Goal: Task Accomplishment & Management: Manage account settings

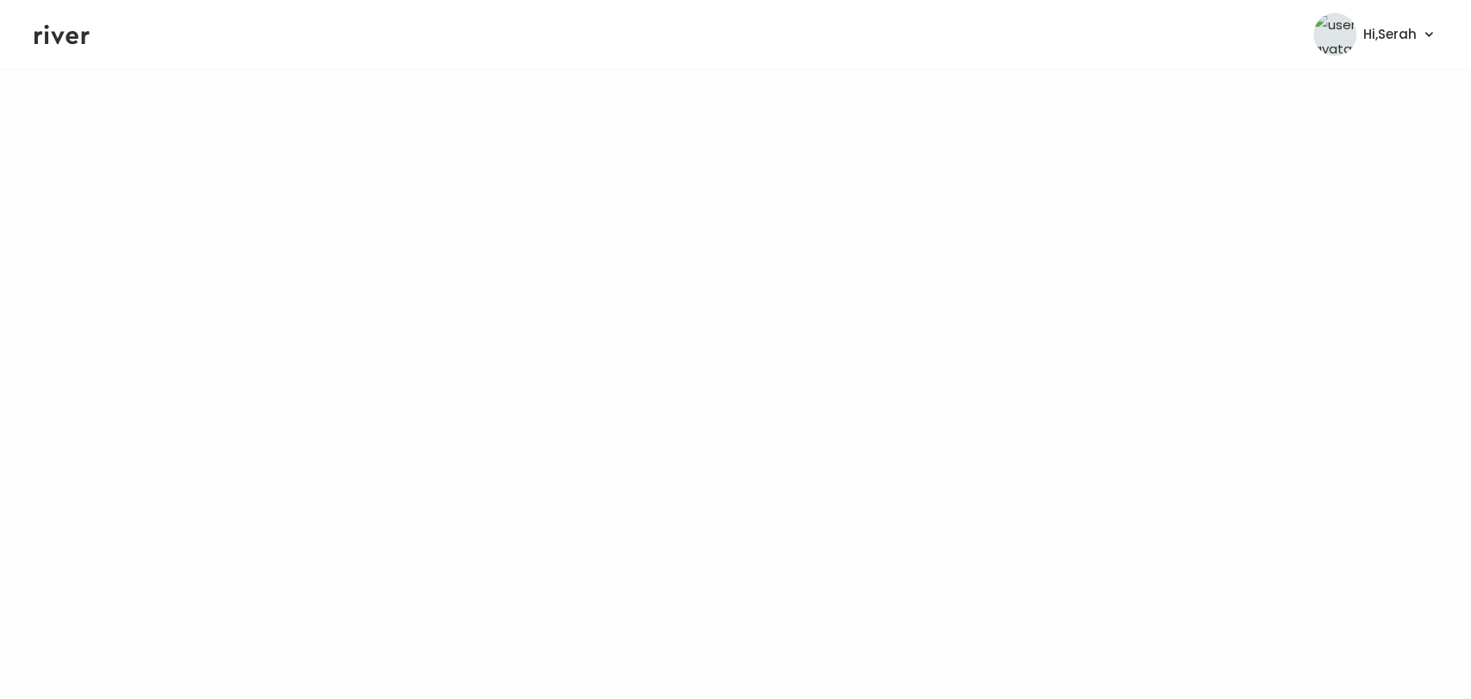
click at [54, 30] on icon at bounding box center [61, 35] width 55 height 26
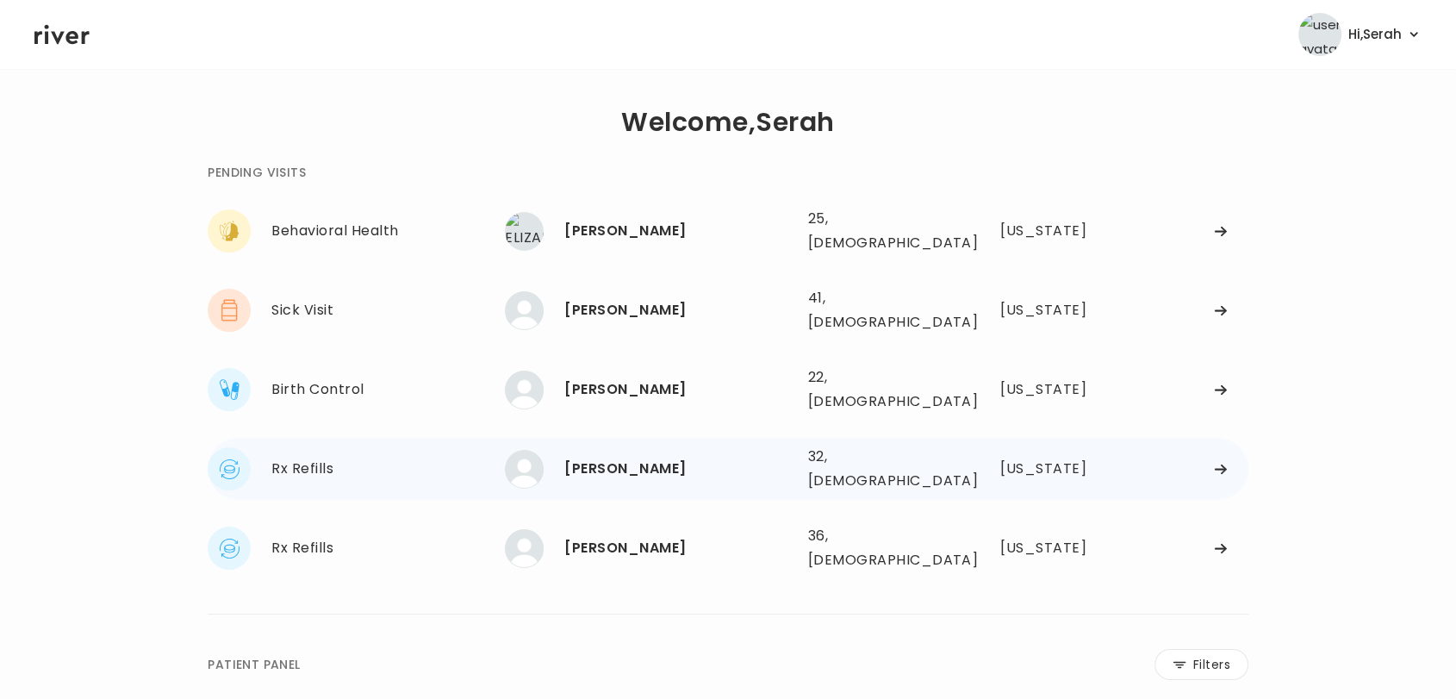
click at [650, 457] on div "[PERSON_NAME]" at bounding box center [678, 469] width 229 height 24
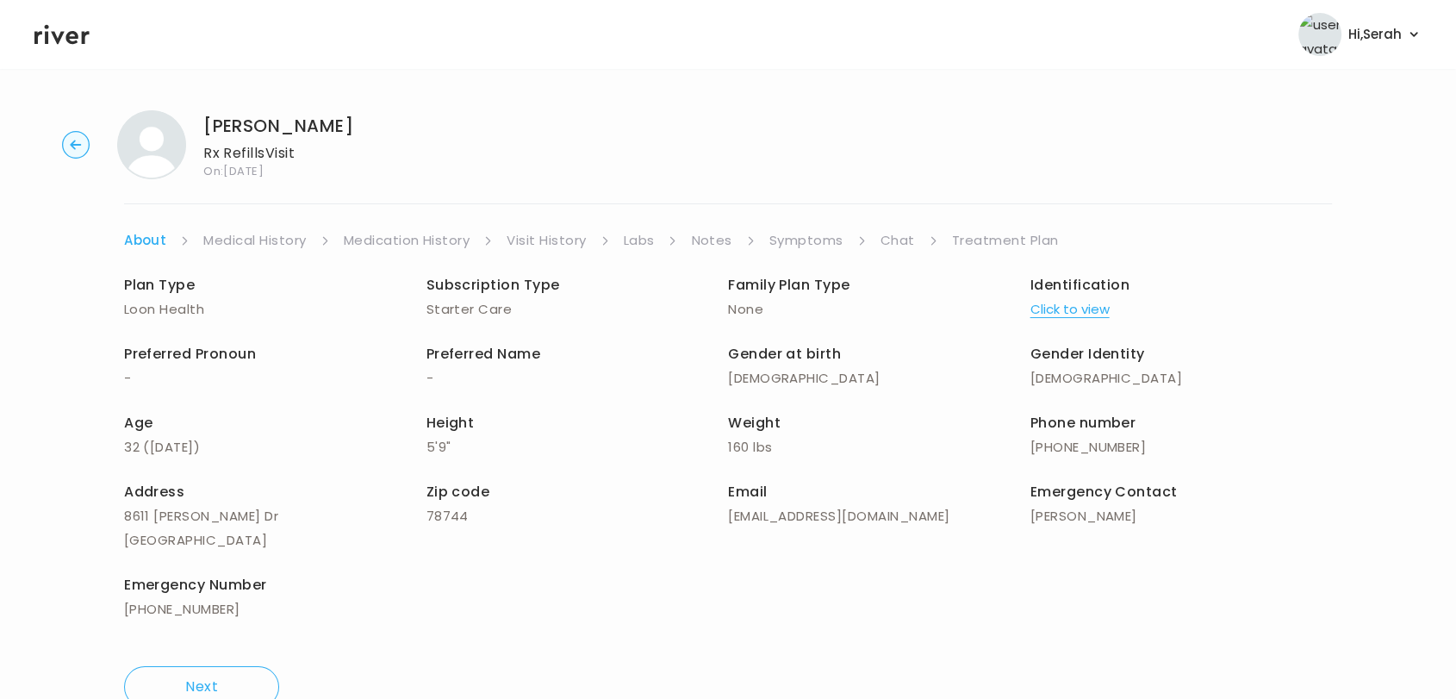
click at [805, 236] on link "Symptoms" at bounding box center [806, 240] width 74 height 24
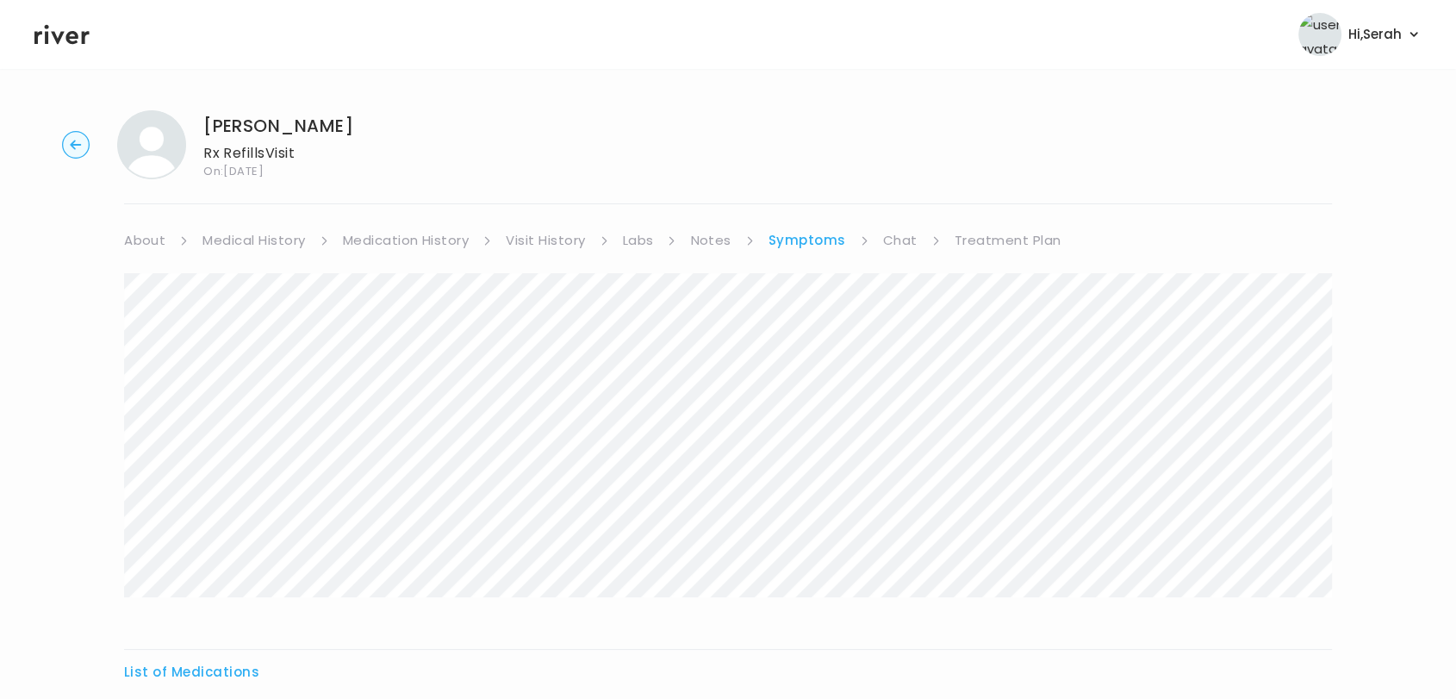
scroll to position [187, 0]
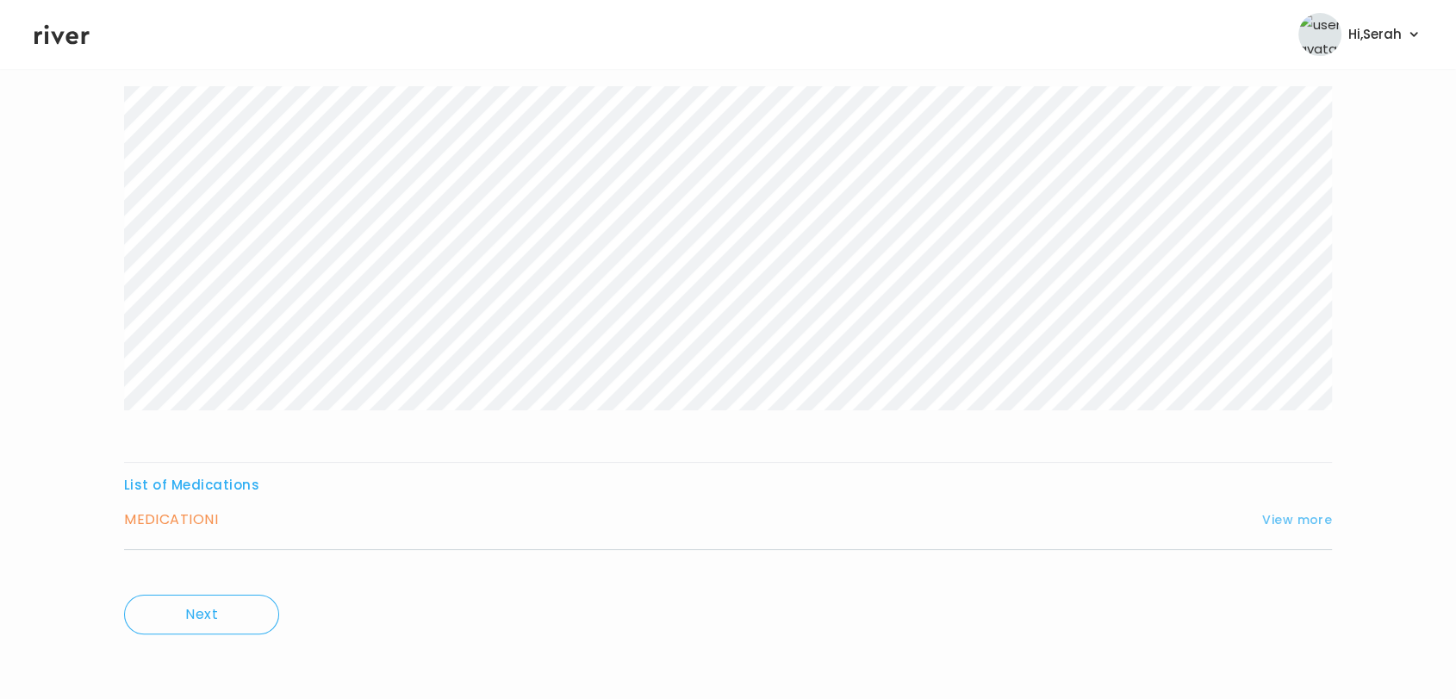
click at [1289, 514] on button "View more" at bounding box center [1297, 519] width 70 height 21
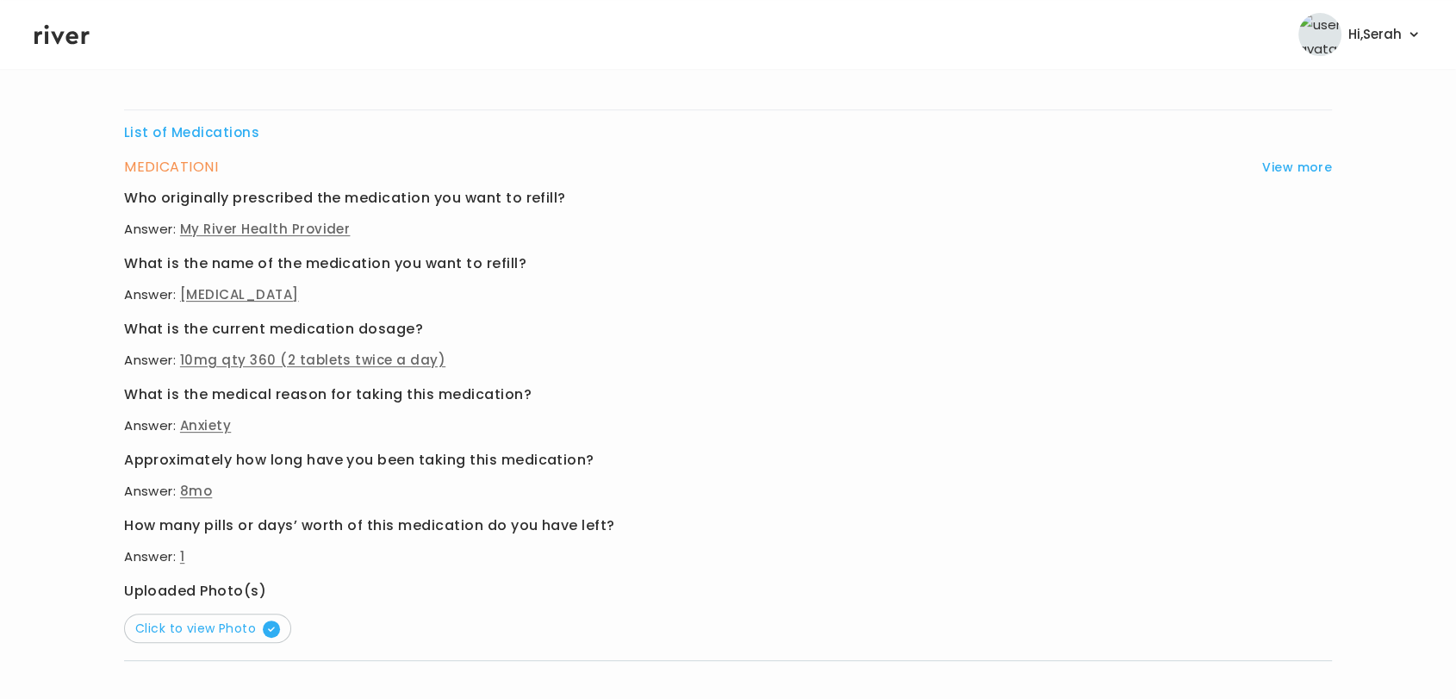
scroll to position [543, 0]
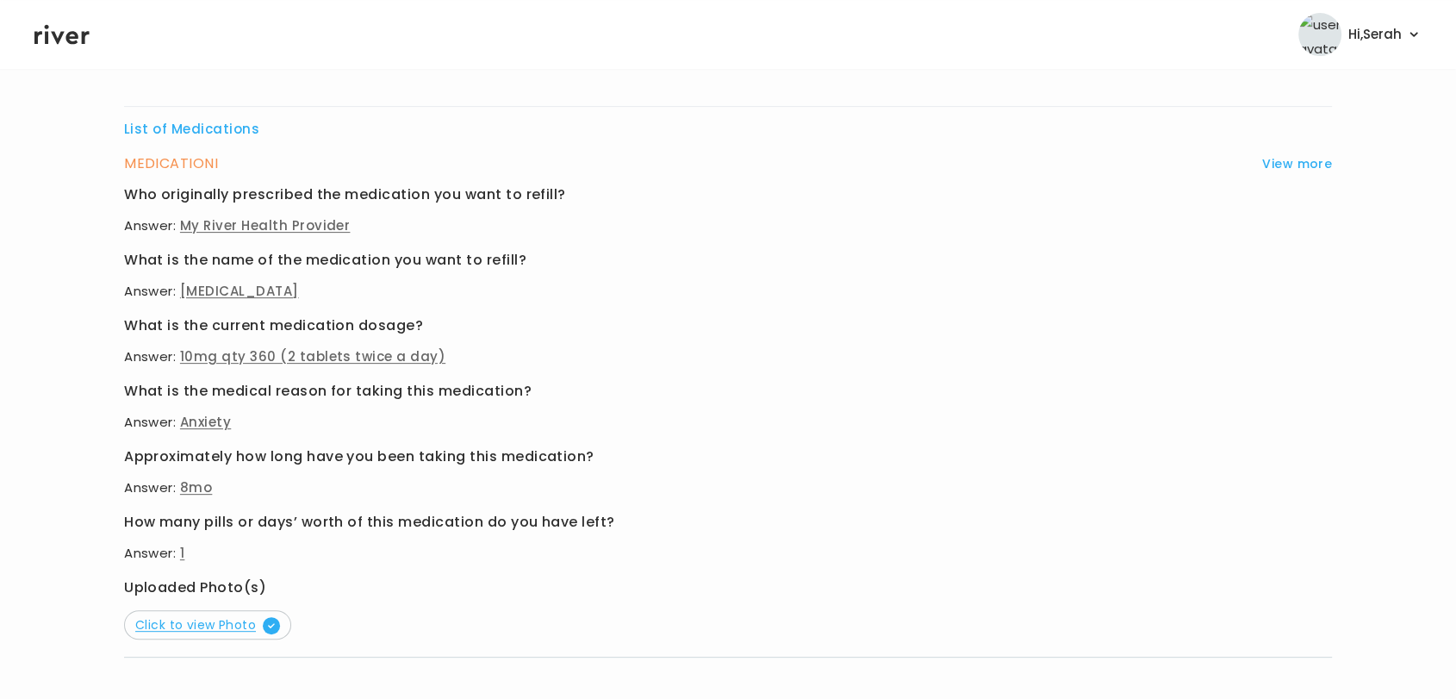
click at [178, 619] on span "Click to view Photo" at bounding box center [207, 624] width 145 height 17
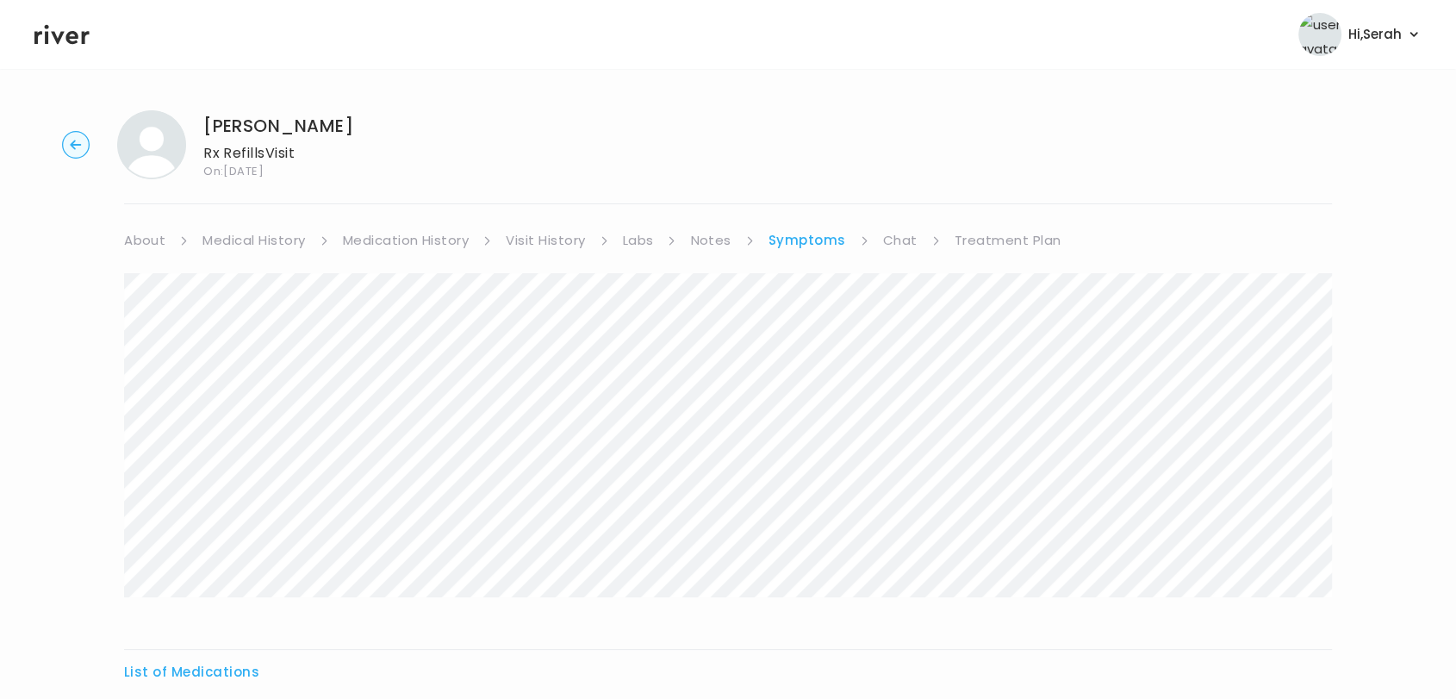
click at [905, 245] on link "Chat" at bounding box center [900, 240] width 34 height 24
click at [803, 242] on link "Symptoms" at bounding box center [806, 240] width 74 height 24
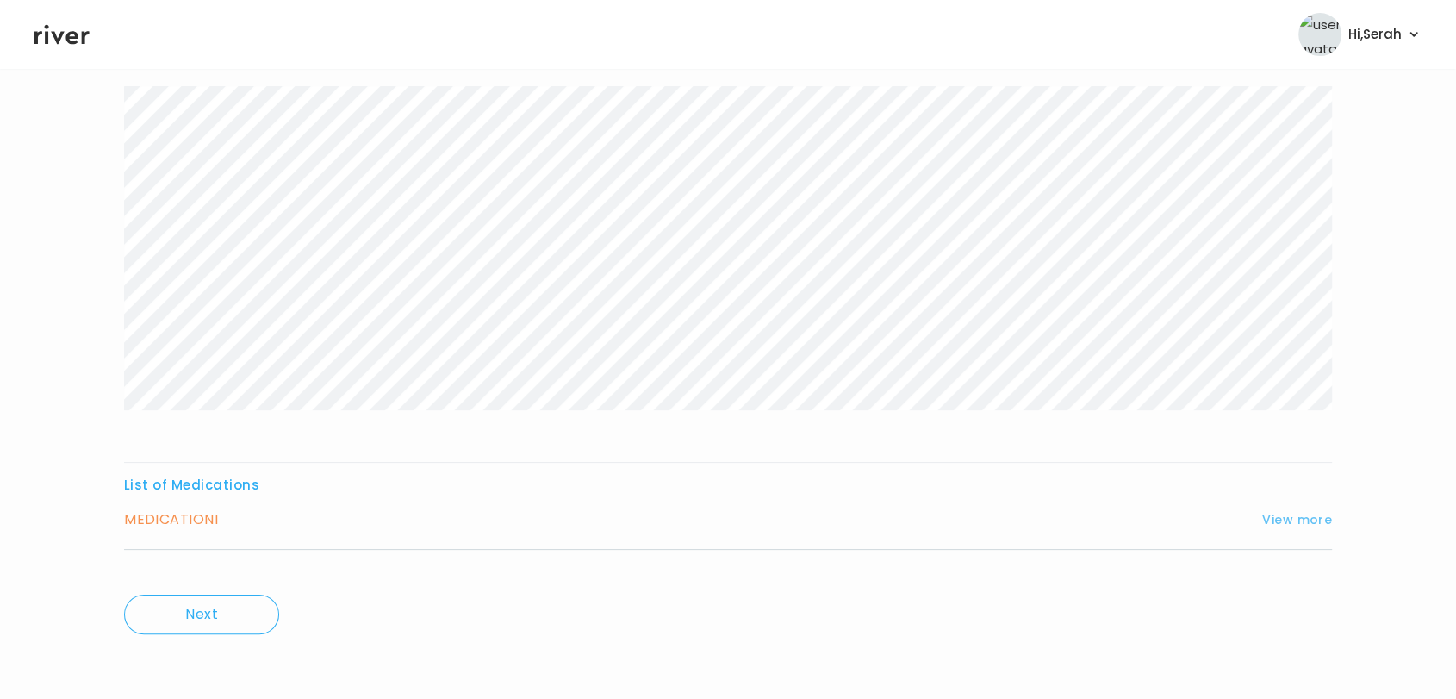
click at [1303, 519] on button "View more" at bounding box center [1297, 519] width 70 height 21
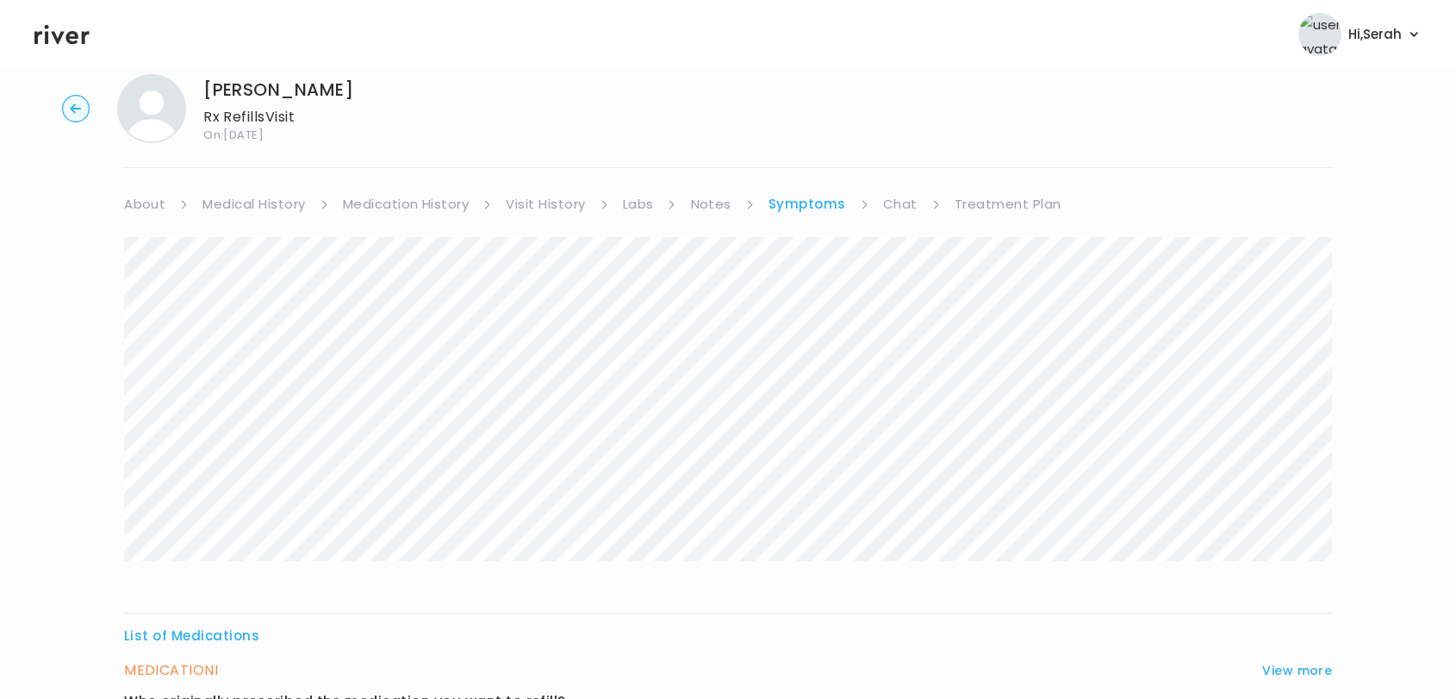
scroll to position [0, 0]
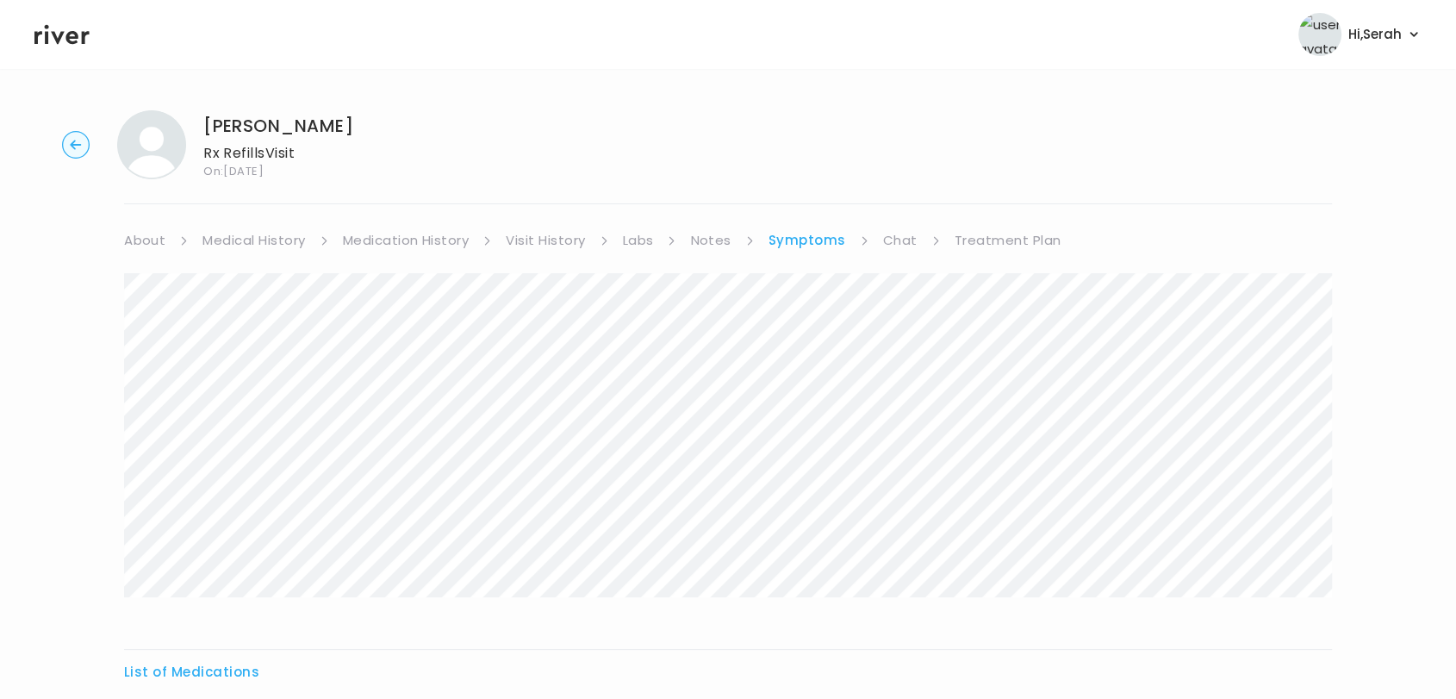
click at [978, 242] on link "Treatment Plan" at bounding box center [1008, 240] width 107 height 24
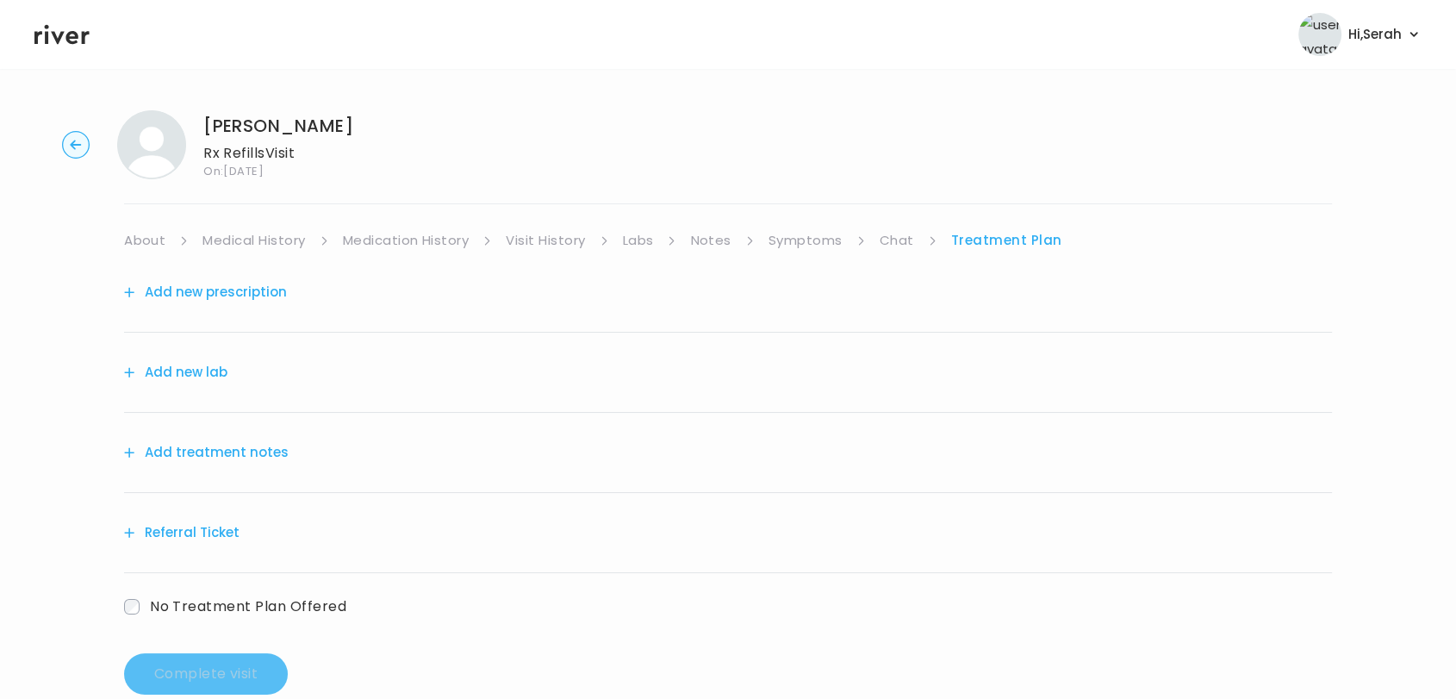
click at [252, 293] on button "Add new prescription" at bounding box center [205, 292] width 163 height 24
click at [253, 284] on button "Add new prescription" at bounding box center [205, 292] width 163 height 24
click at [221, 284] on button "Add new prescription" at bounding box center [205, 292] width 163 height 24
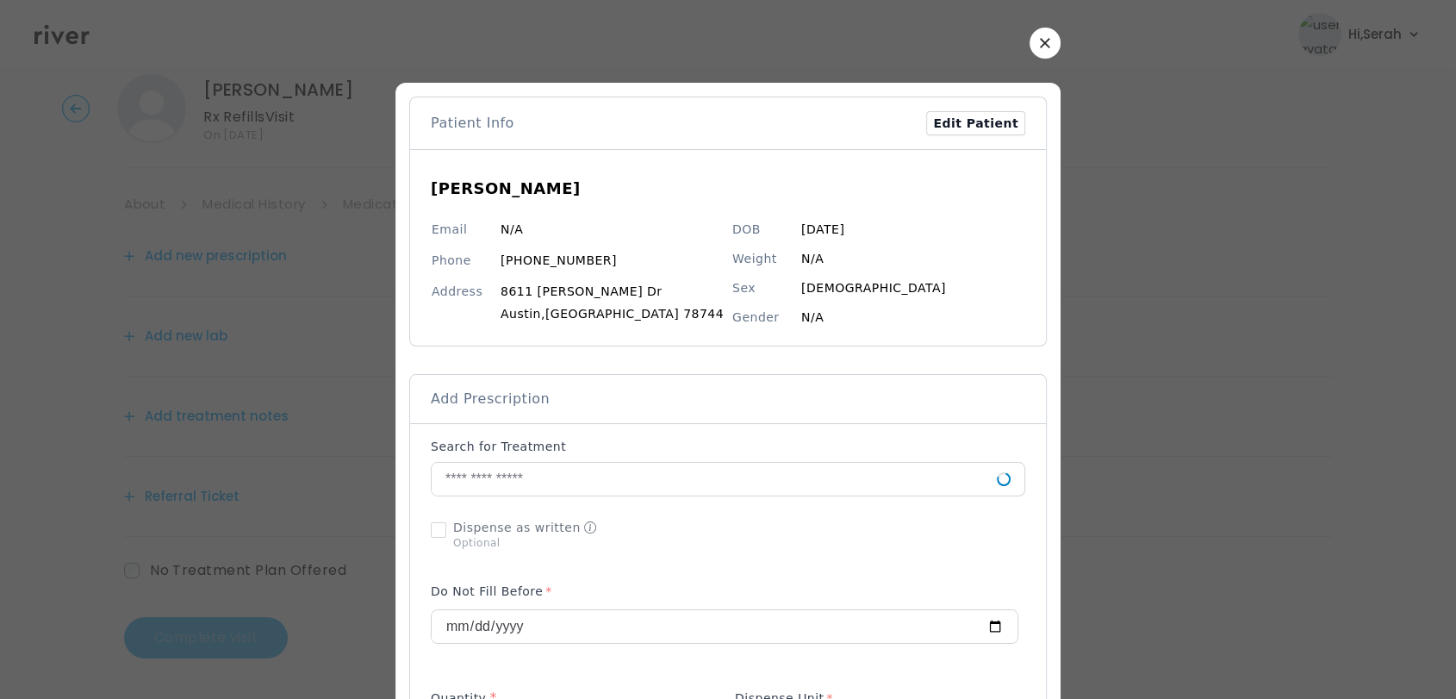
scroll to position [137, 0]
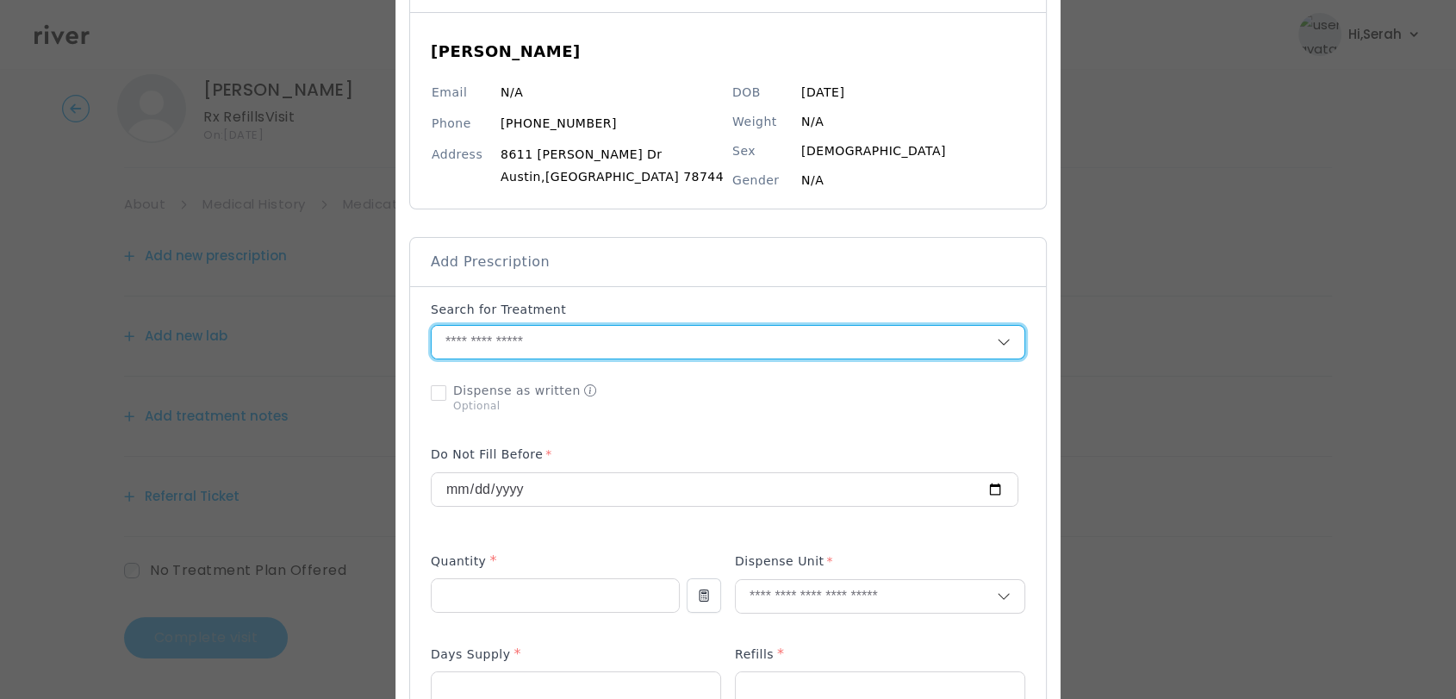
click at [622, 353] on input "text" at bounding box center [714, 342] width 565 height 33
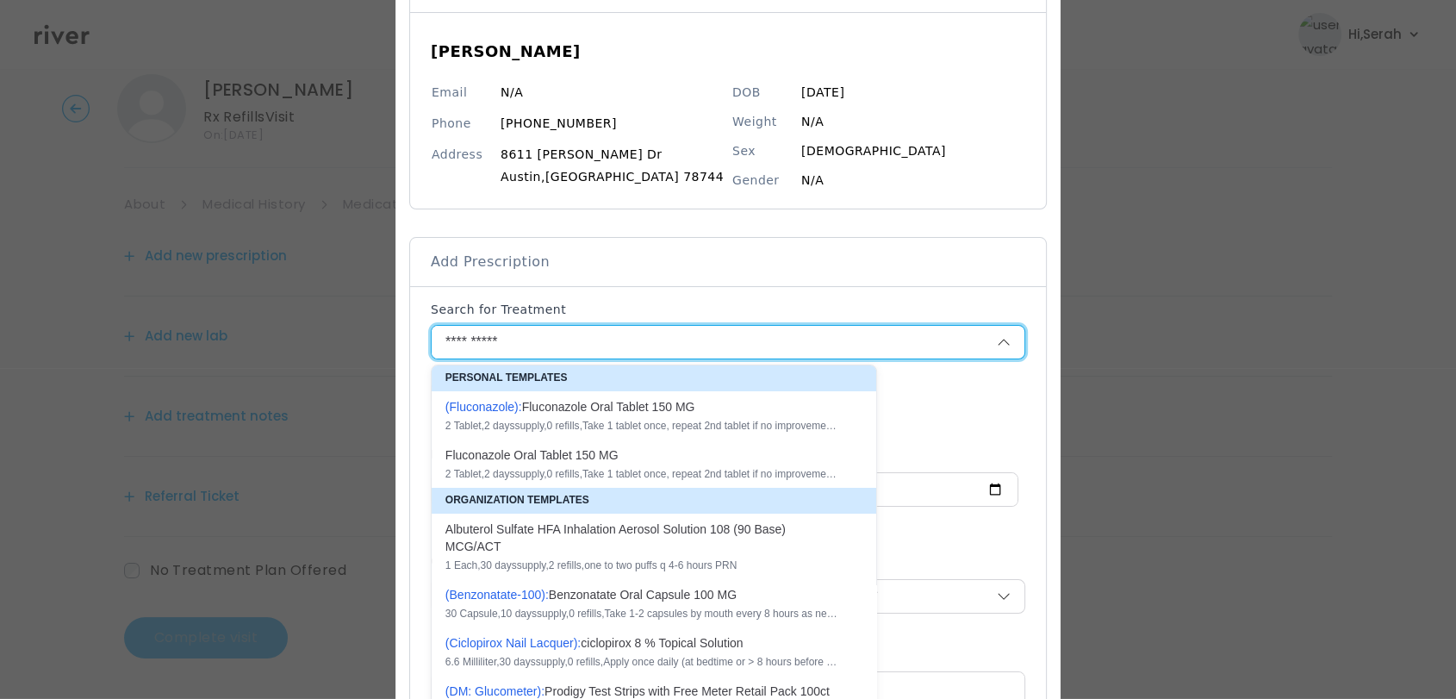
type input "**********"
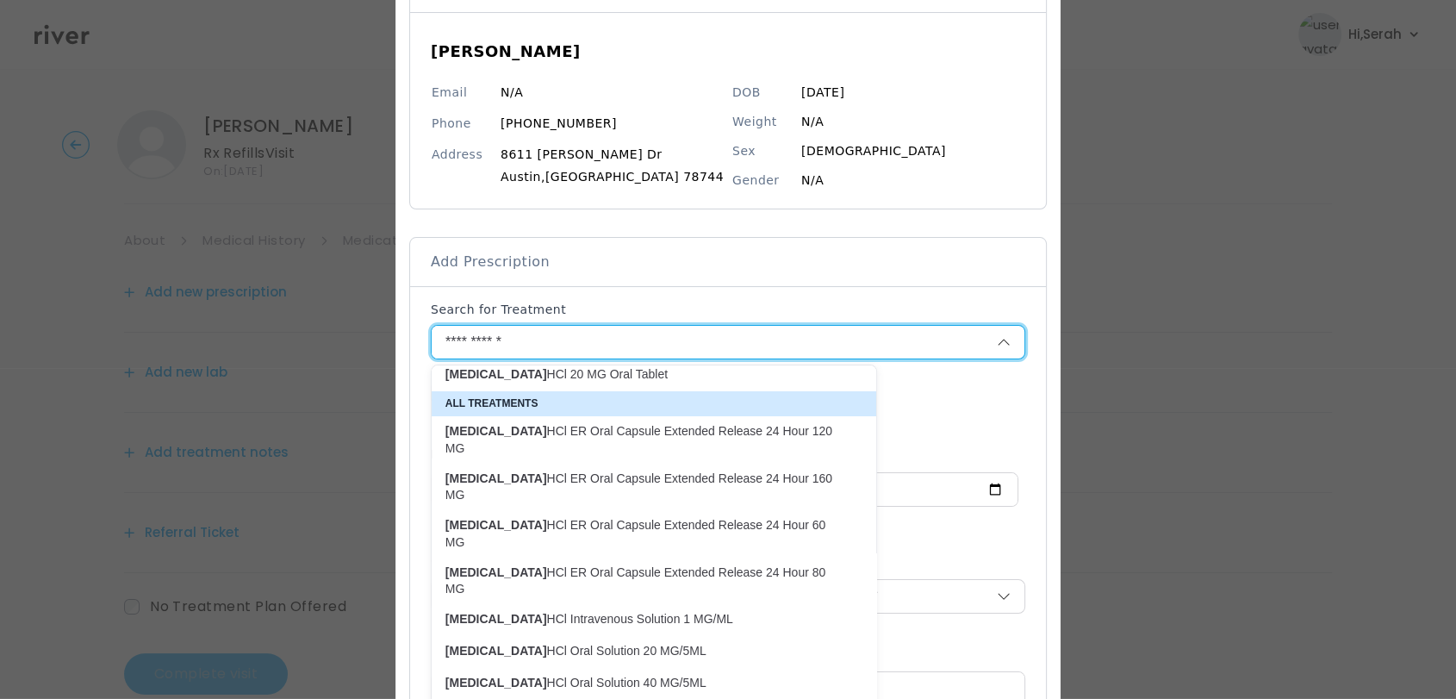
scroll to position [0, 0]
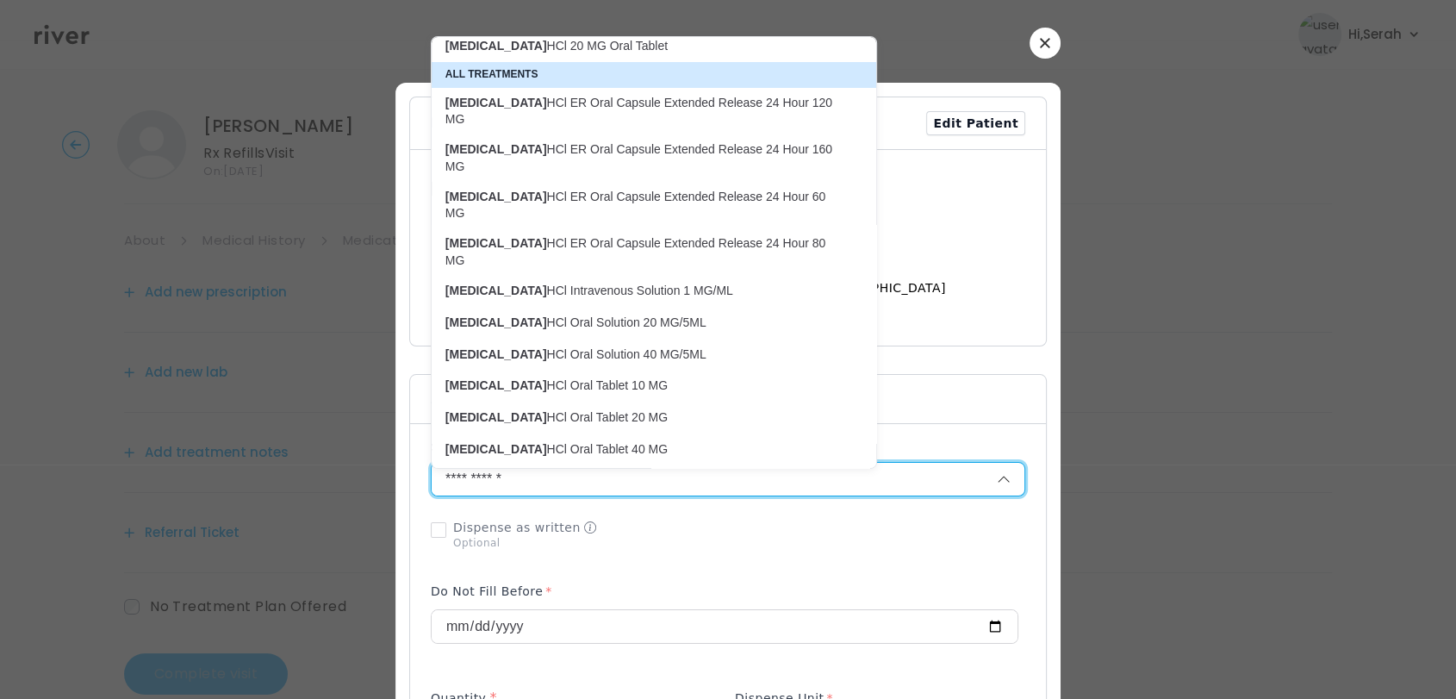
click at [1040, 44] on icon "button" at bounding box center [1045, 43] width 10 height 10
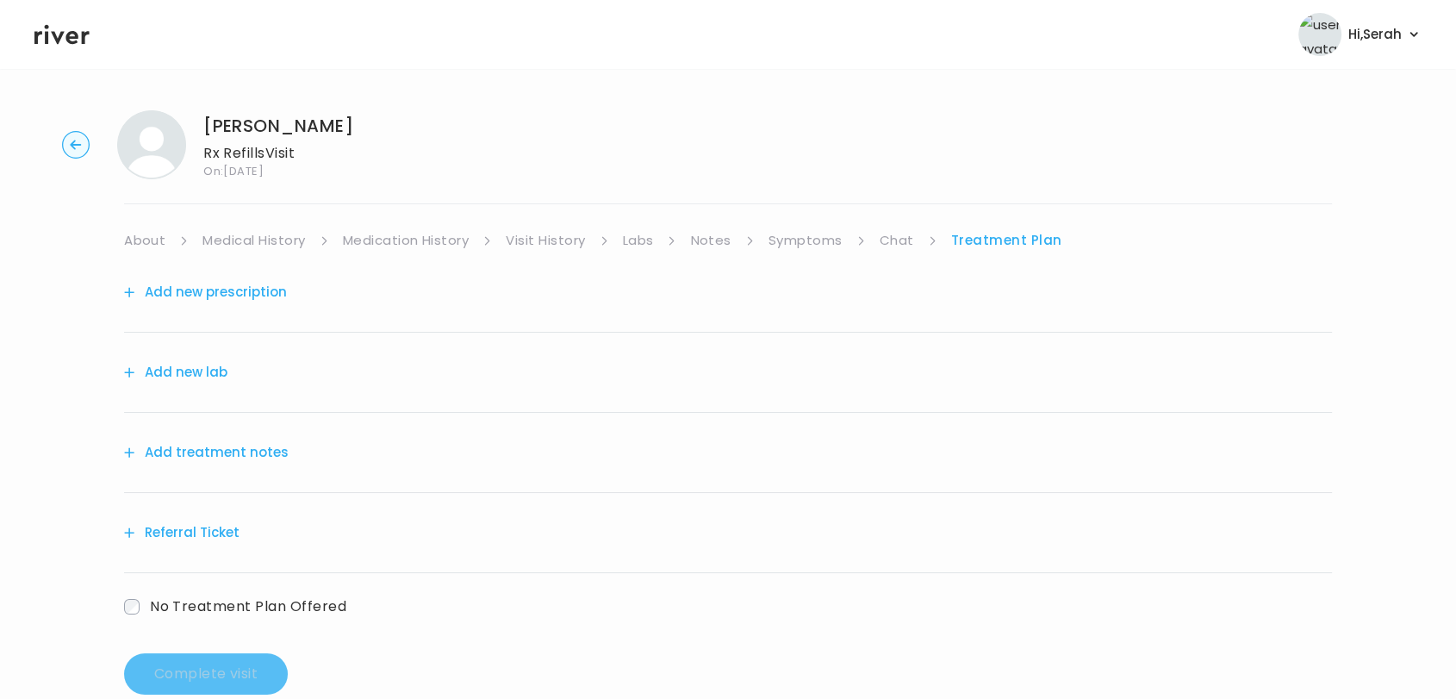
click at [900, 240] on link "Chat" at bounding box center [897, 240] width 34 height 24
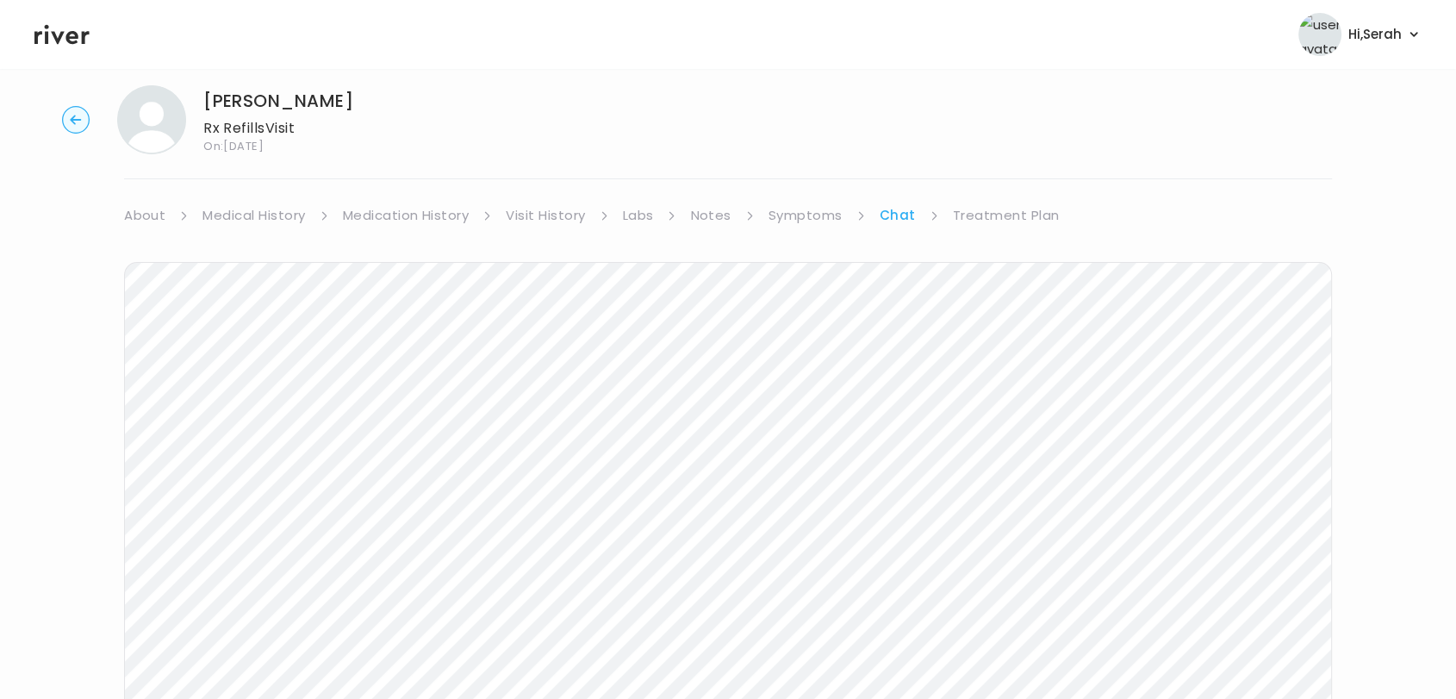
scroll to position [258, 0]
click at [48, 35] on icon at bounding box center [61, 35] width 55 height 26
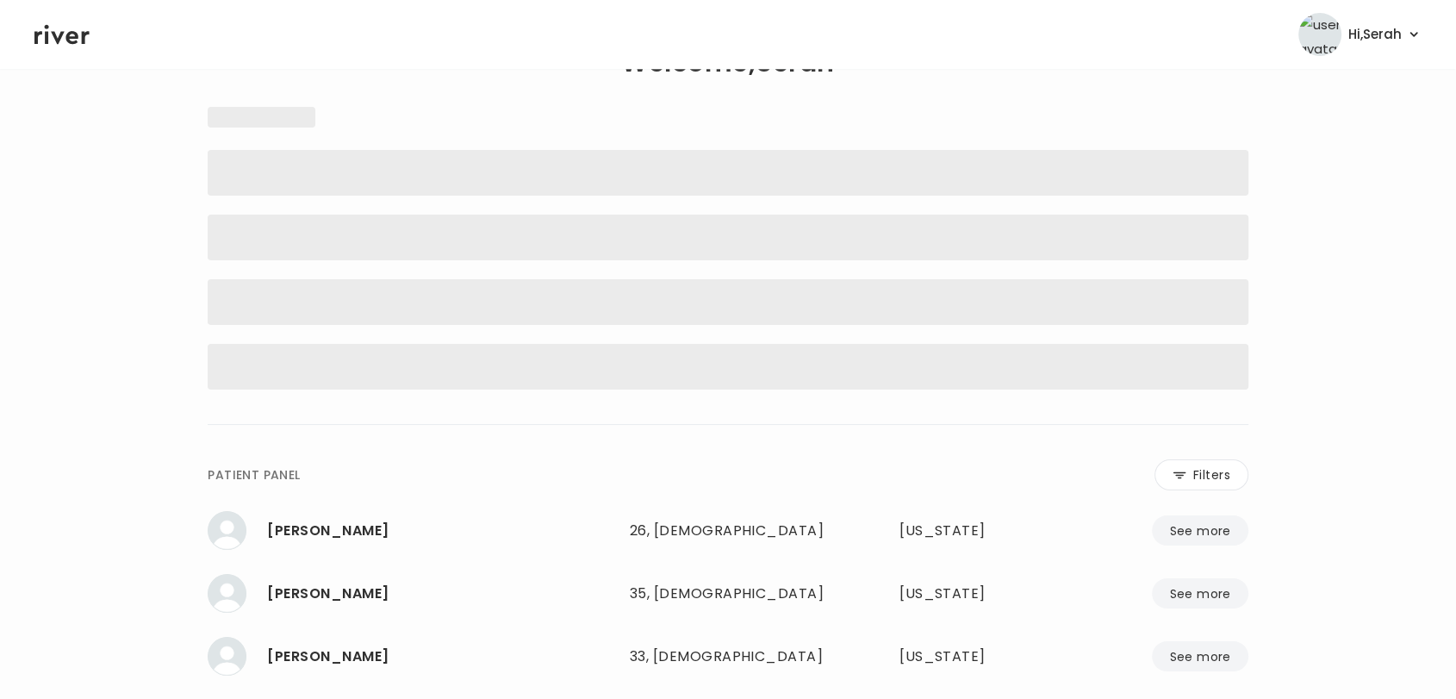
scroll to position [48, 0]
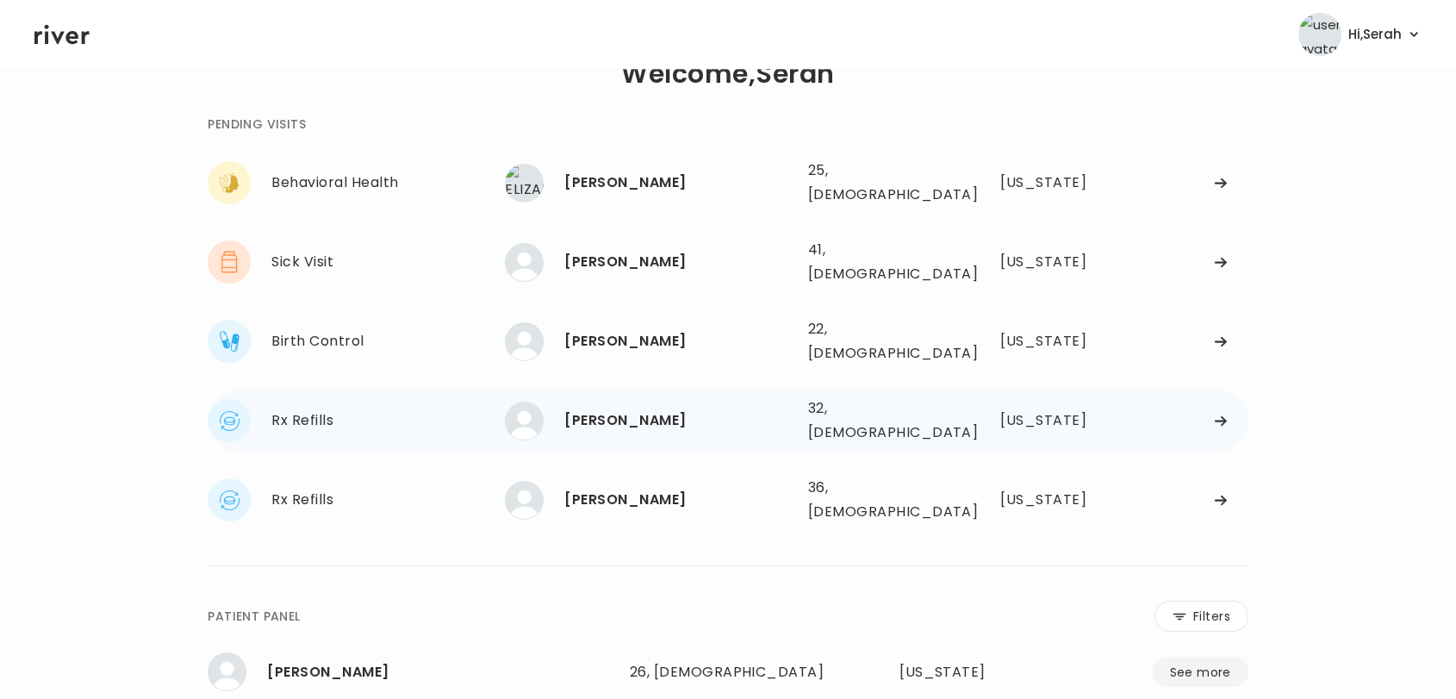
click at [615, 408] on div "[PERSON_NAME]" at bounding box center [678, 420] width 229 height 24
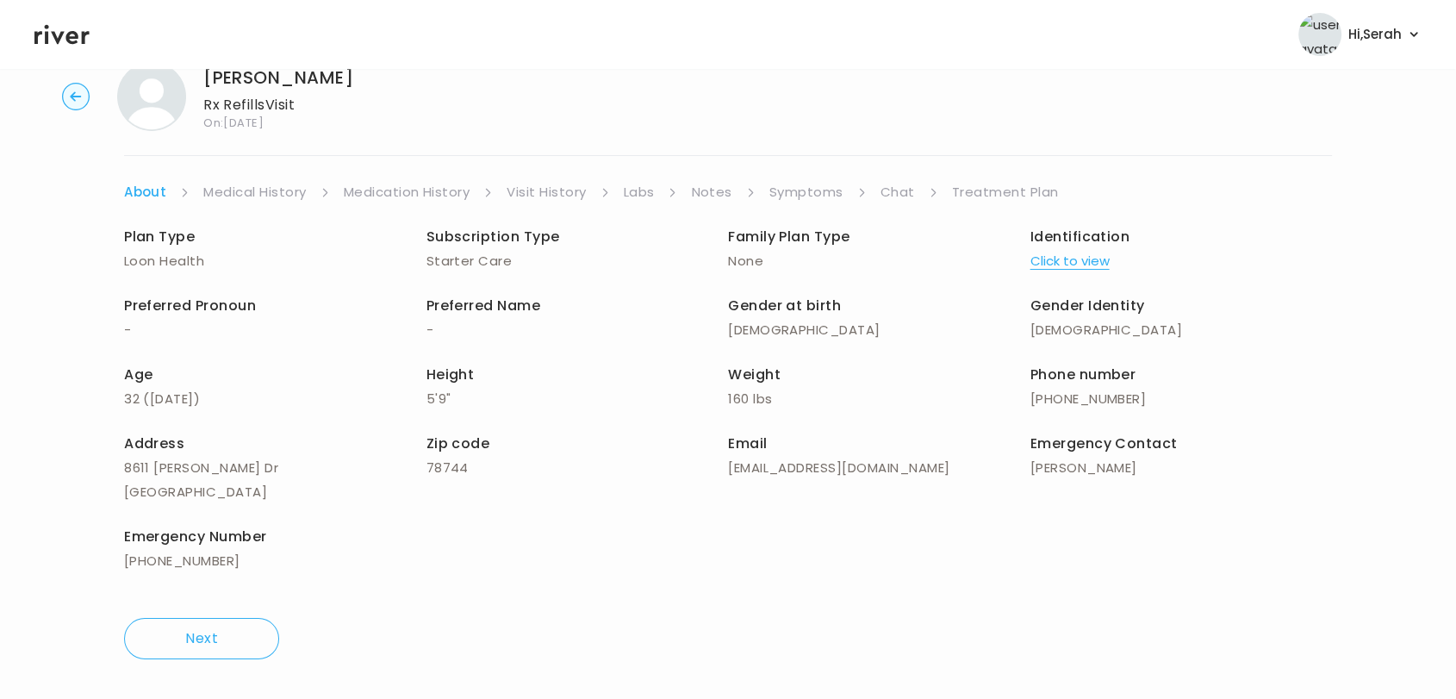
click at [895, 180] on link "Chat" at bounding box center [898, 192] width 34 height 24
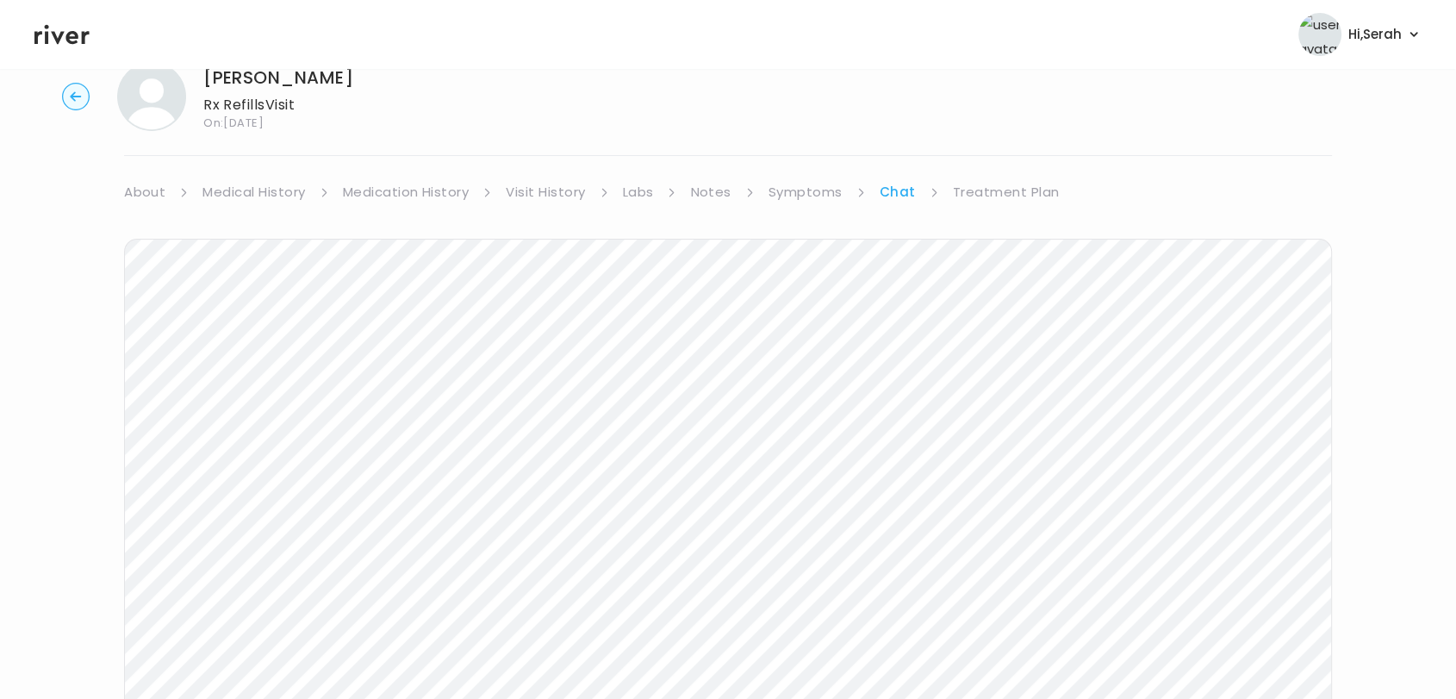
click at [59, 45] on icon at bounding box center [61, 35] width 55 height 26
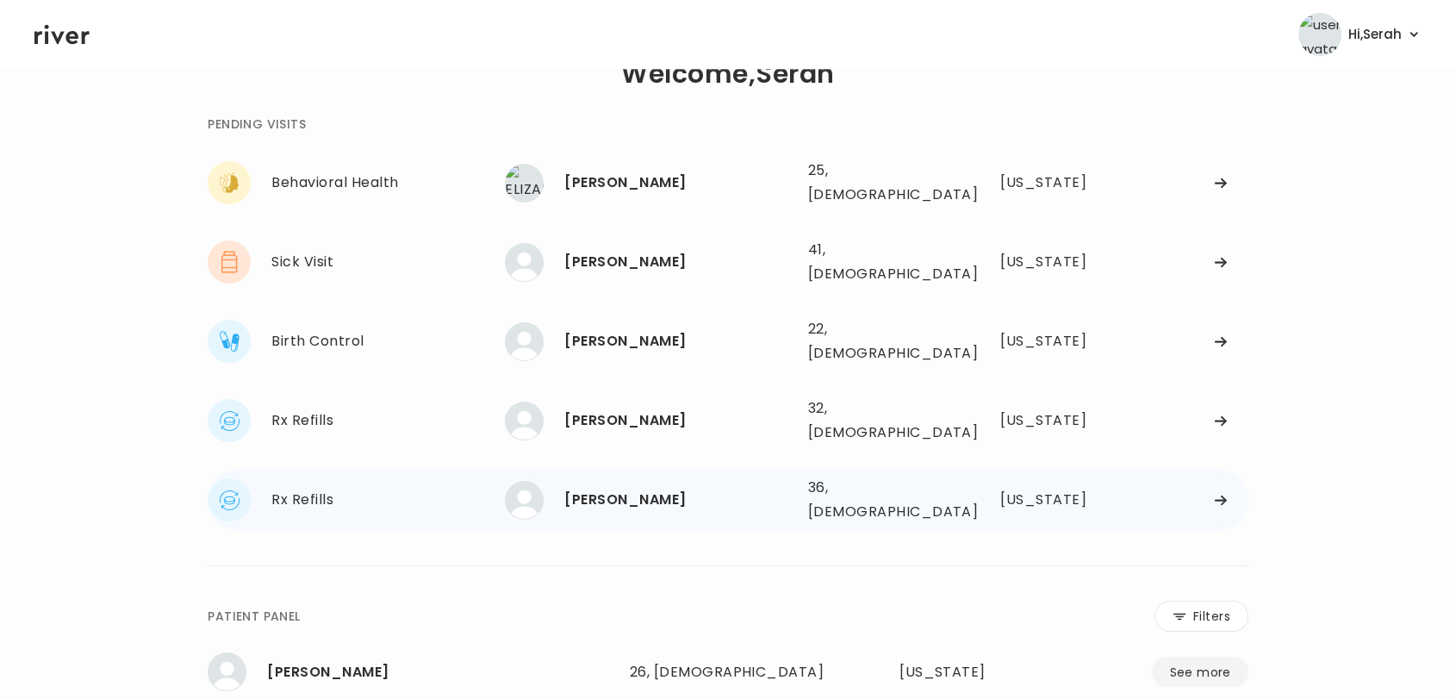
click at [634, 472] on div "Mercedes Hays 36, Female See more 36, Female Illinois" at bounding box center [877, 499] width 744 height 55
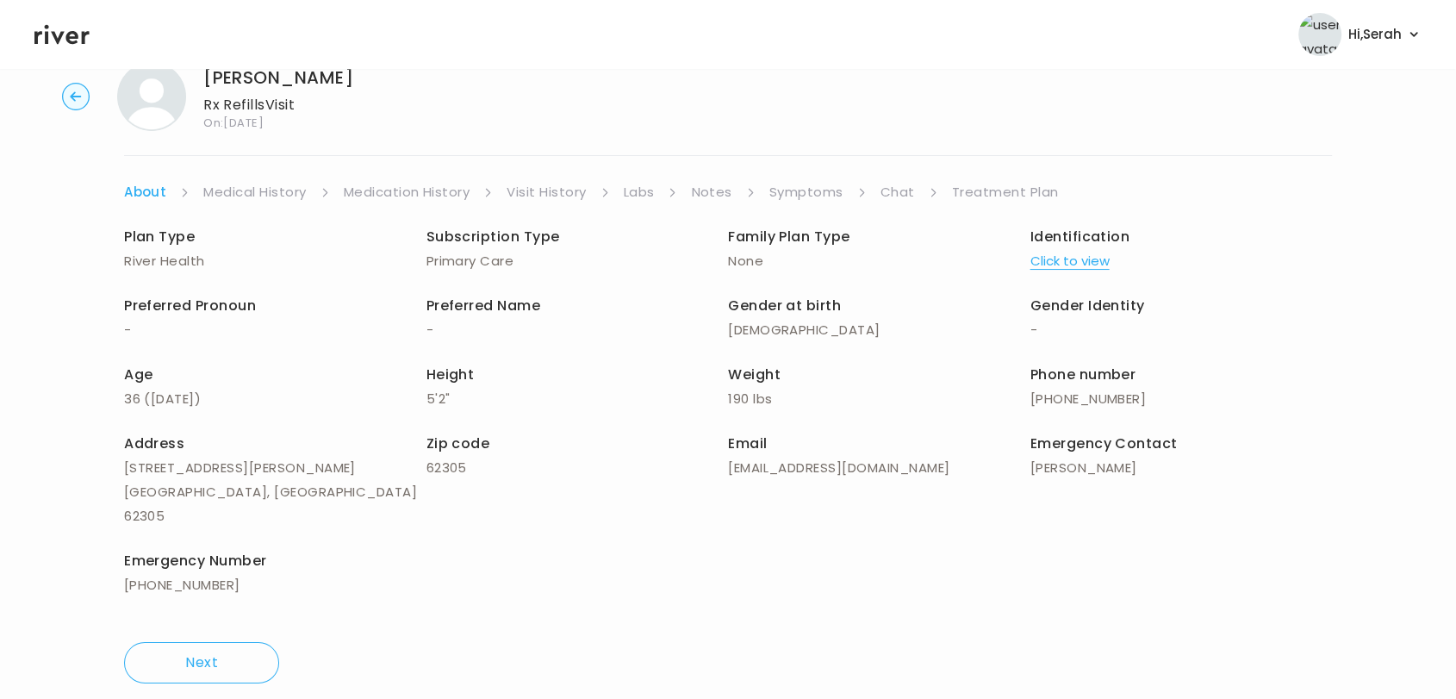
click at [813, 187] on link "Symptoms" at bounding box center [806, 192] width 74 height 24
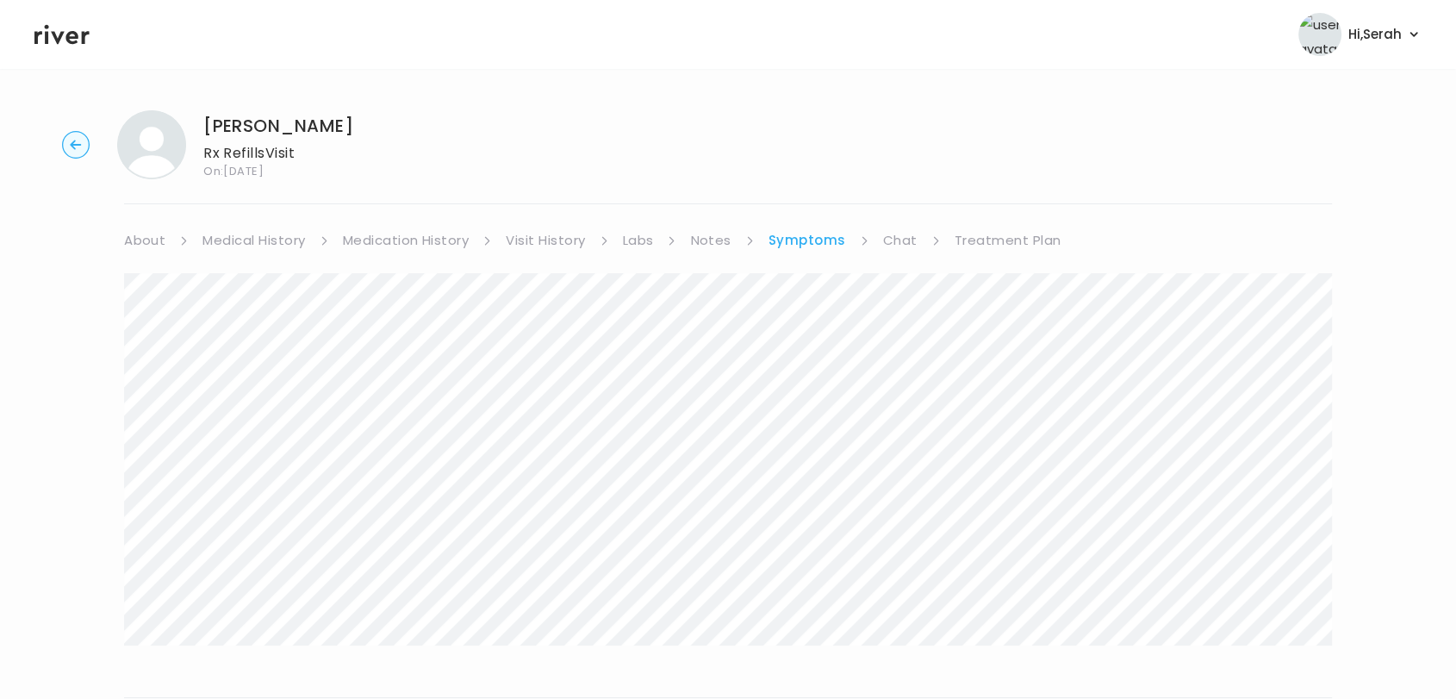
scroll to position [235, 0]
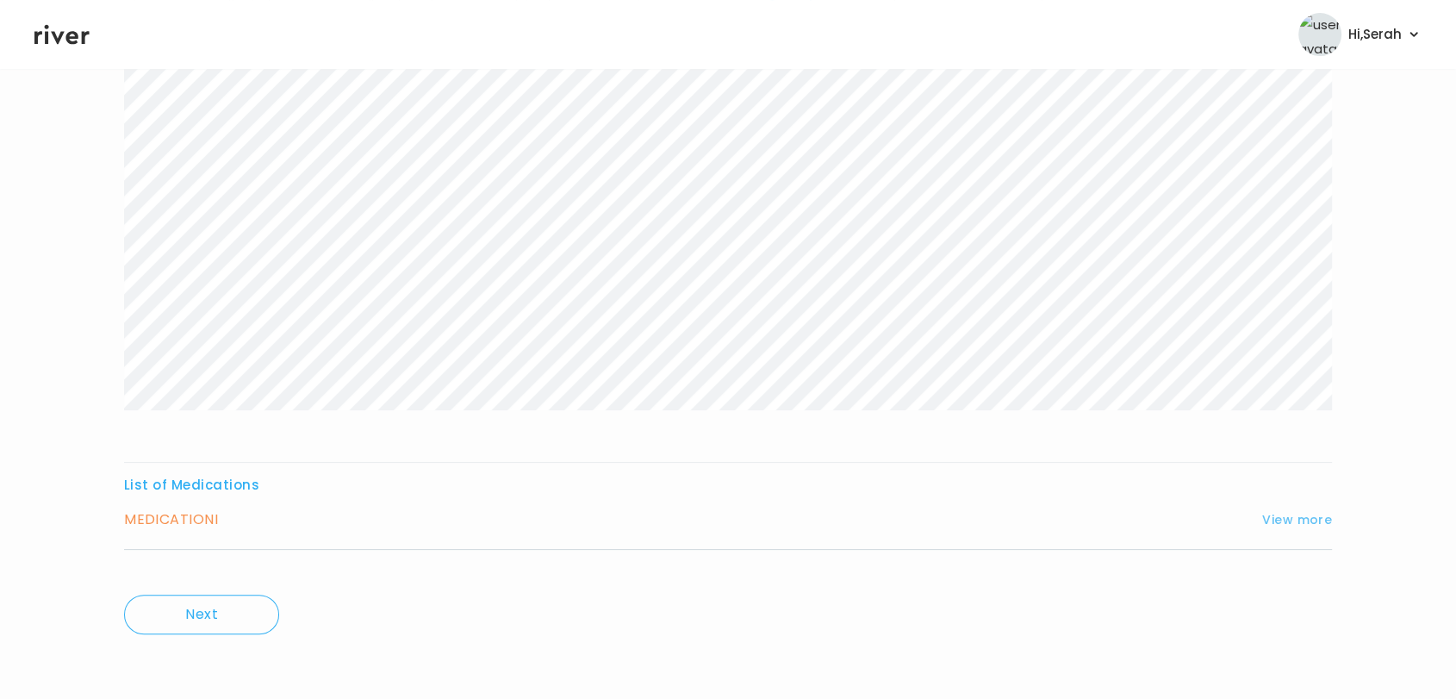
click at [1285, 514] on button "View more" at bounding box center [1297, 519] width 70 height 21
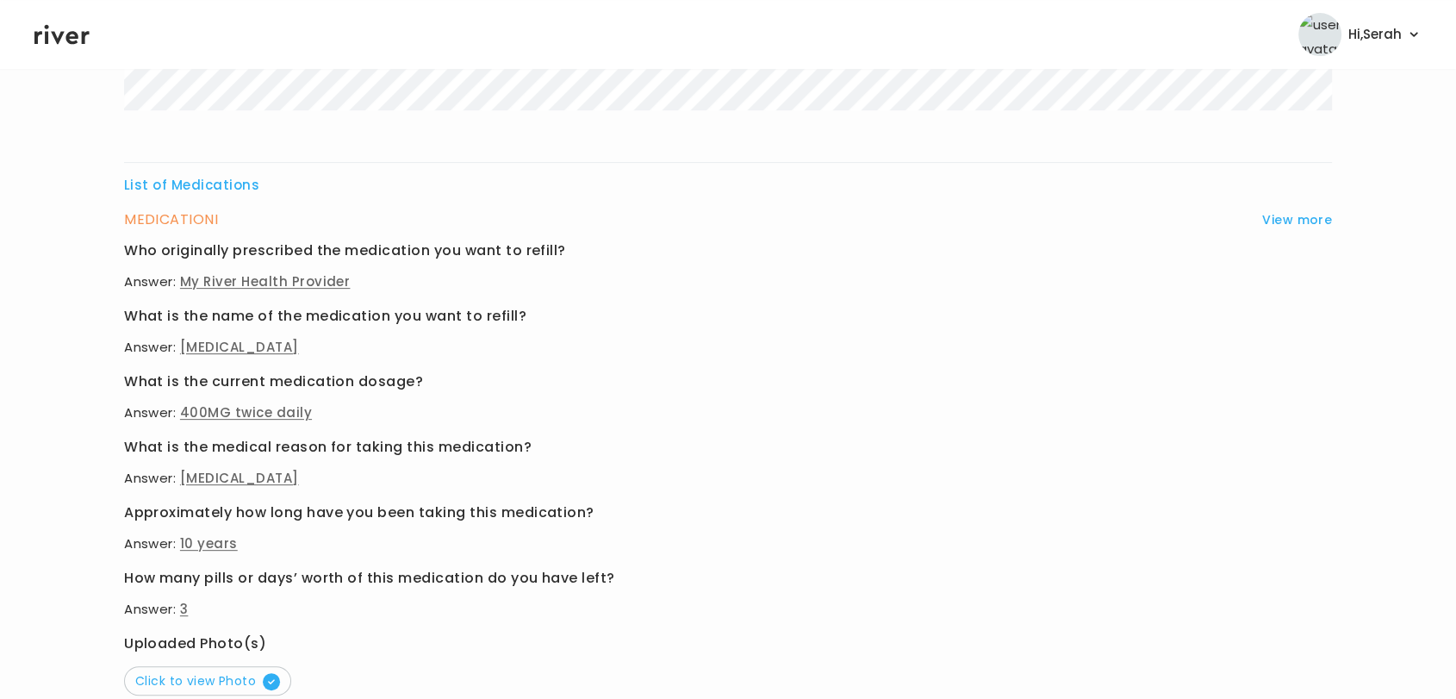
scroll to position [538, 0]
click at [205, 681] on span "Click to view Photo" at bounding box center [207, 678] width 145 height 17
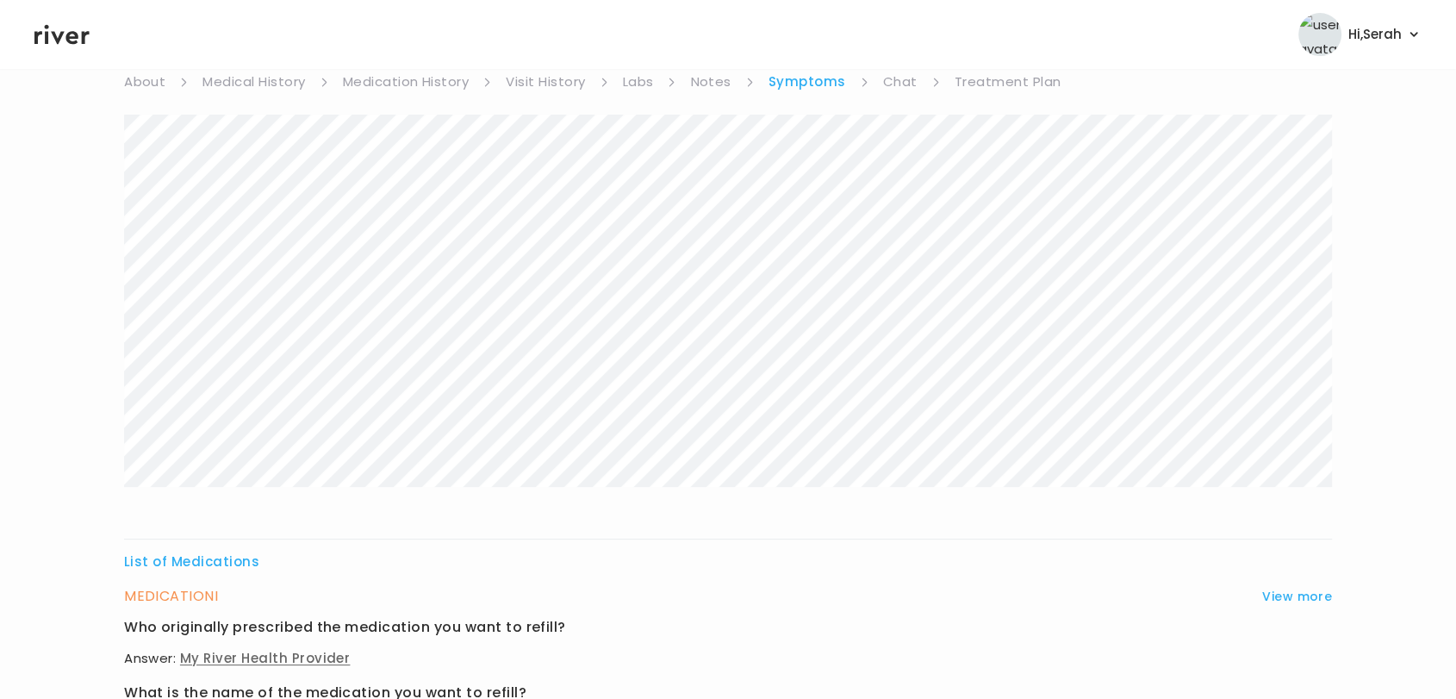
scroll to position [0, 0]
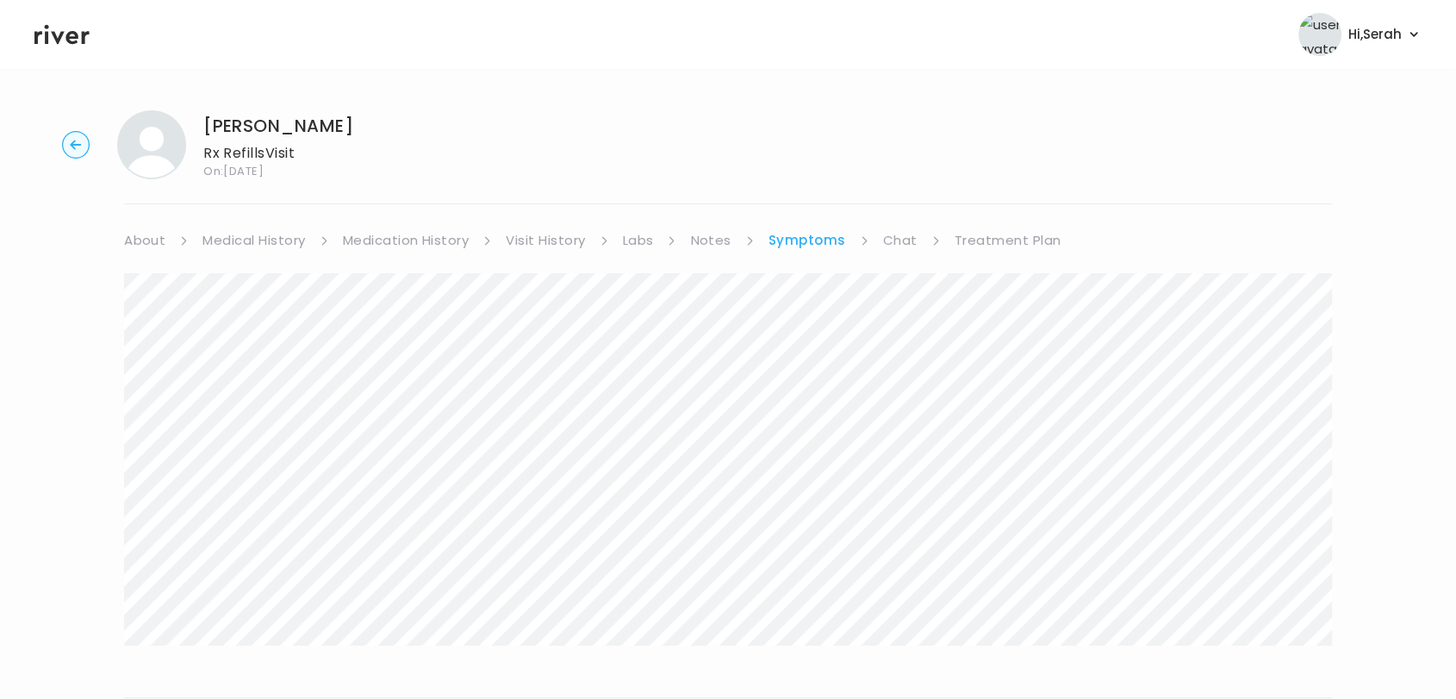
click at [906, 239] on link "Chat" at bounding box center [900, 240] width 34 height 24
click at [986, 244] on link "Treatment Plan" at bounding box center [1006, 240] width 107 height 24
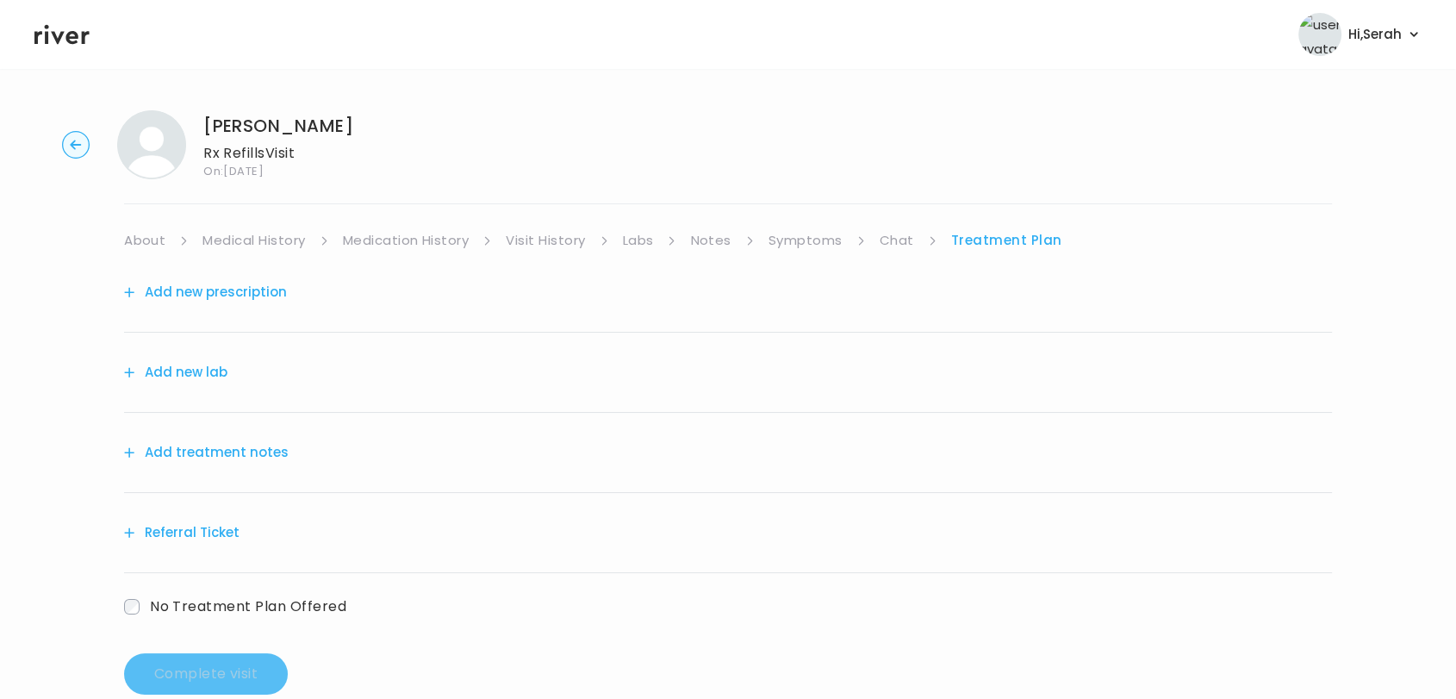
click at [231, 297] on button "Add new prescription" at bounding box center [205, 292] width 163 height 24
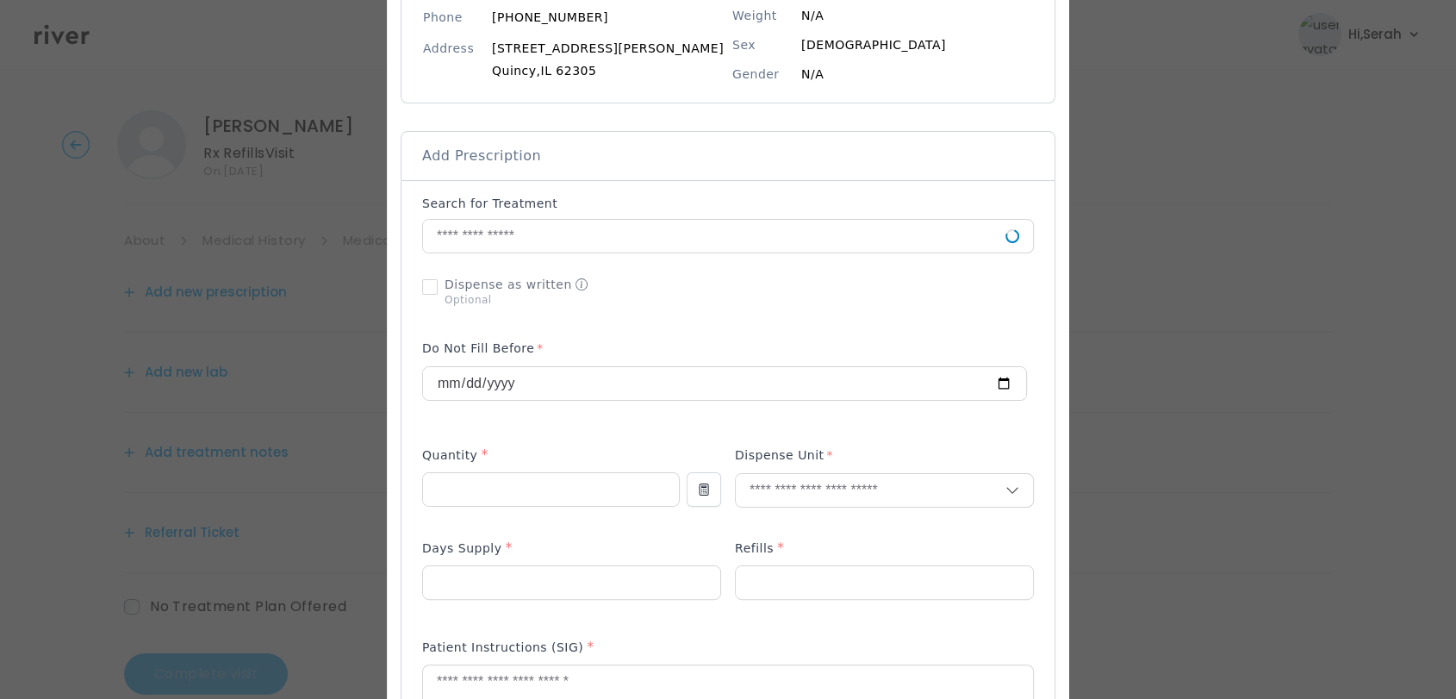
scroll to position [248, 0]
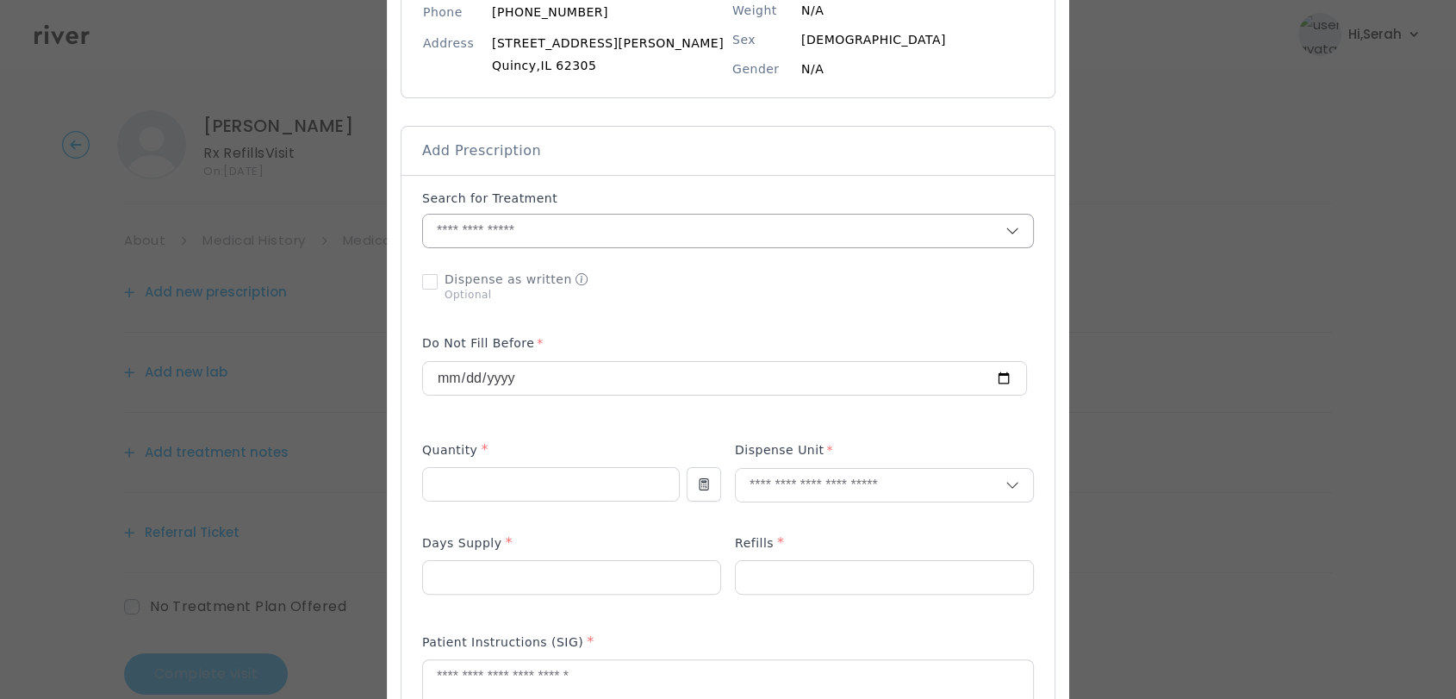
click at [601, 224] on input "text" at bounding box center [714, 231] width 582 height 33
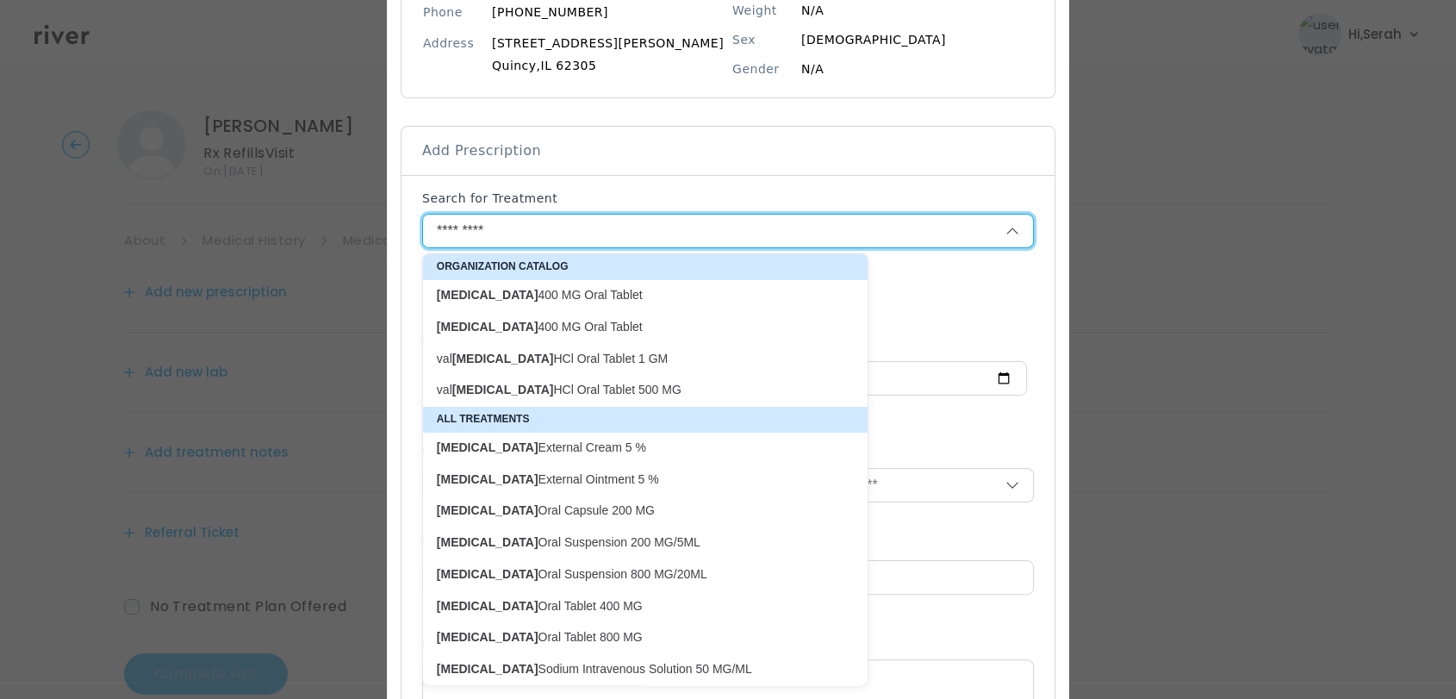
click at [586, 303] on p "acyclovir 400 MG Oral Tablet" at bounding box center [635, 294] width 417 height 23
type input "**********"
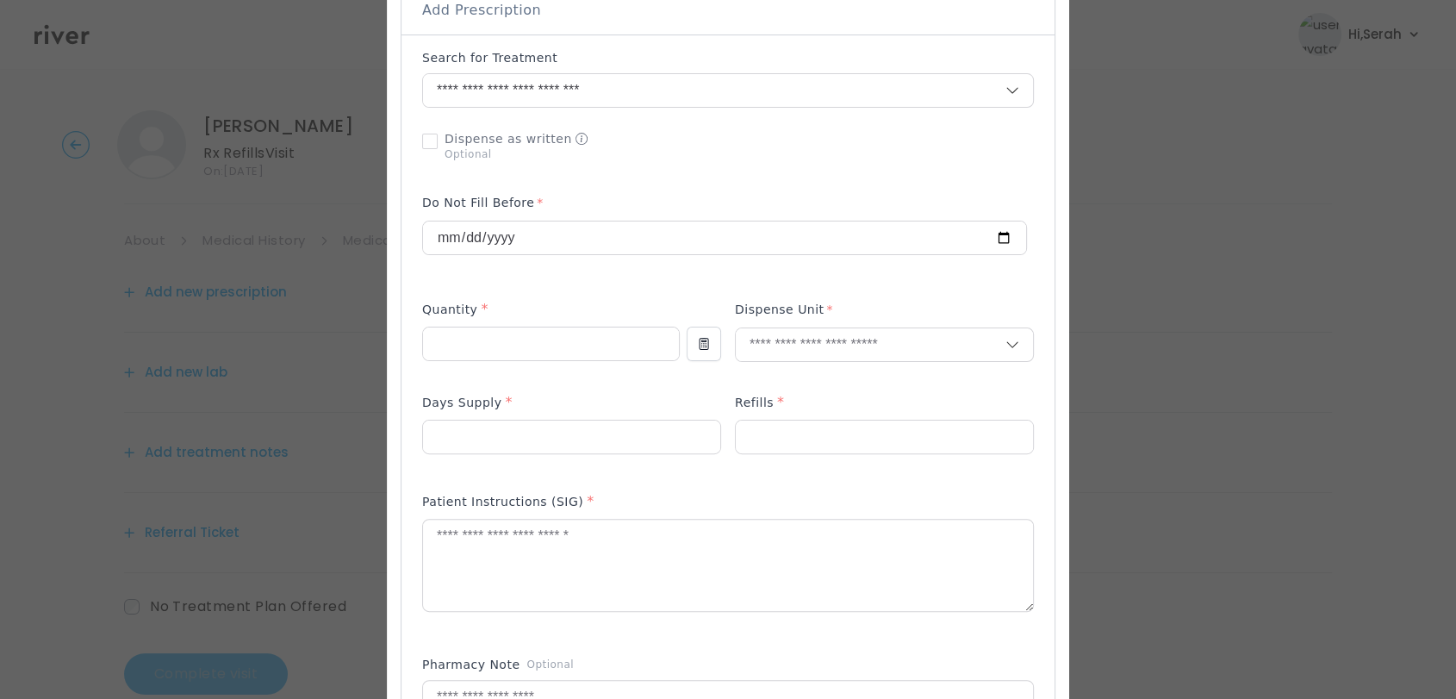
scroll to position [390, 0]
click at [534, 333] on input "number" at bounding box center [551, 342] width 256 height 33
type input "***"
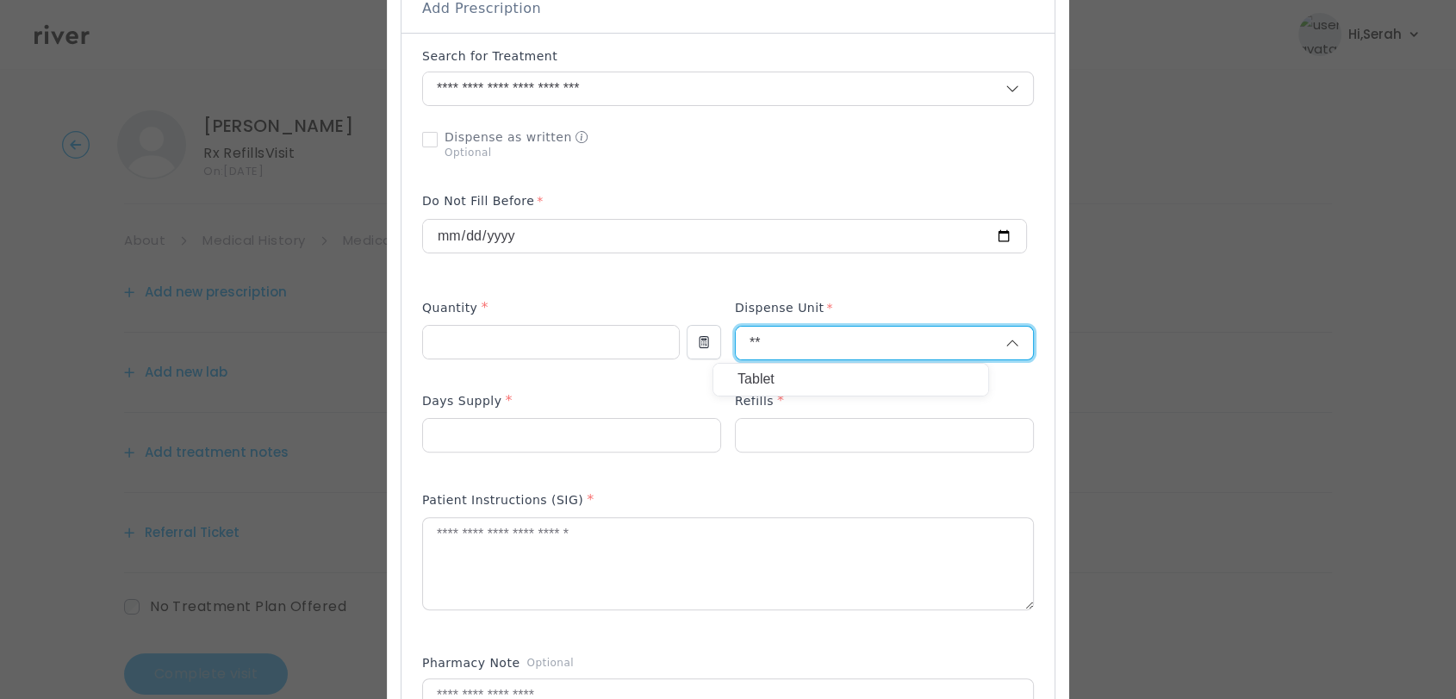
type input "**"
click at [823, 387] on p "Tablet" at bounding box center [851, 379] width 227 height 25
click at [575, 433] on input "number" at bounding box center [571, 435] width 297 height 33
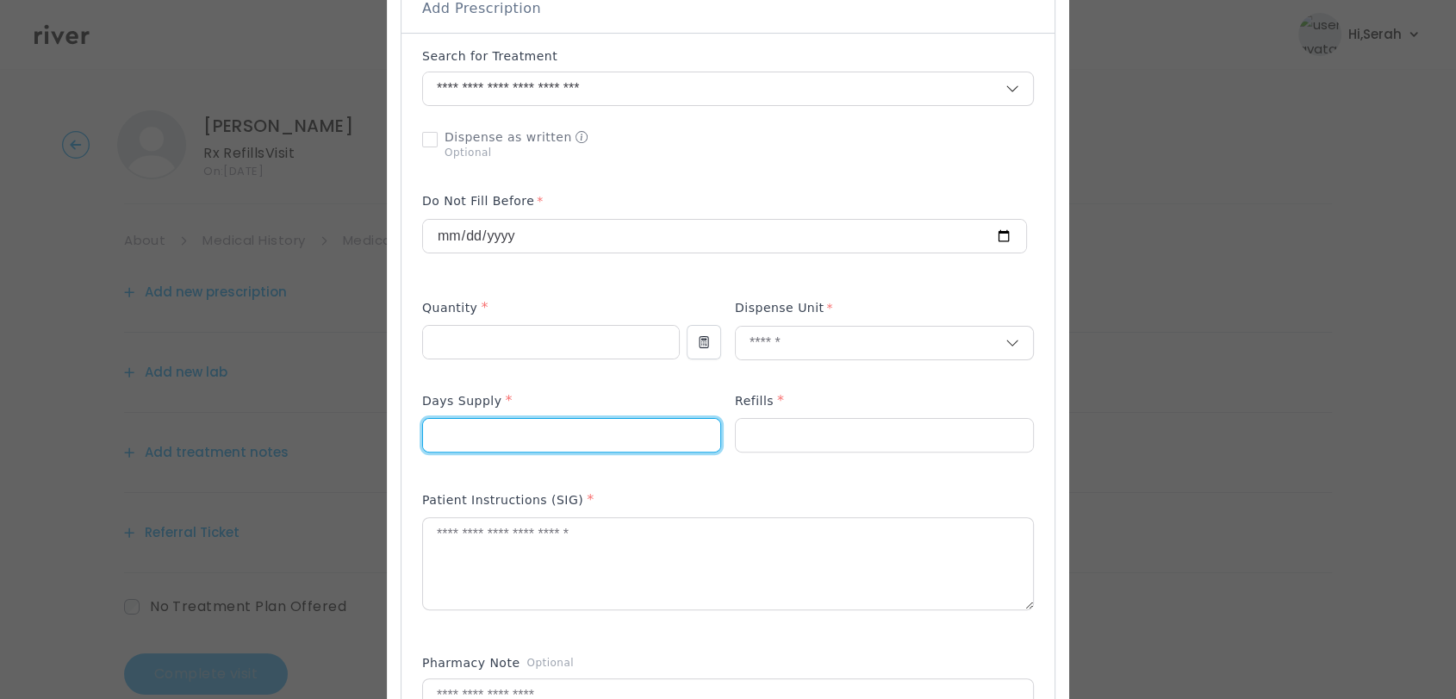
type input "**"
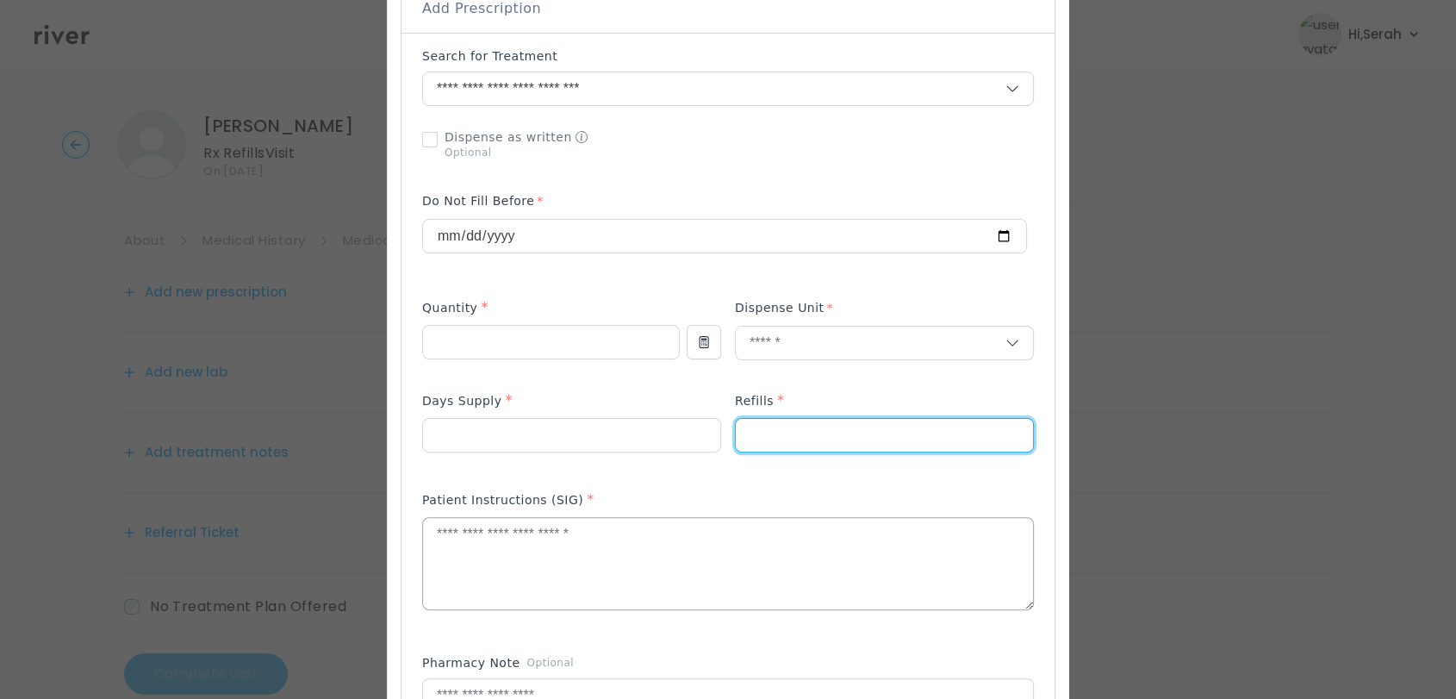
type input "*"
click at [621, 592] on textarea at bounding box center [728, 563] width 610 height 91
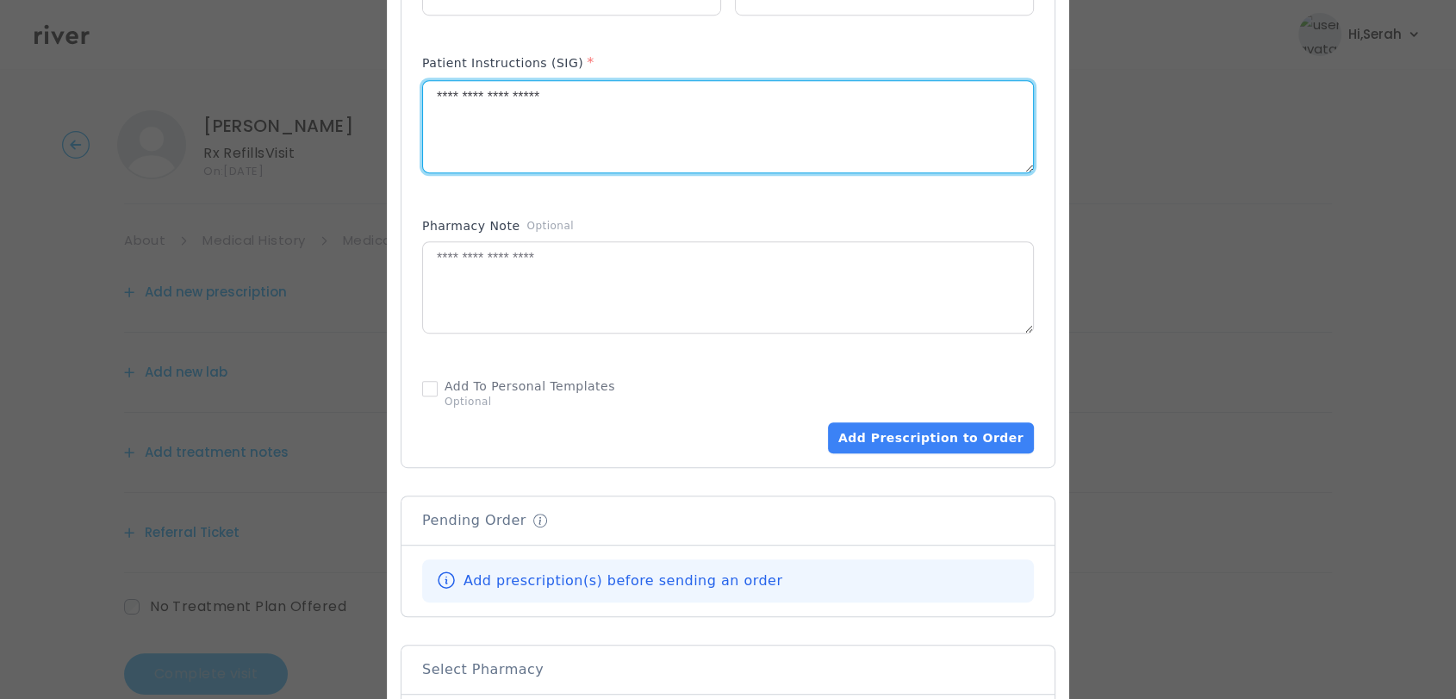
scroll to position [846, 0]
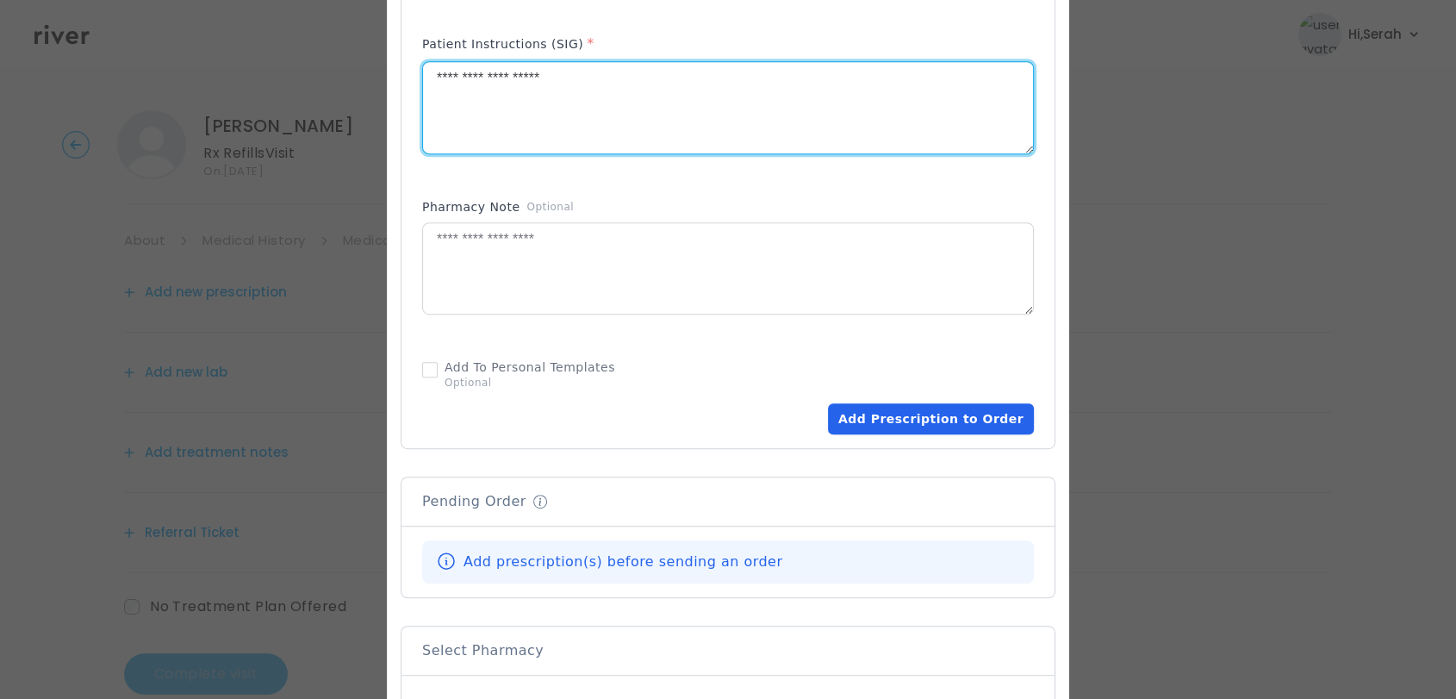
type textarea "**********"
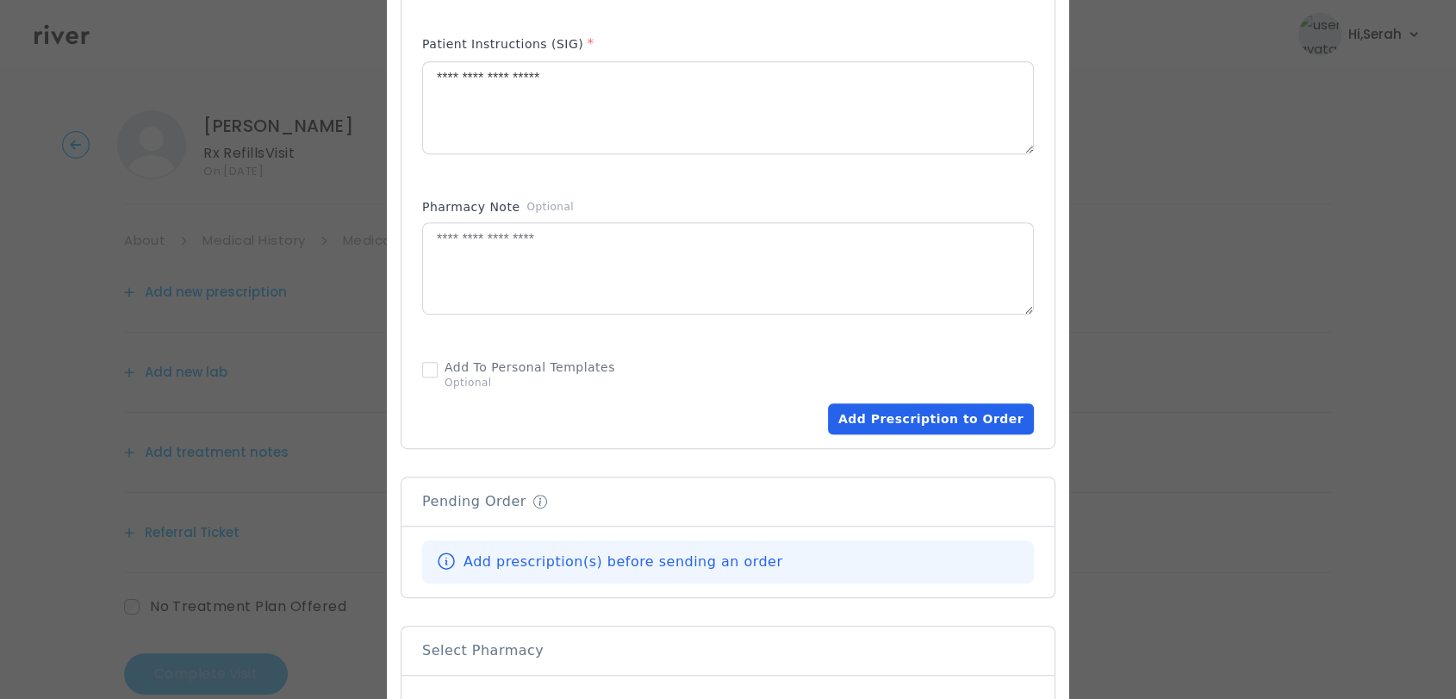
click at [940, 422] on button "Add Prescription to Order" at bounding box center [931, 418] width 206 height 31
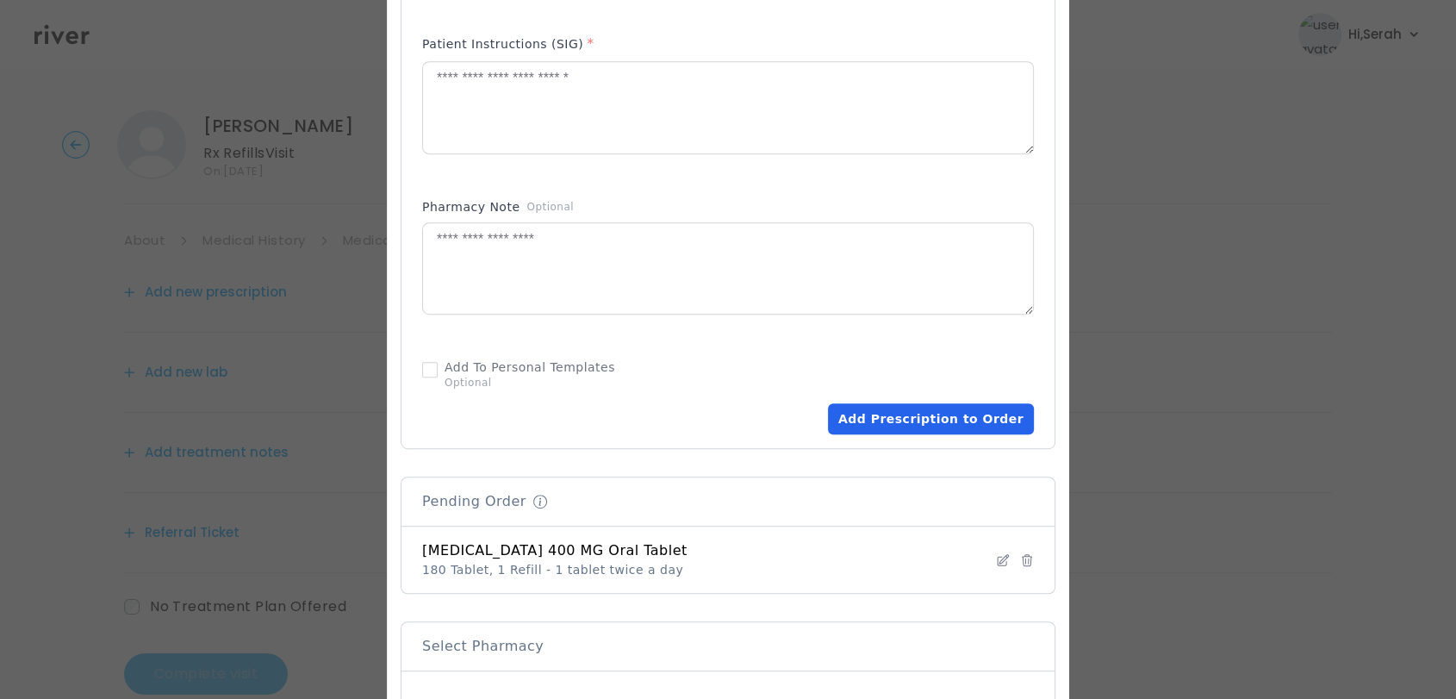
scroll to position [1163, 0]
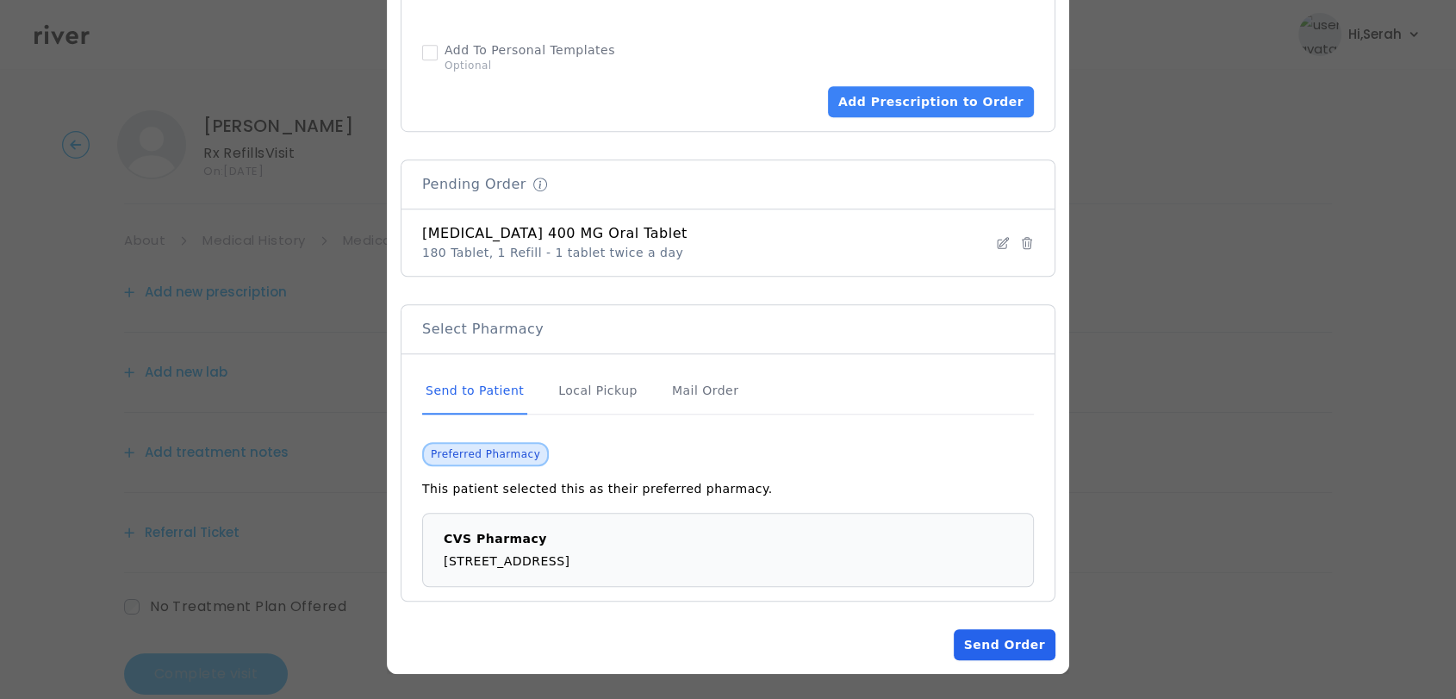
click at [976, 653] on button "Send Order" at bounding box center [1005, 644] width 102 height 31
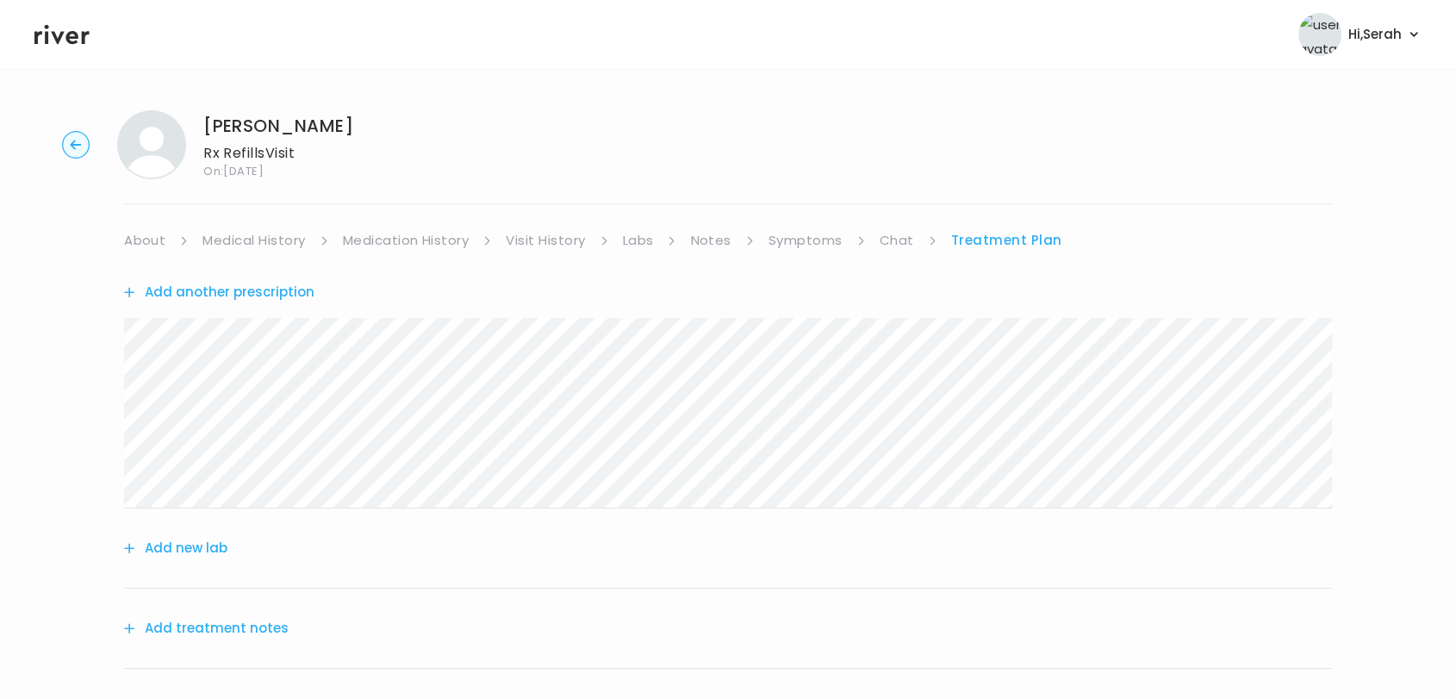
scroll to position [213, 0]
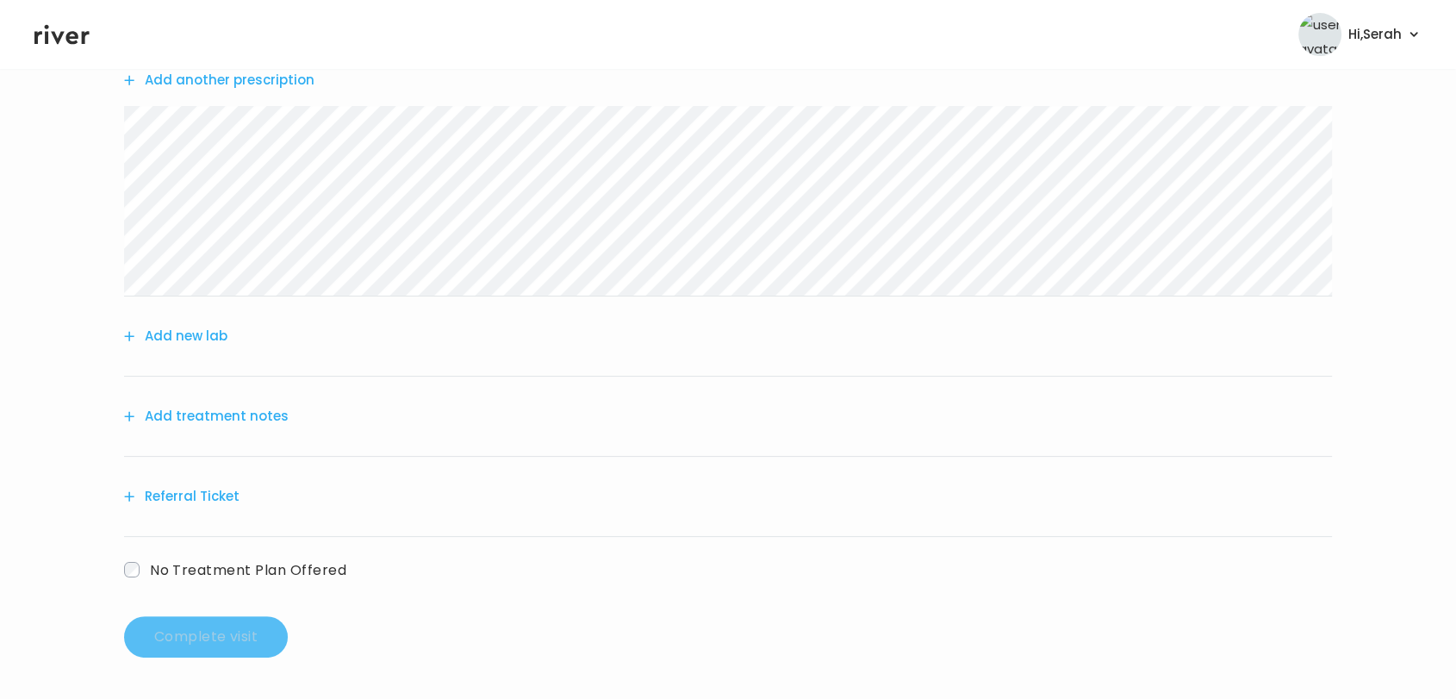
click at [222, 408] on button "Add treatment notes" at bounding box center [206, 416] width 165 height 24
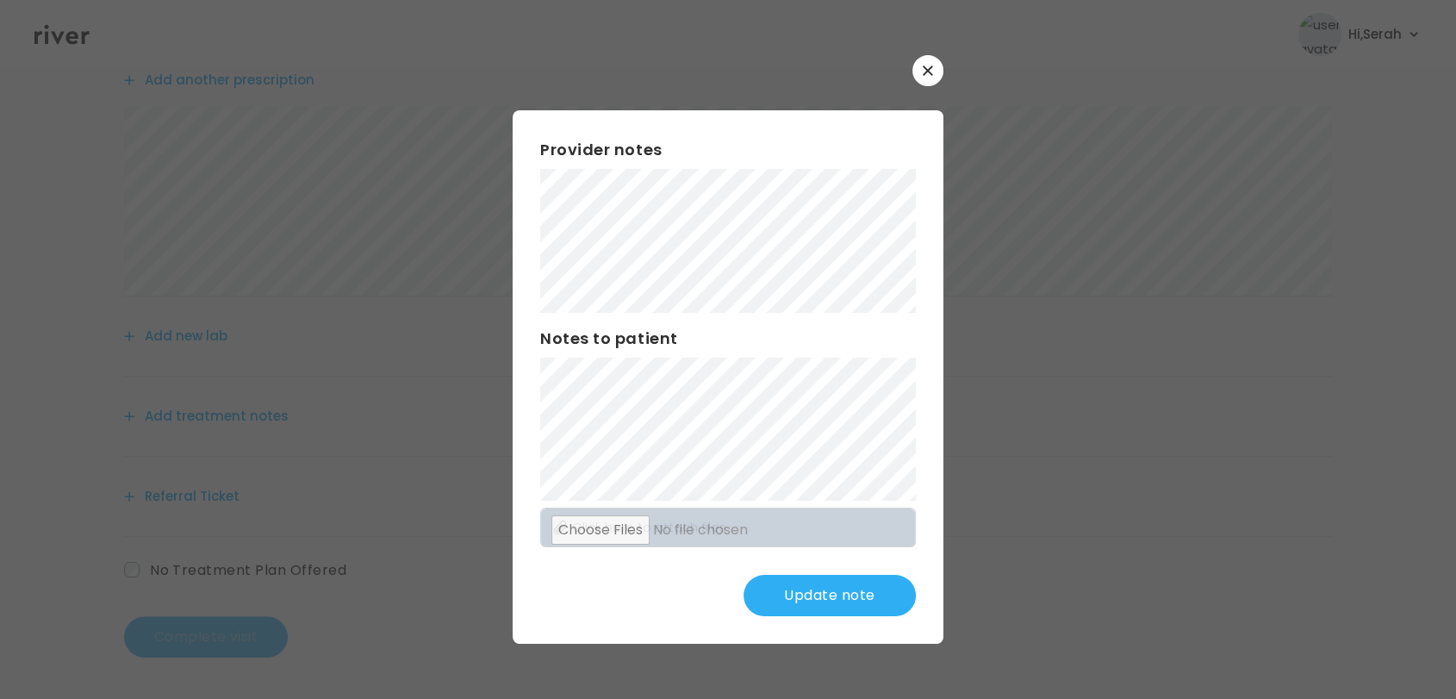
click at [798, 601] on button "Update note" at bounding box center [830, 595] width 172 height 41
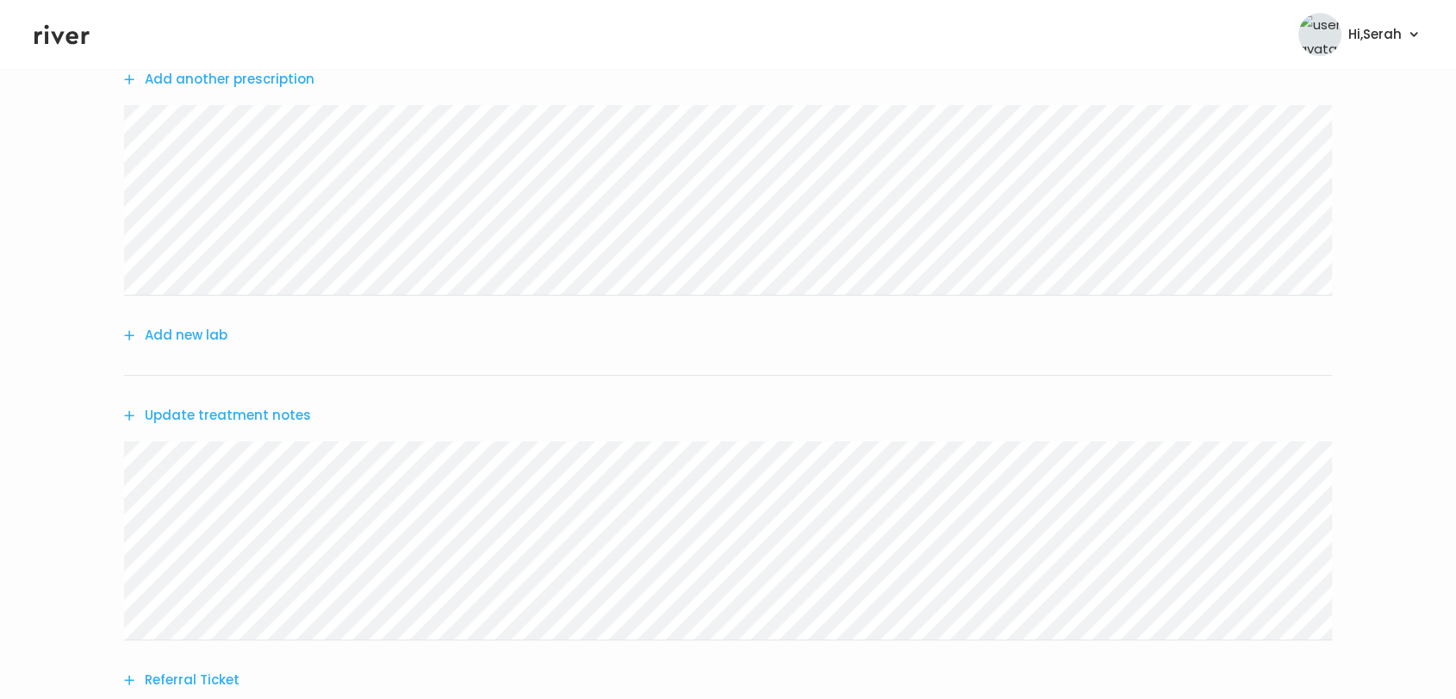
scroll to position [397, 0]
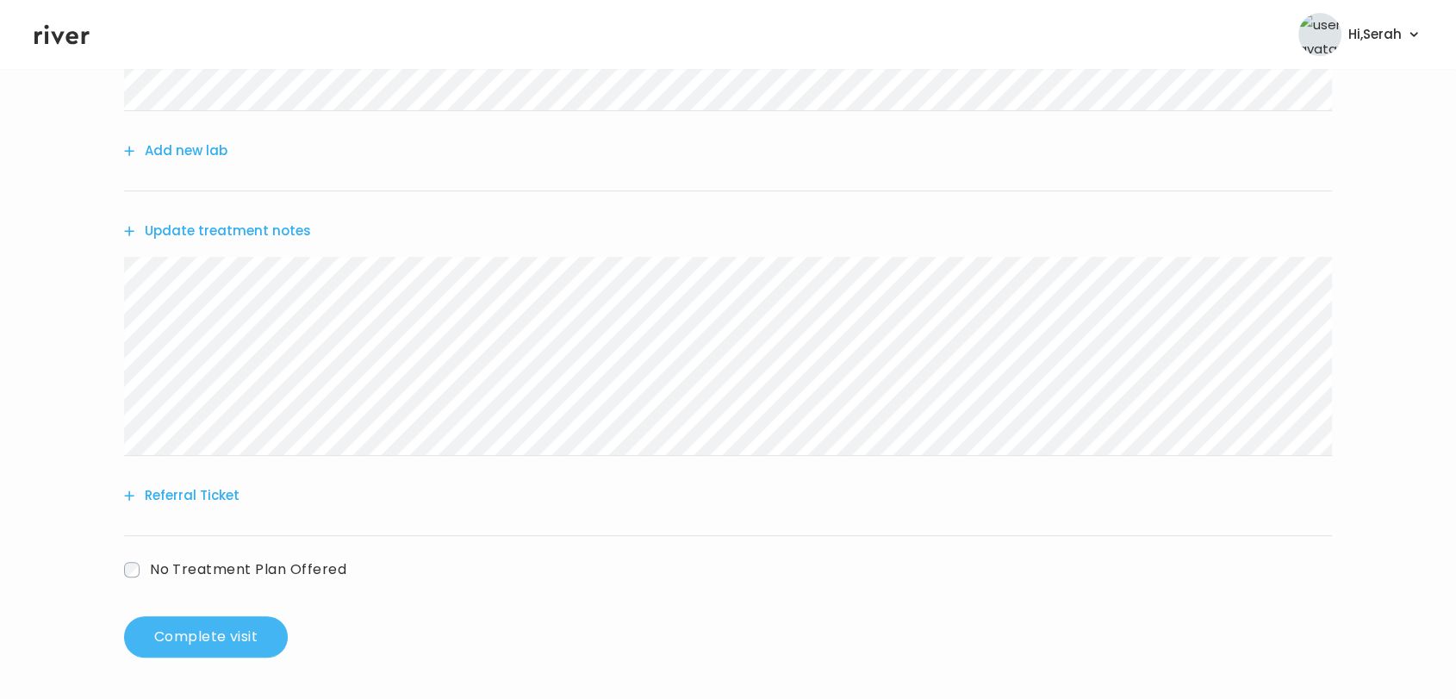
click at [210, 636] on button "Complete visit" at bounding box center [206, 636] width 164 height 41
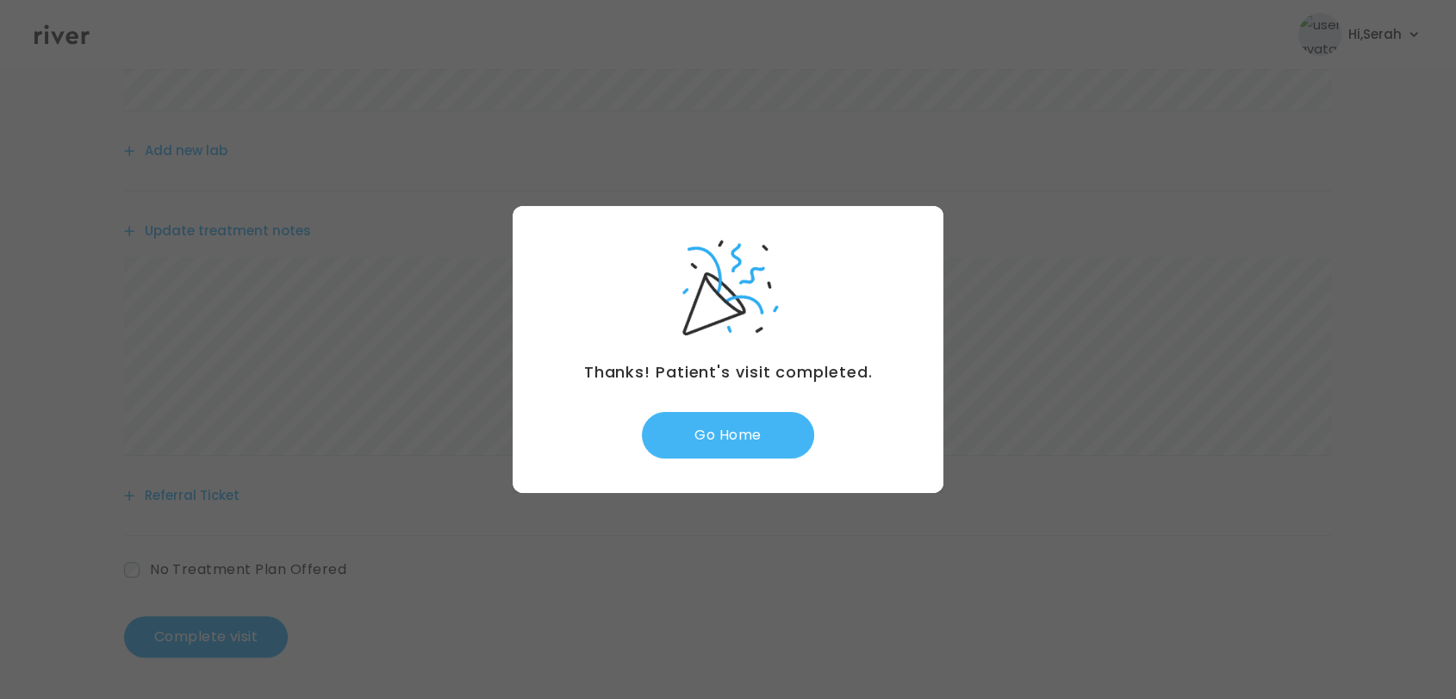
click at [719, 427] on button "Go Home" at bounding box center [728, 435] width 172 height 47
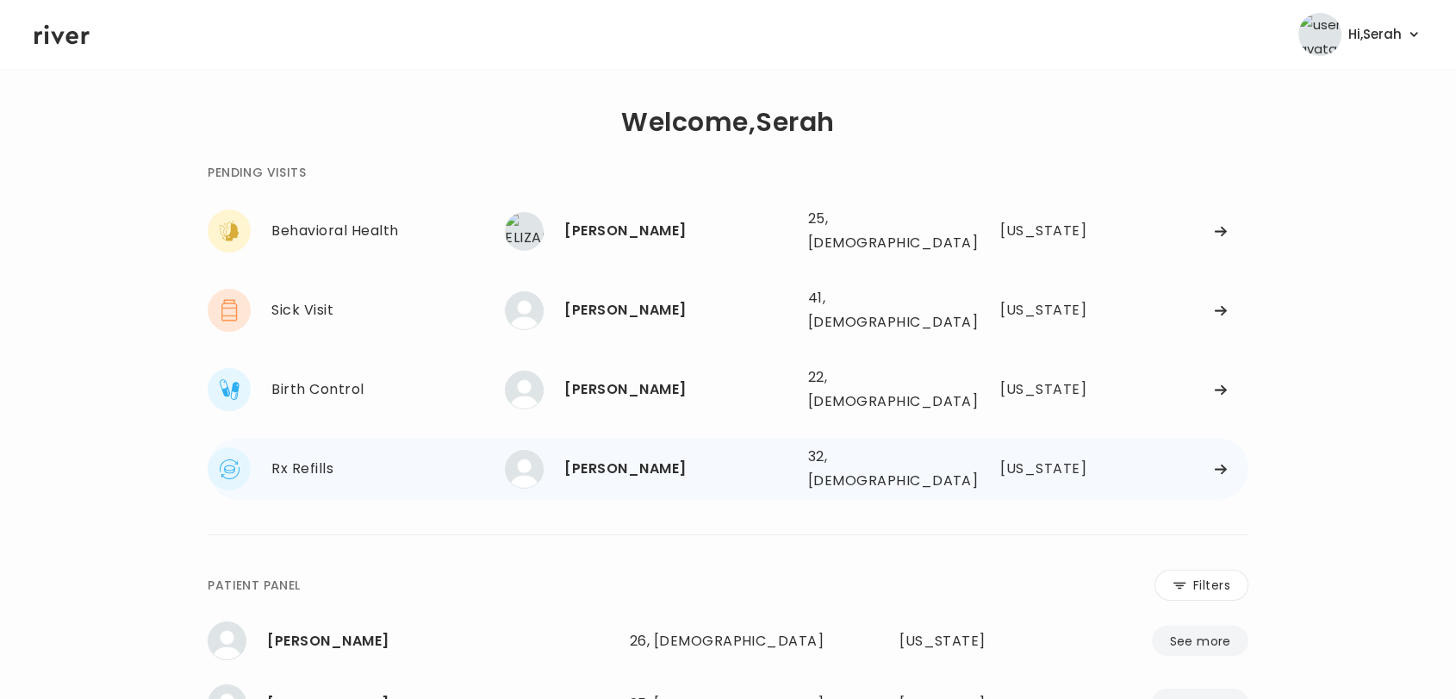
click at [620, 457] on div "[PERSON_NAME]" at bounding box center [678, 469] width 229 height 24
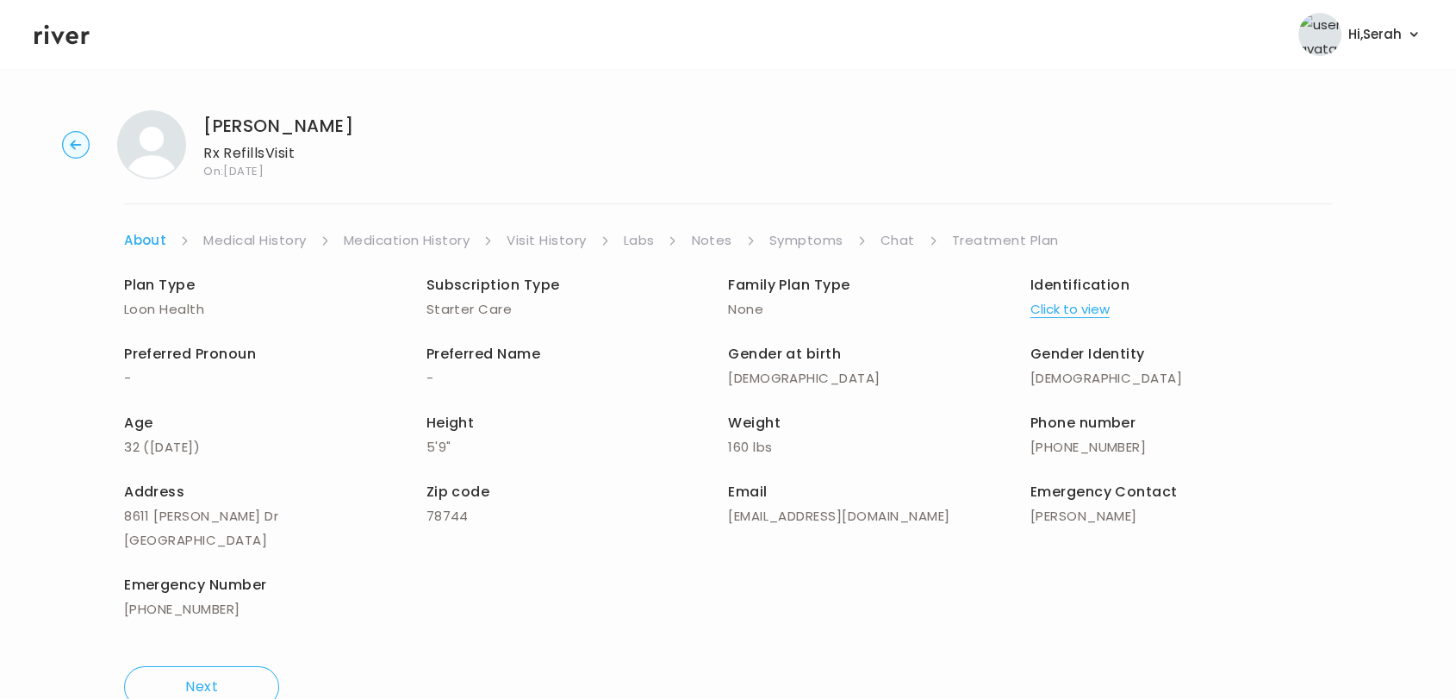
click at [286, 235] on link "Medical History" at bounding box center [254, 240] width 103 height 24
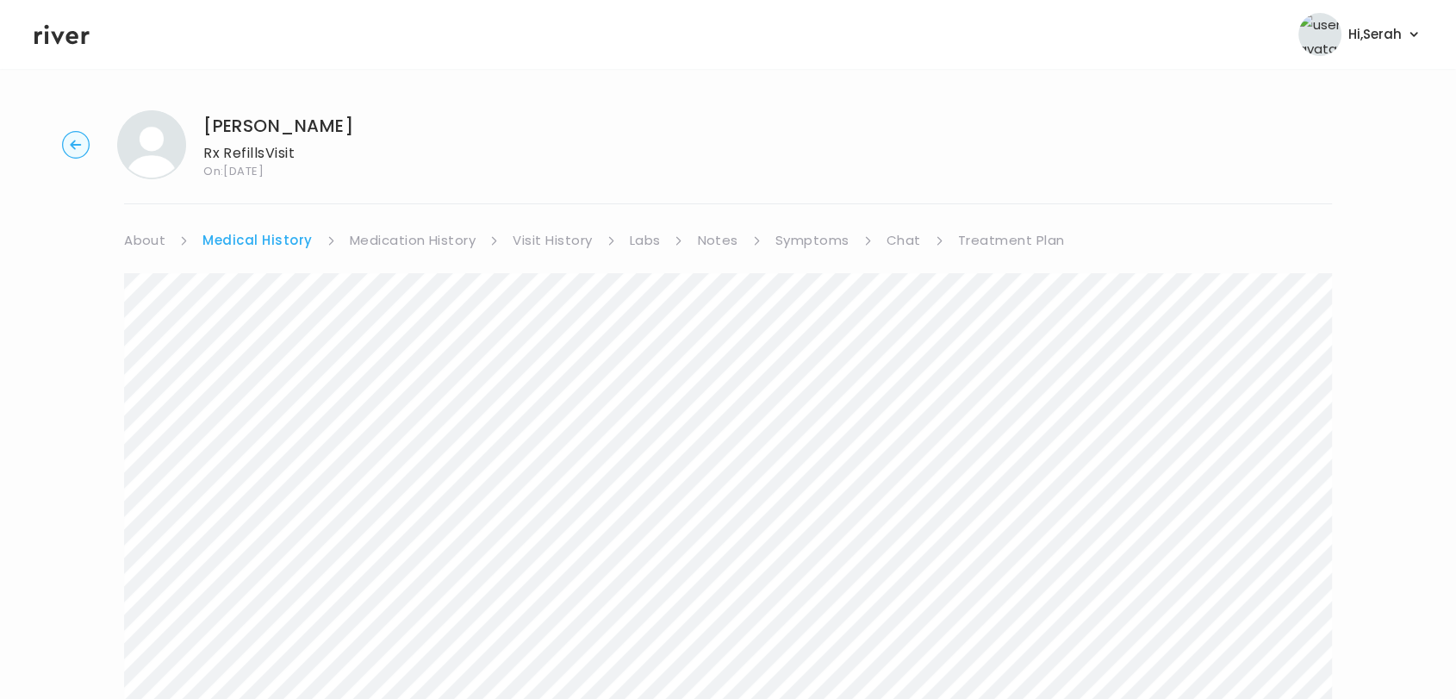
click at [147, 229] on link "About" at bounding box center [144, 240] width 41 height 24
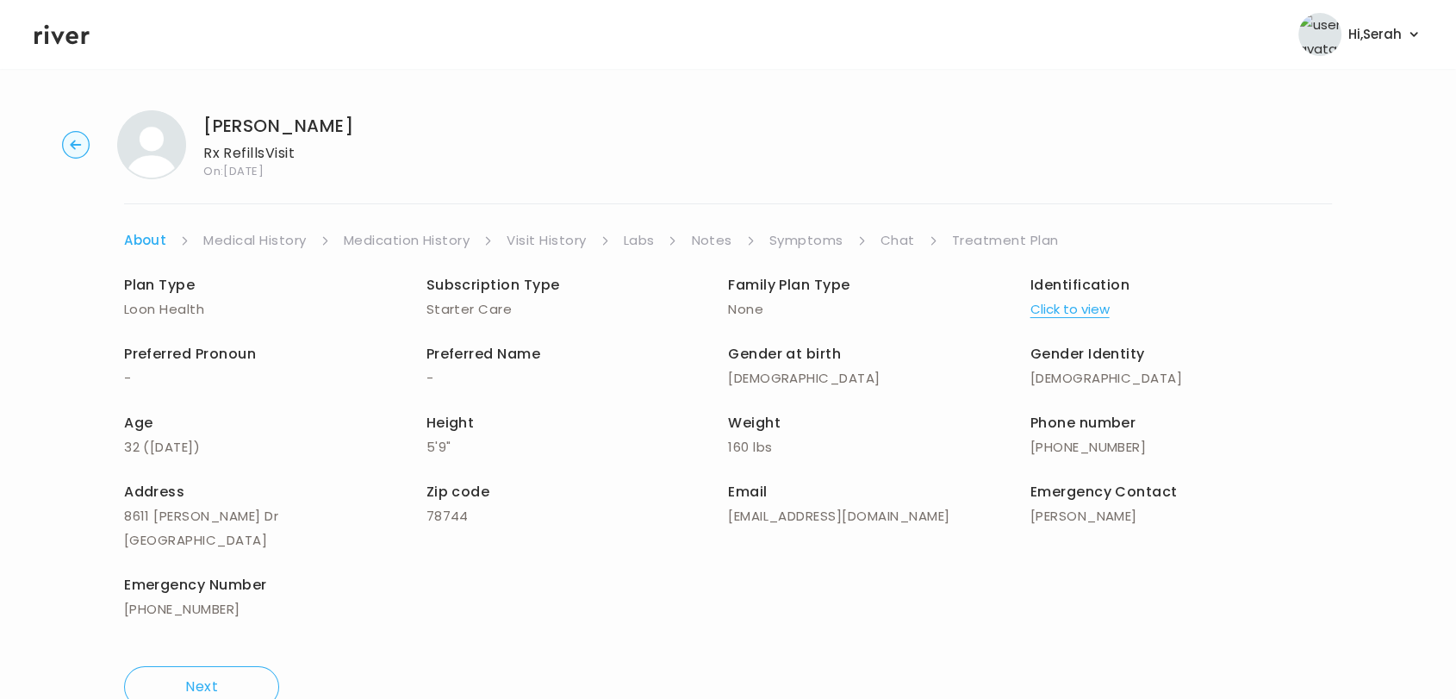
scroll to position [12, 0]
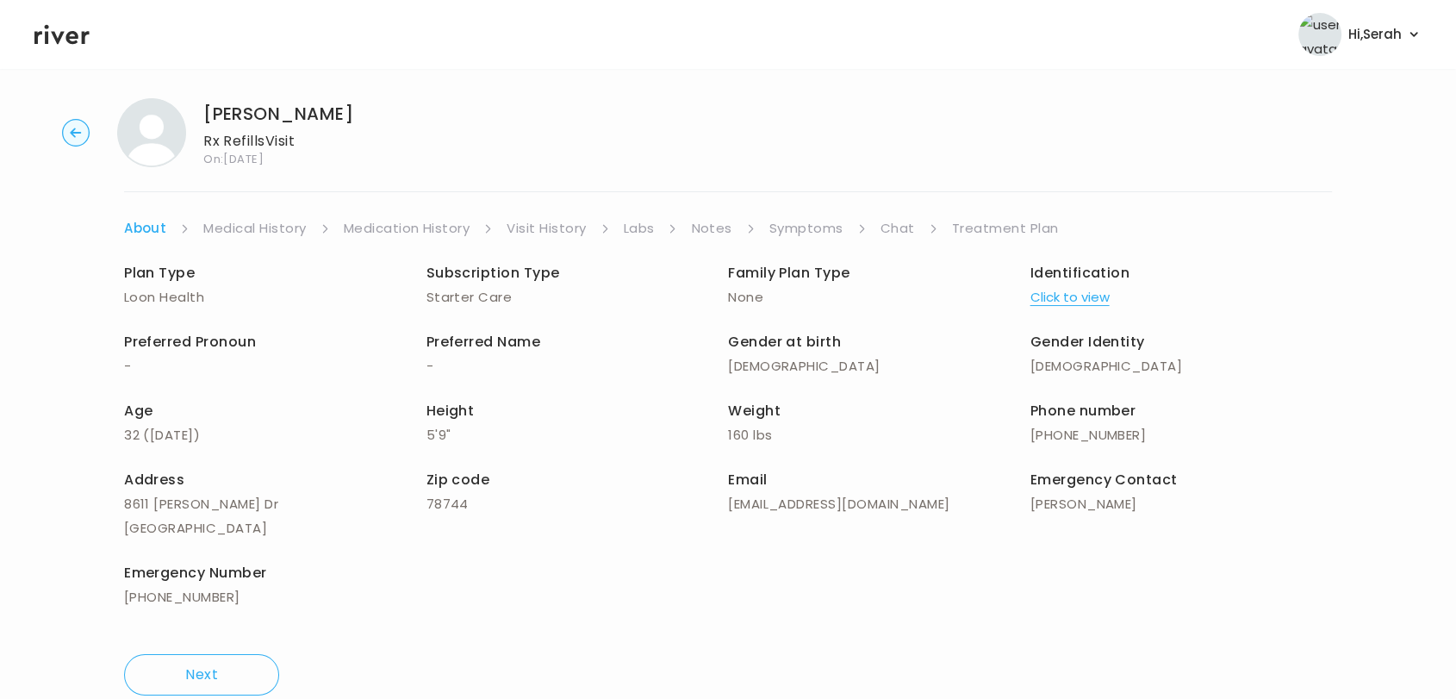
click at [73, 40] on icon at bounding box center [61, 35] width 55 height 26
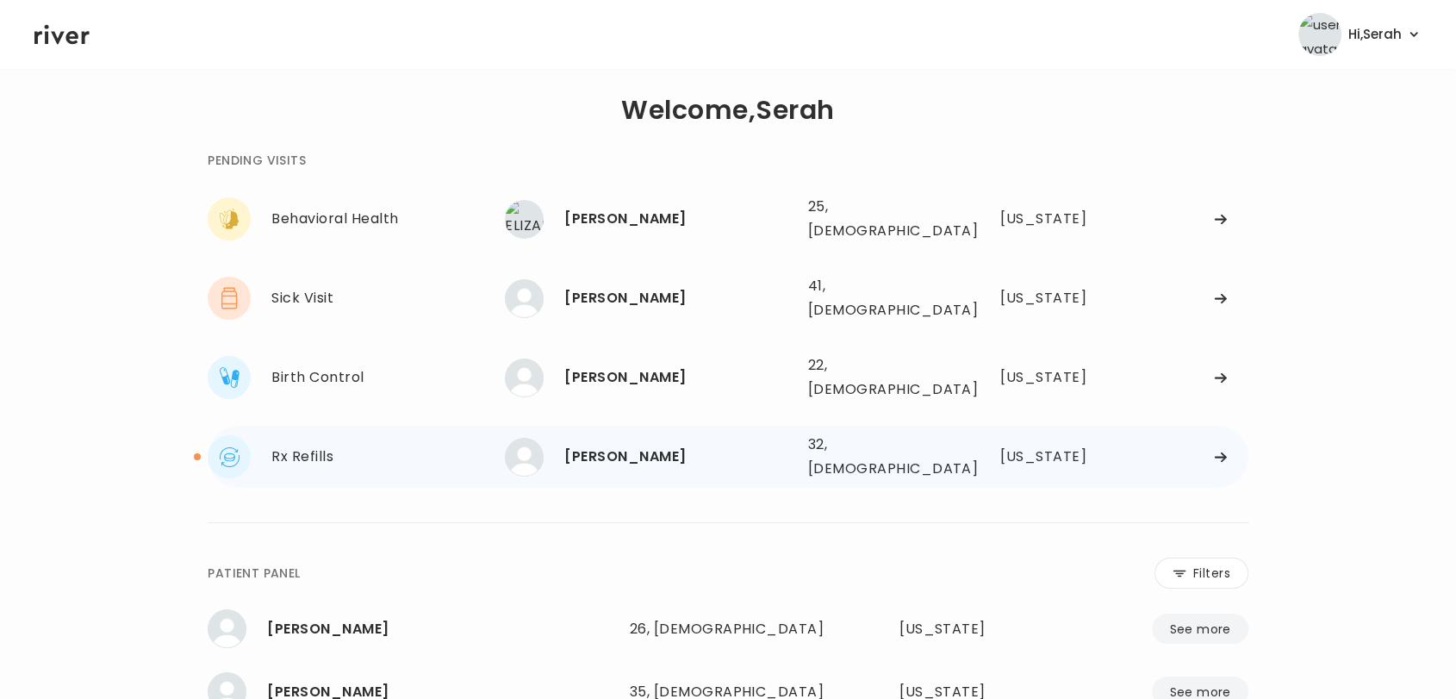
click at [642, 445] on div "Kyle Macaluso" at bounding box center [678, 457] width 229 height 24
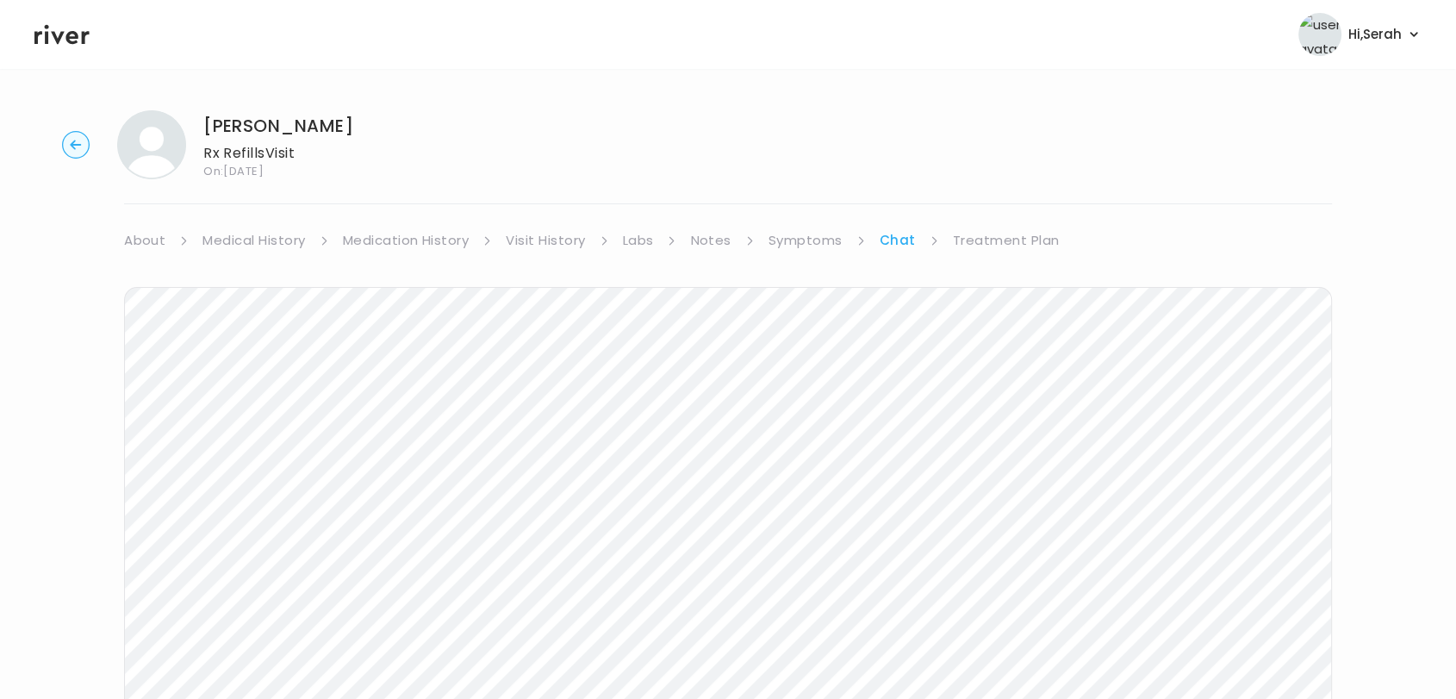
click at [986, 245] on link "Treatment Plan" at bounding box center [1006, 240] width 107 height 24
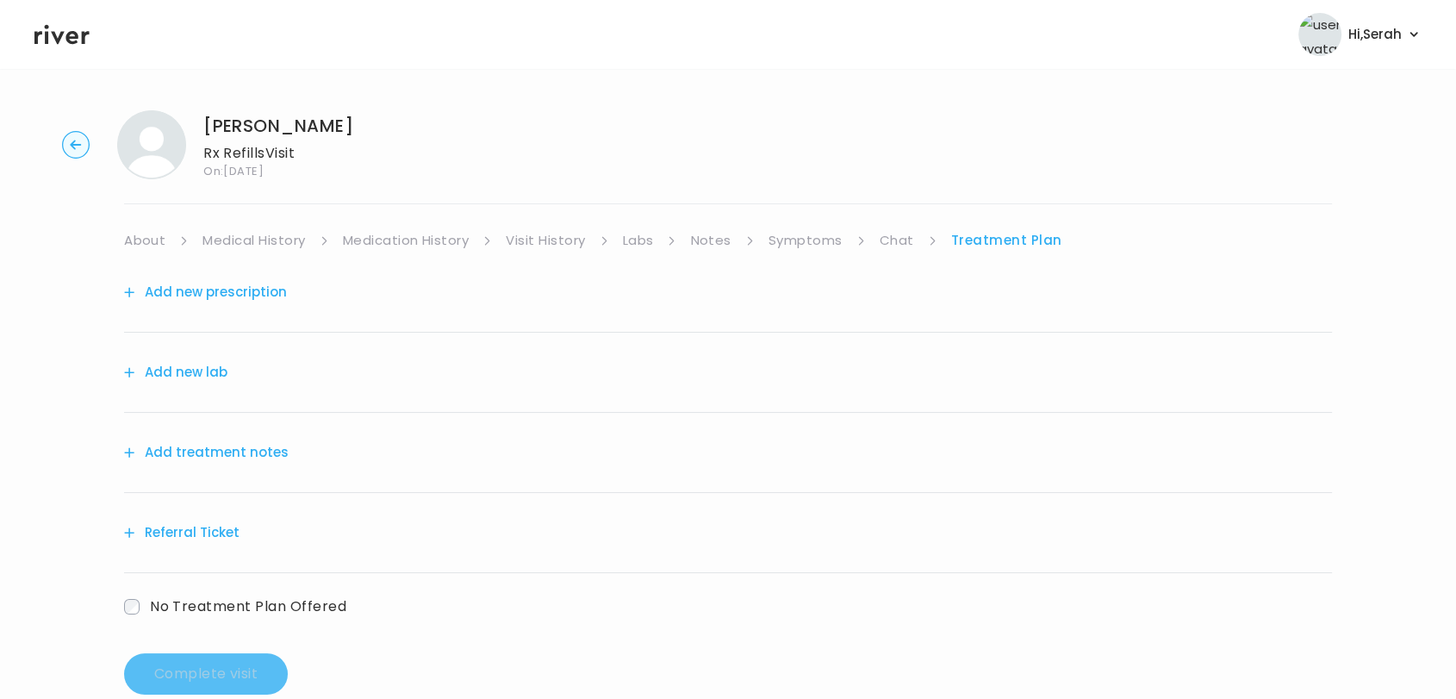
click at [208, 293] on button "Add new prescription" at bounding box center [205, 292] width 163 height 24
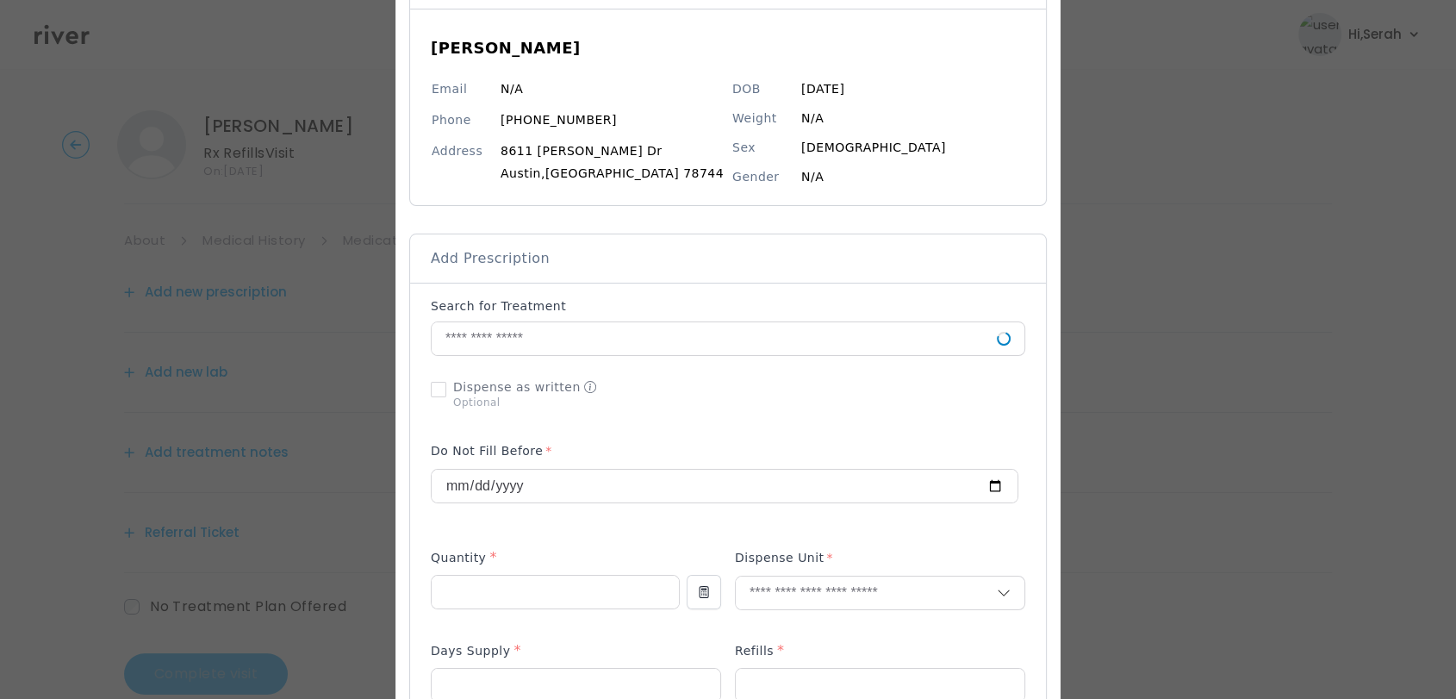
scroll to position [144, 0]
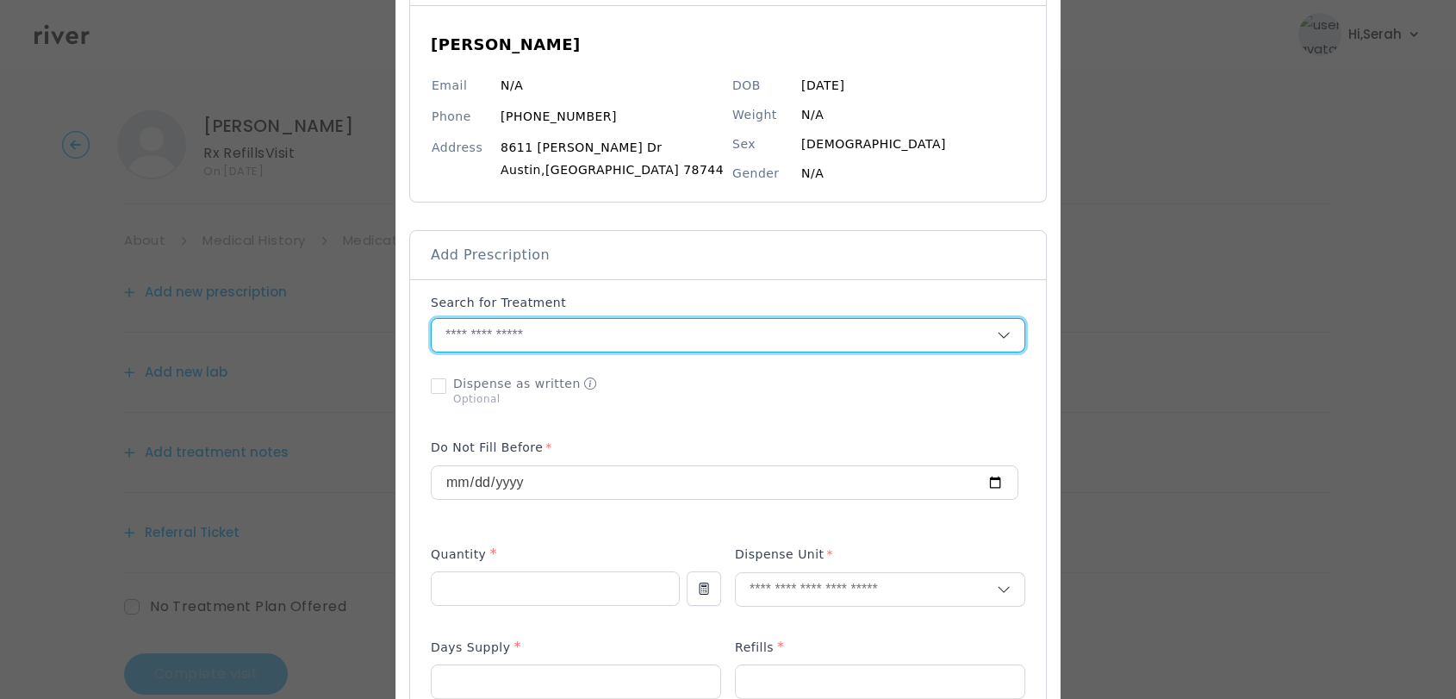
click at [598, 330] on input "text" at bounding box center [714, 335] width 565 height 33
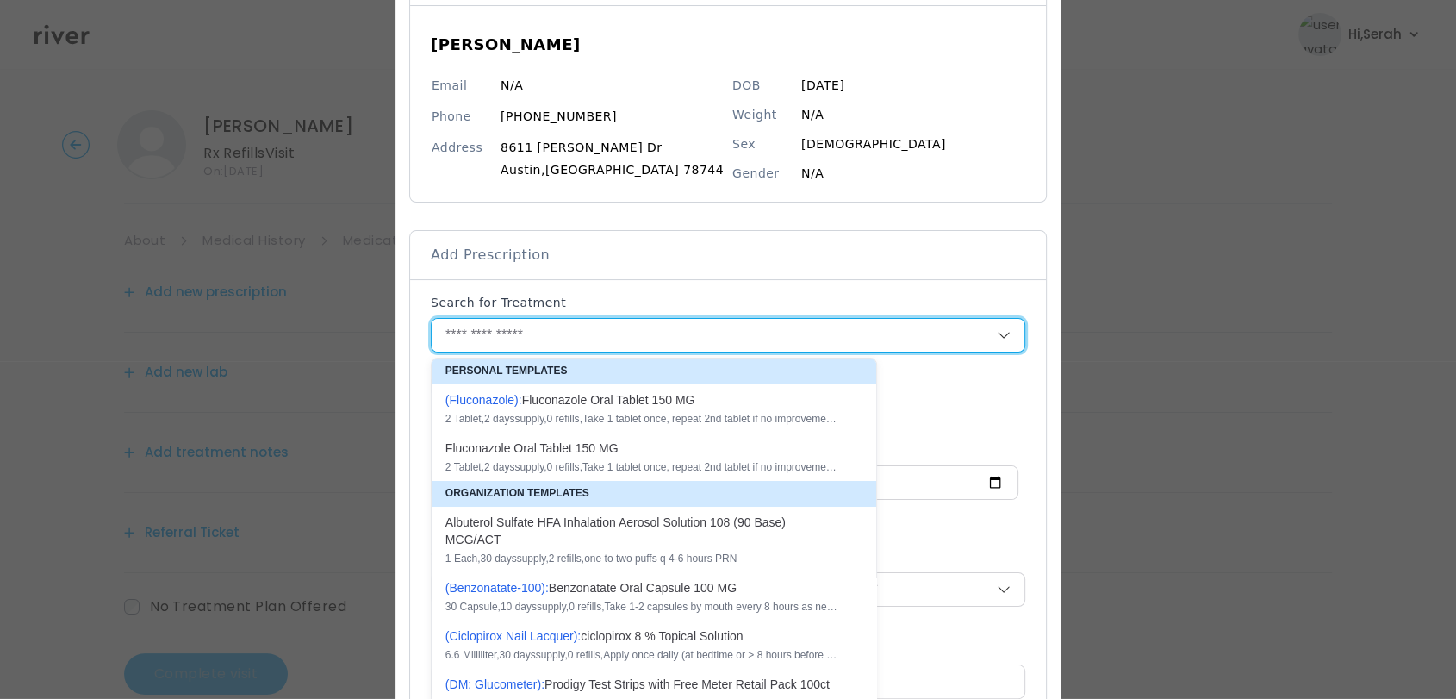
click at [598, 330] on input "text" at bounding box center [714, 335] width 565 height 33
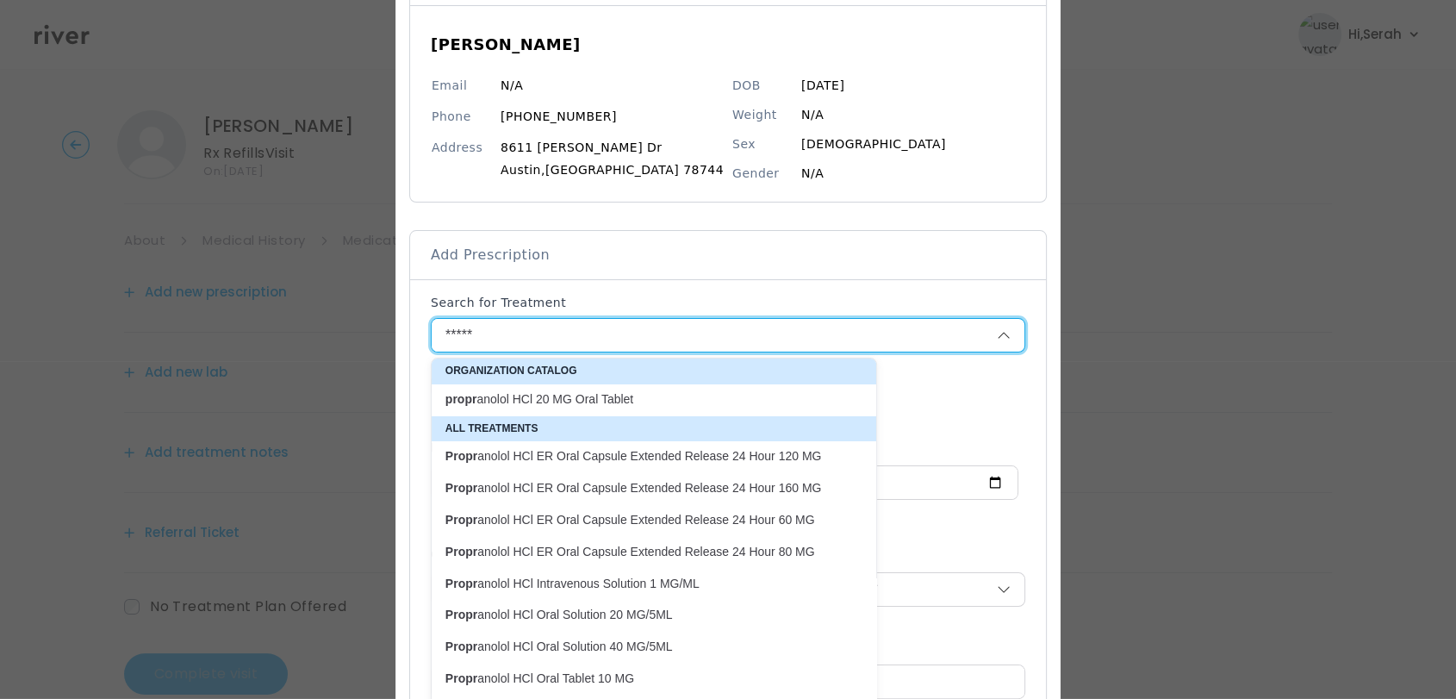
scroll to position [63, 0]
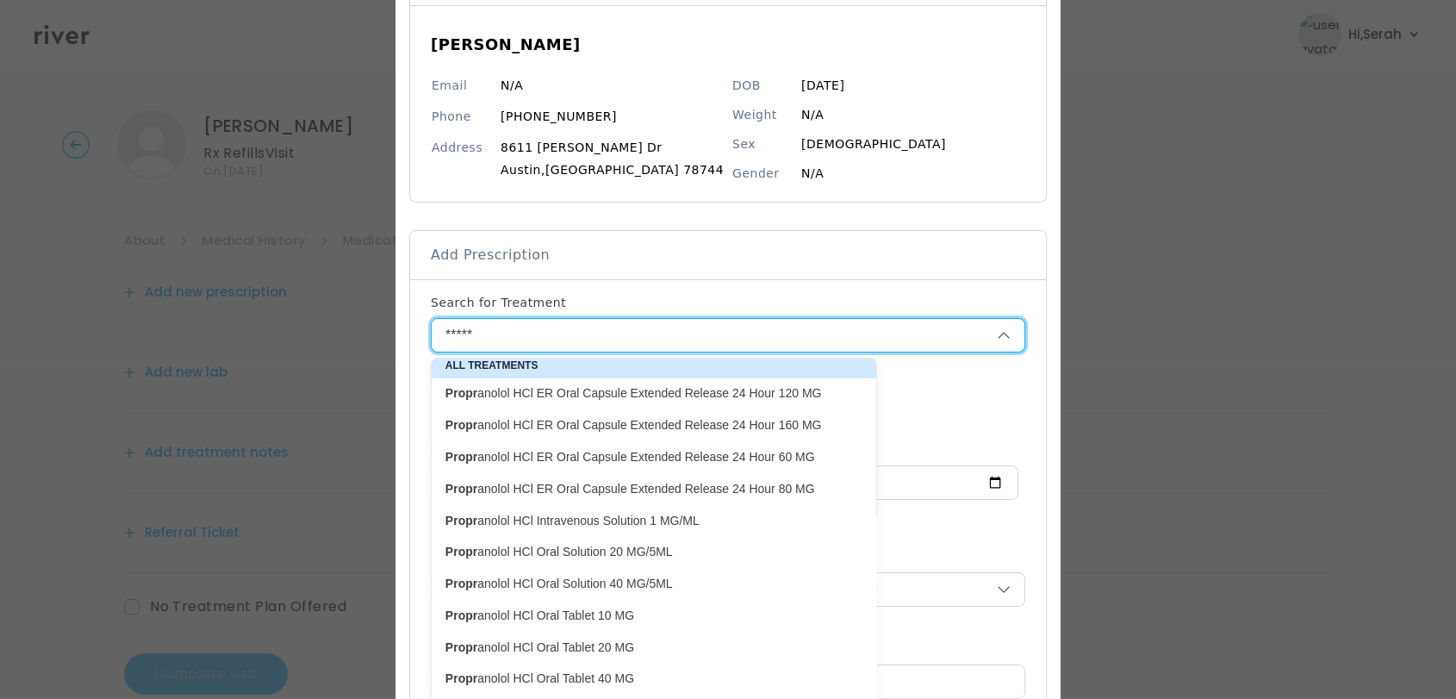
click at [613, 614] on p "Propr anolol HCl Oral Tablet 10 MG" at bounding box center [643, 615] width 396 height 16
type input "**********"
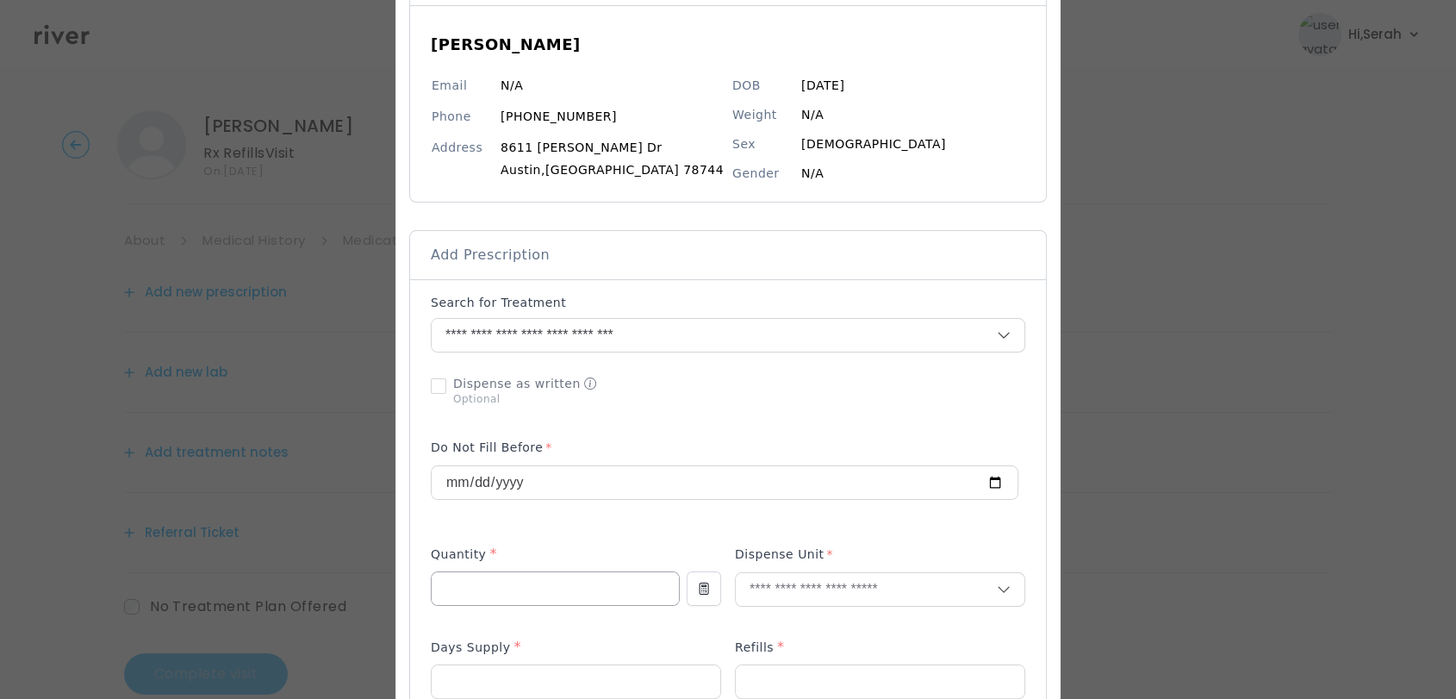
click at [509, 586] on input "number" at bounding box center [555, 588] width 247 height 33
type input "***"
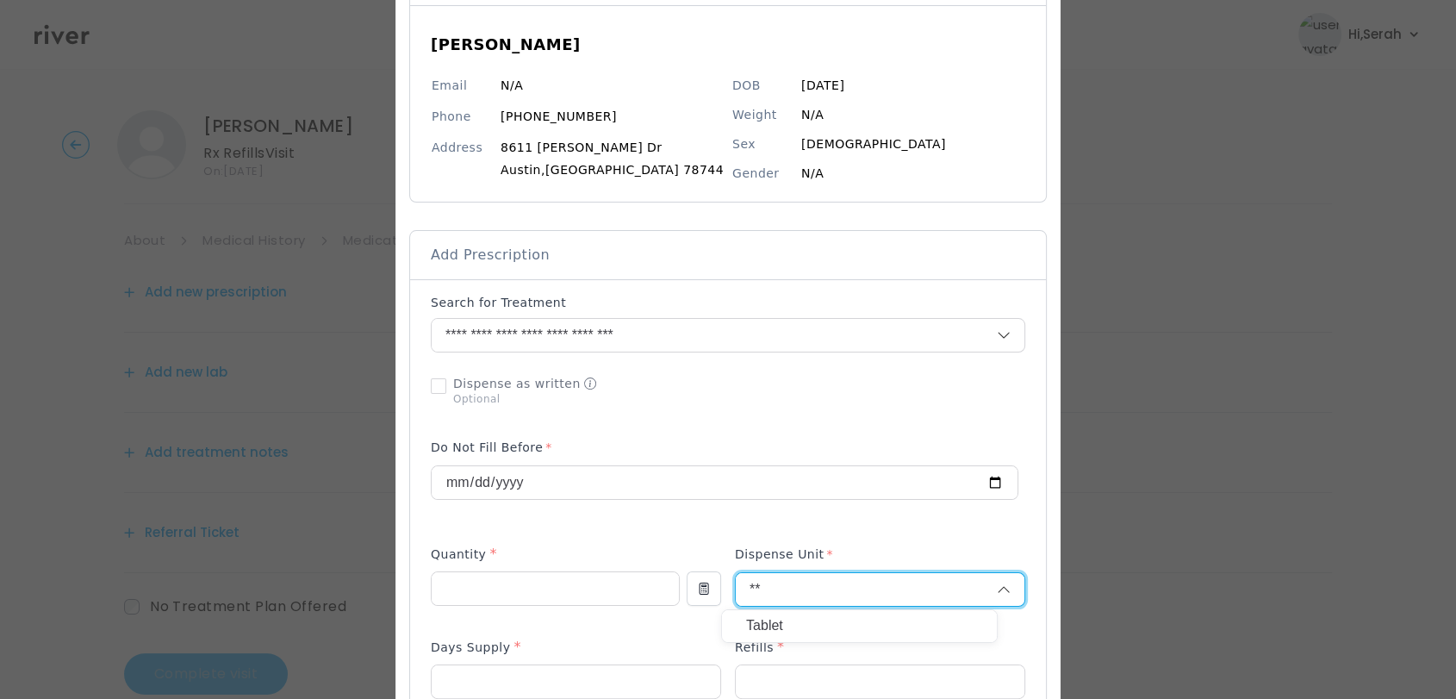
type input "**"
click at [800, 634] on p "Tablet" at bounding box center [859, 626] width 227 height 25
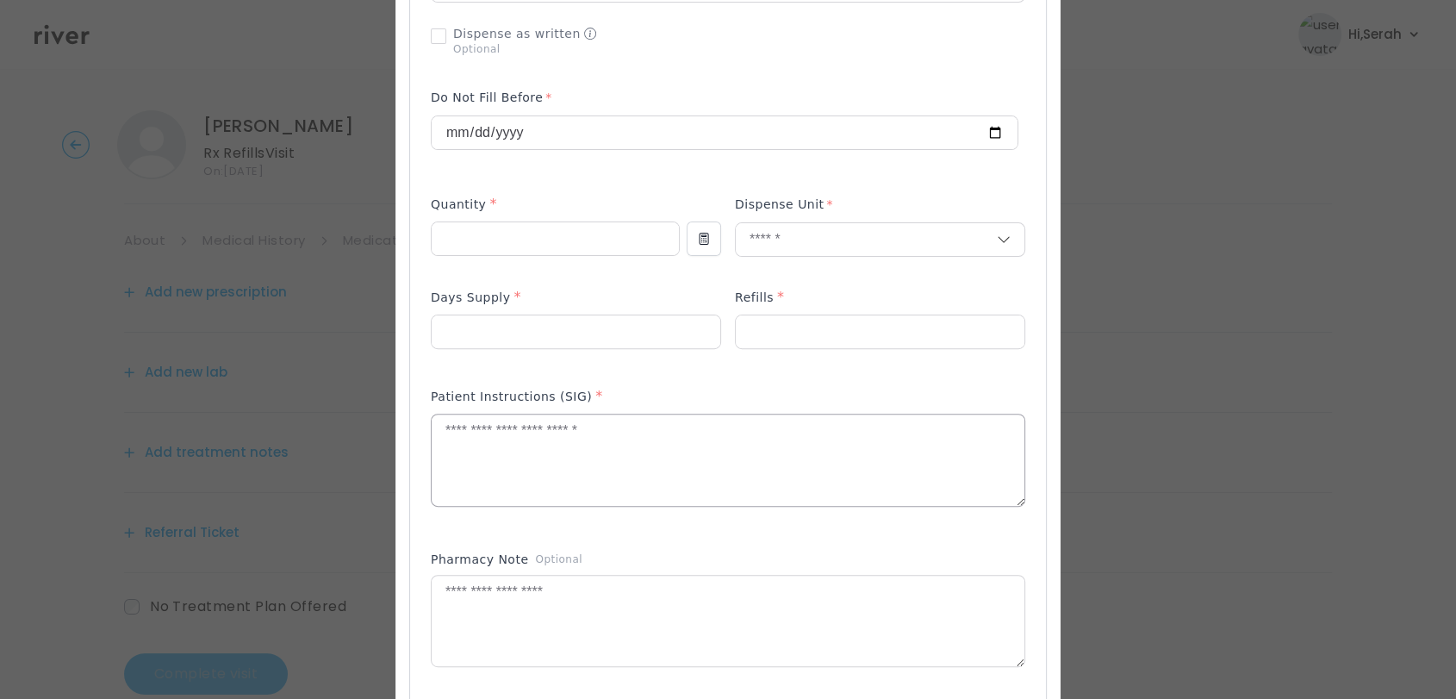
scroll to position [517, 0]
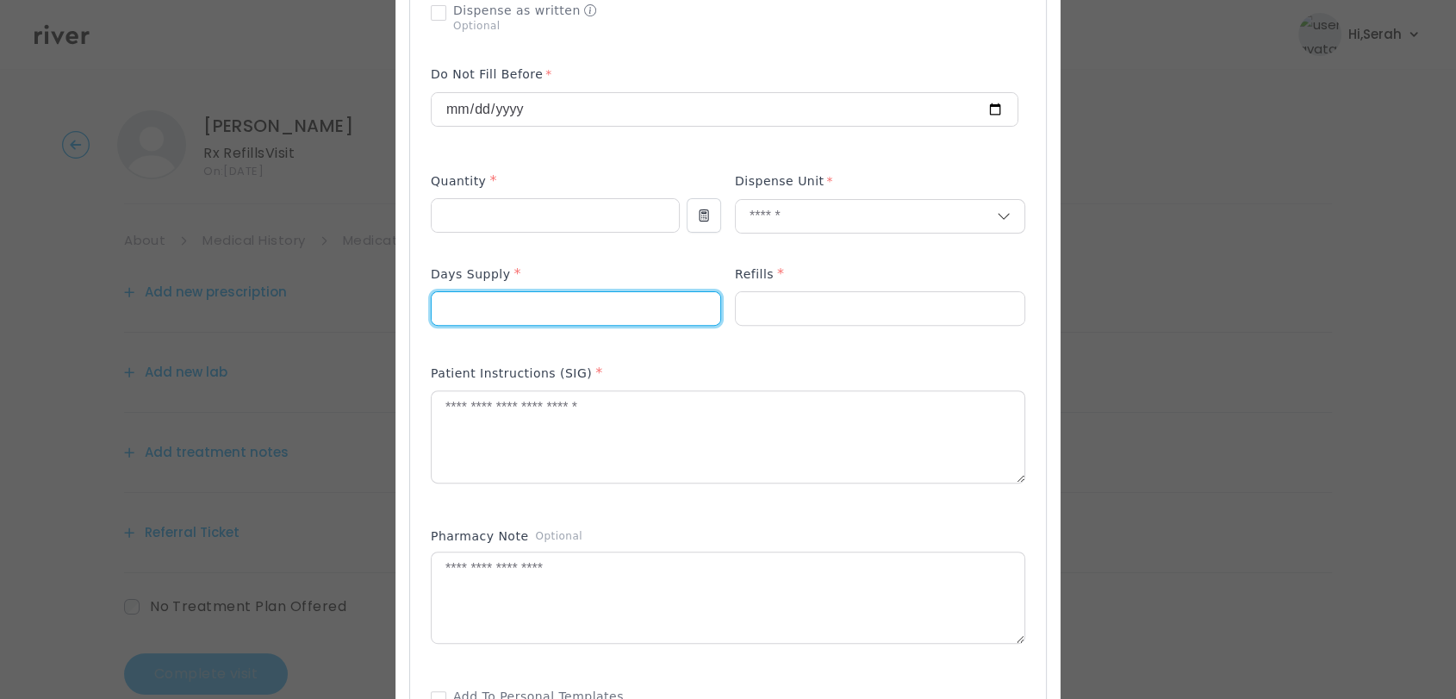
click at [551, 307] on input "number" at bounding box center [576, 308] width 289 height 33
type input "**"
click at [551, 307] on input "**" at bounding box center [576, 308] width 289 height 33
click at [514, 474] on textarea at bounding box center [728, 436] width 593 height 91
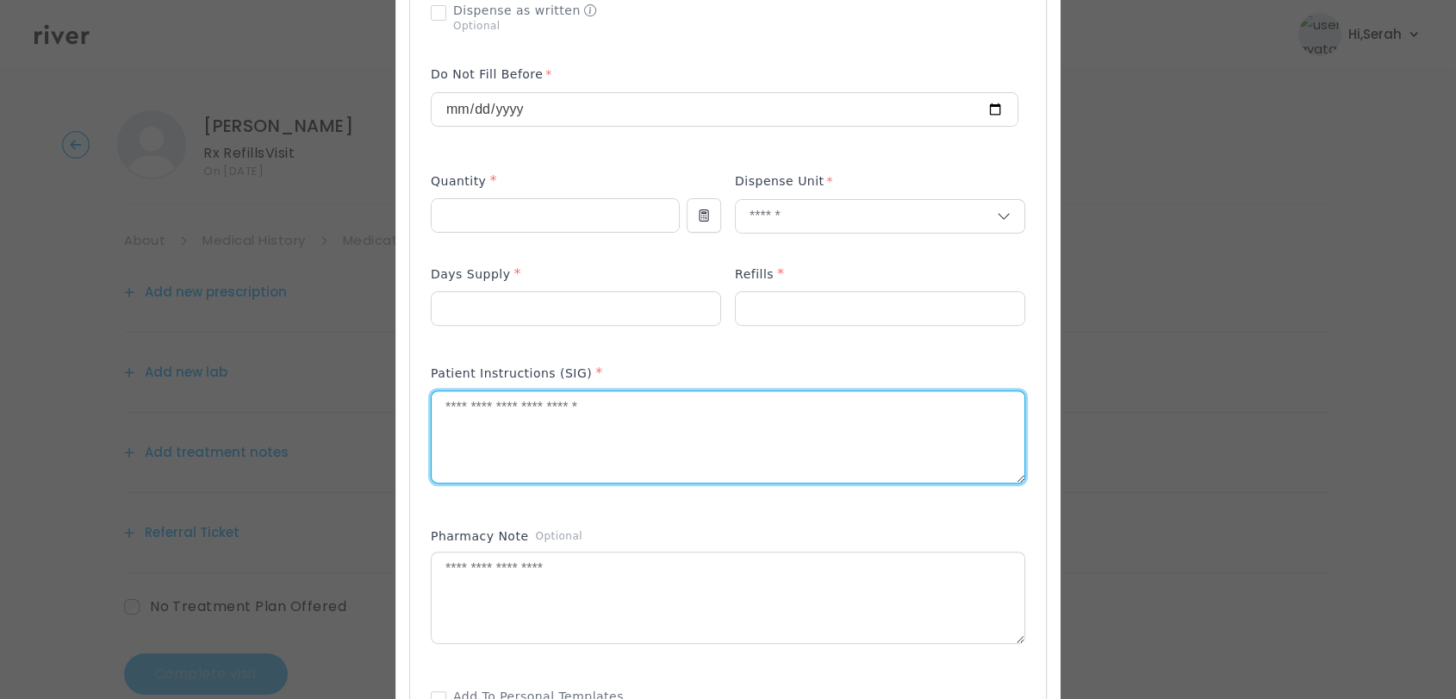
click at [526, 336] on p at bounding box center [576, 336] width 290 height 18
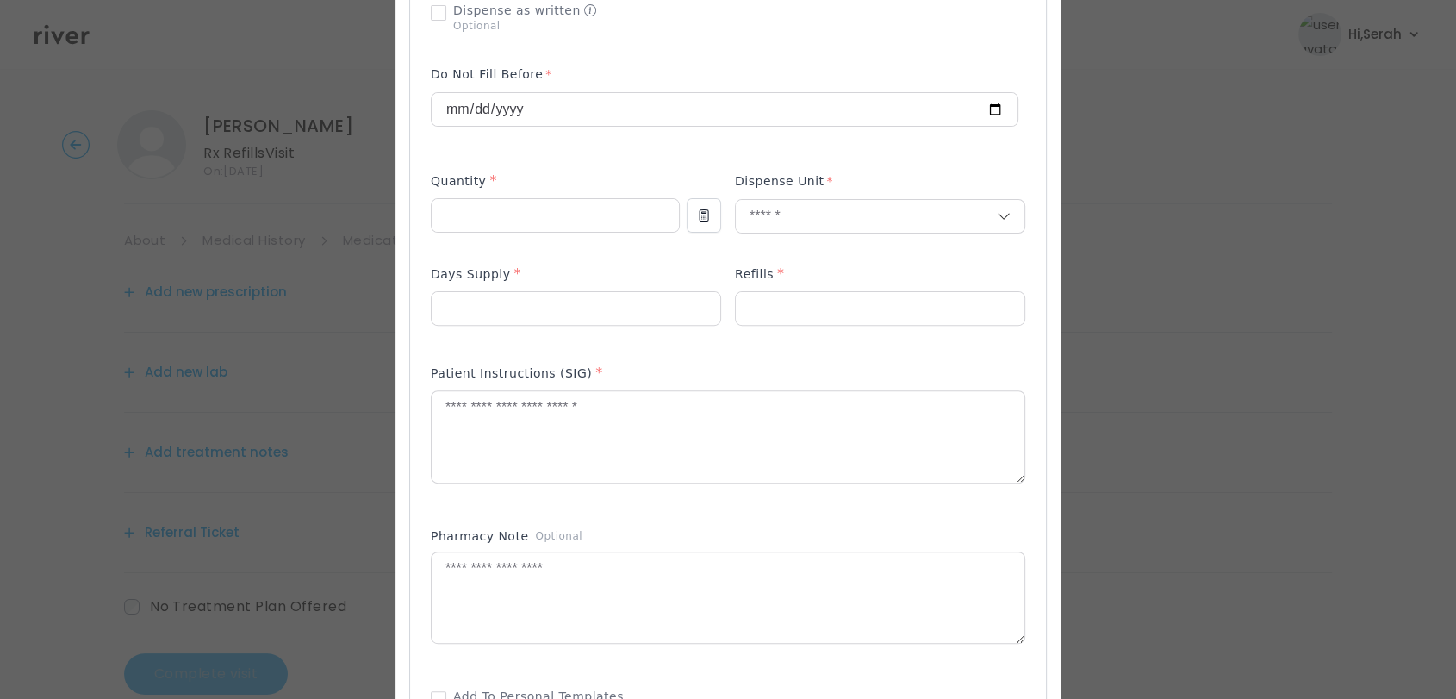
click at [524, 329] on p at bounding box center [576, 336] width 290 height 18
click at [510, 315] on input "***" at bounding box center [576, 308] width 289 height 33
type input "**"
click at [826, 312] on input "number" at bounding box center [880, 308] width 289 height 33
type input "*"
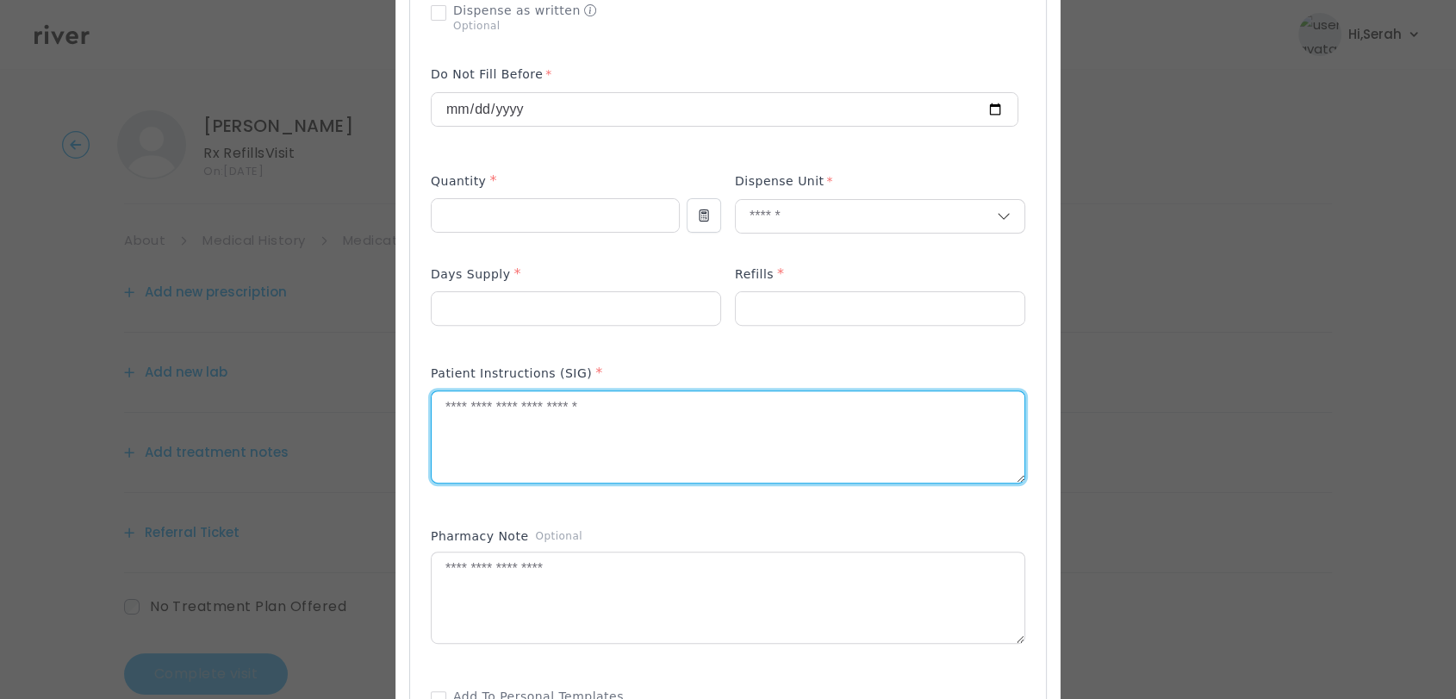
click at [546, 468] on textarea at bounding box center [728, 436] width 593 height 91
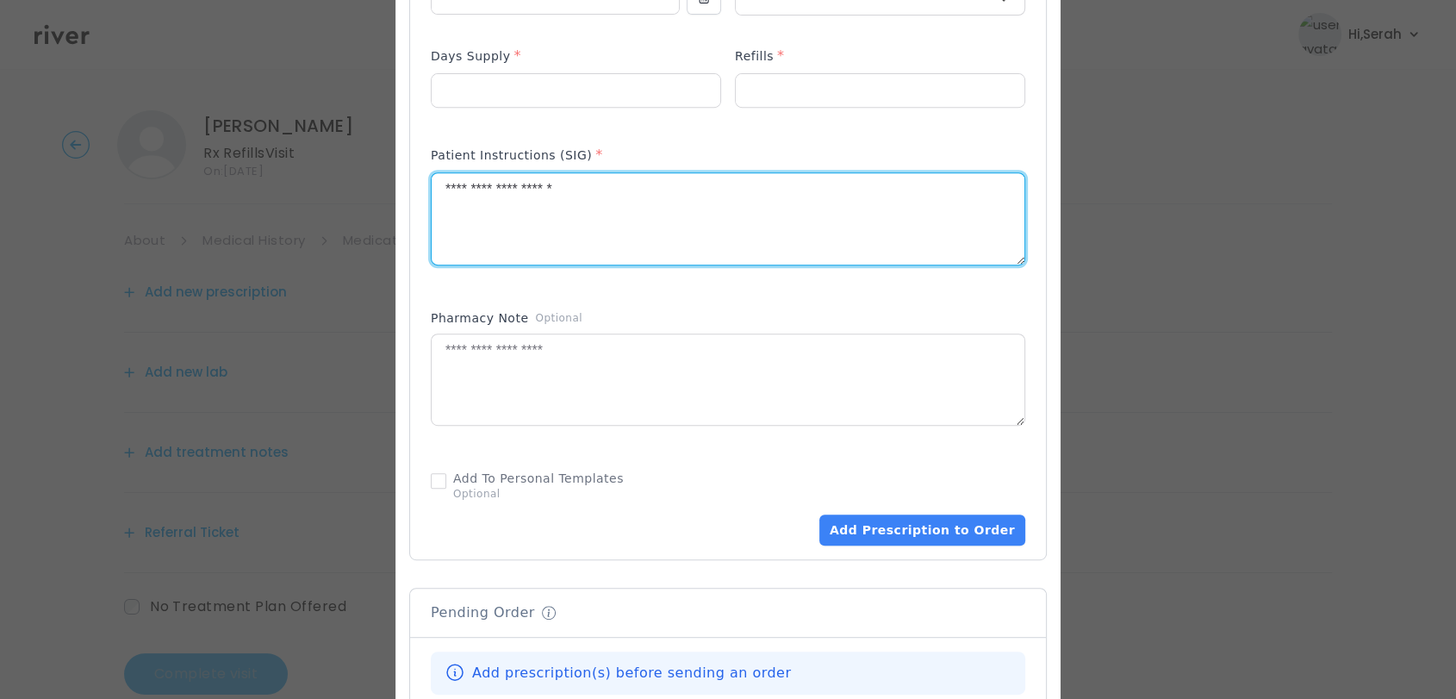
scroll to position [738, 0]
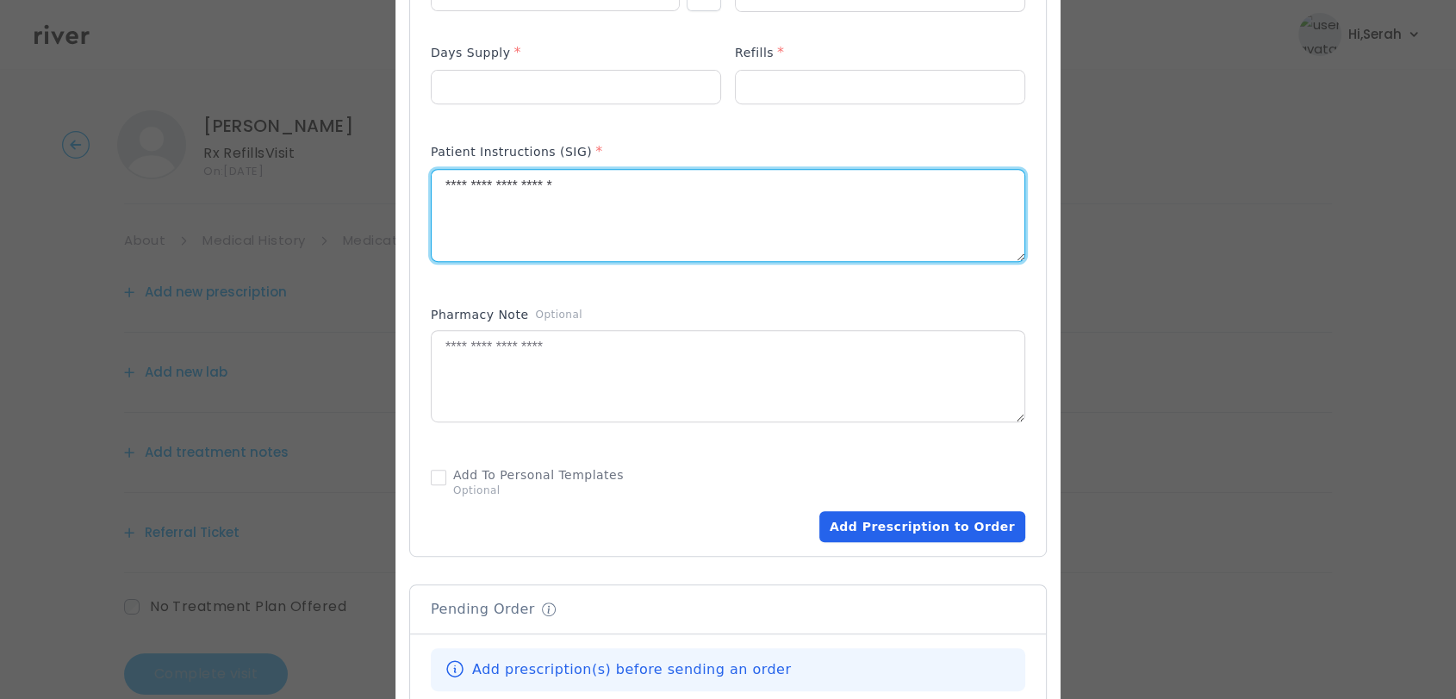
type textarea "**********"
click at [875, 529] on button "Add Prescription to Order" at bounding box center [922, 526] width 206 height 31
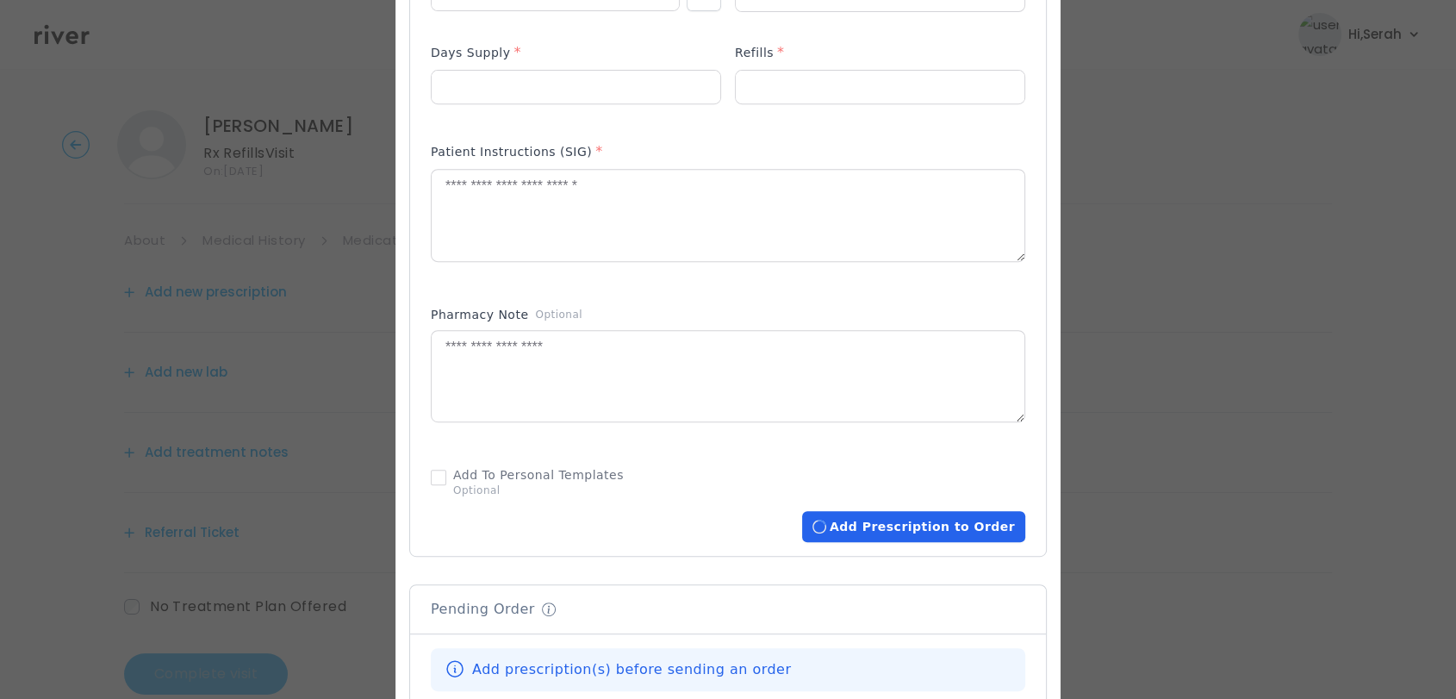
scroll to position [1089, 0]
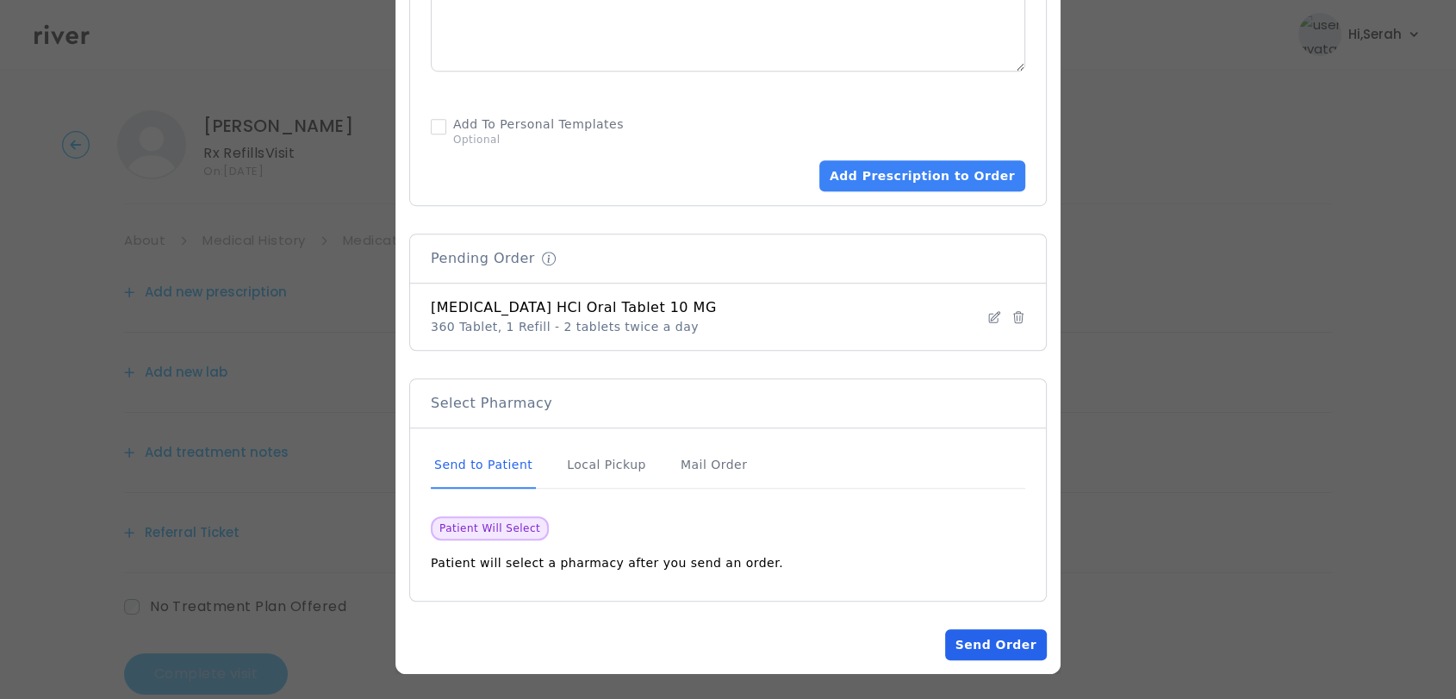
click at [965, 640] on button "Send Order" at bounding box center [996, 644] width 102 height 31
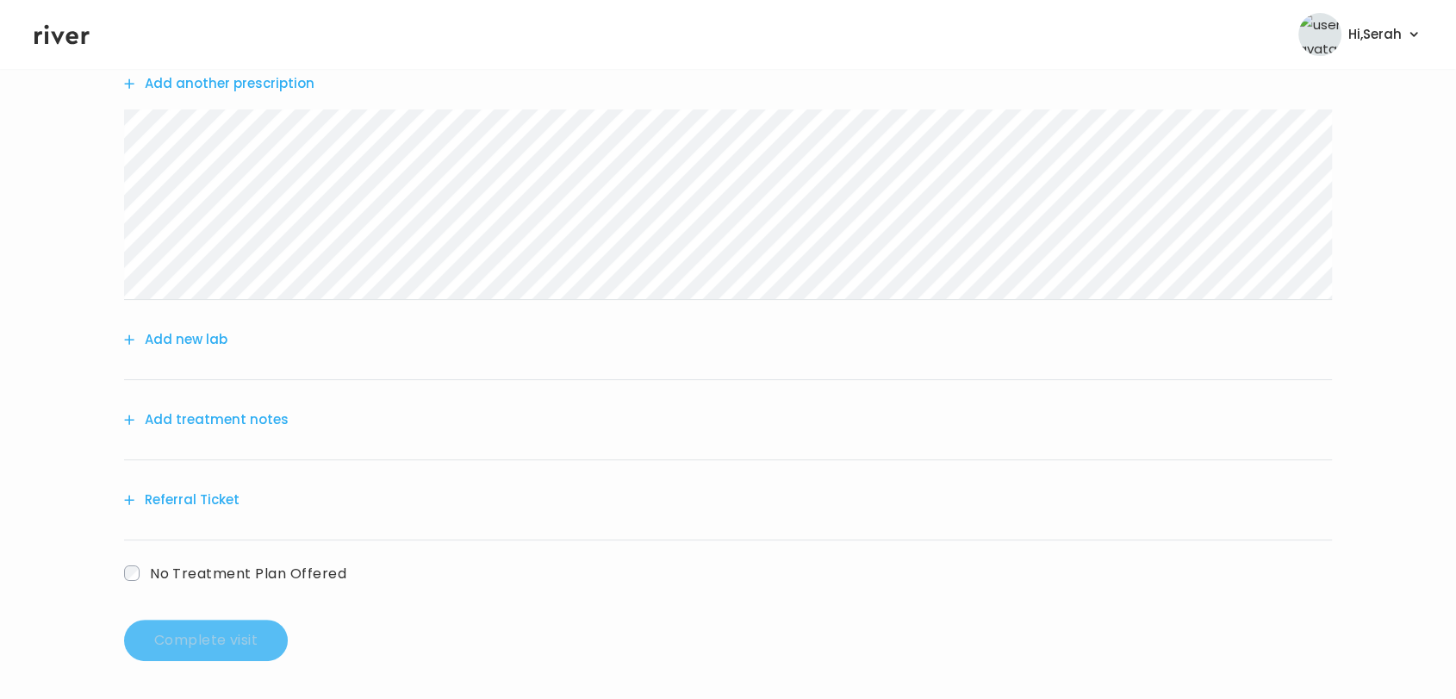
scroll to position [213, 0]
click at [214, 408] on button "Add treatment notes" at bounding box center [206, 416] width 165 height 24
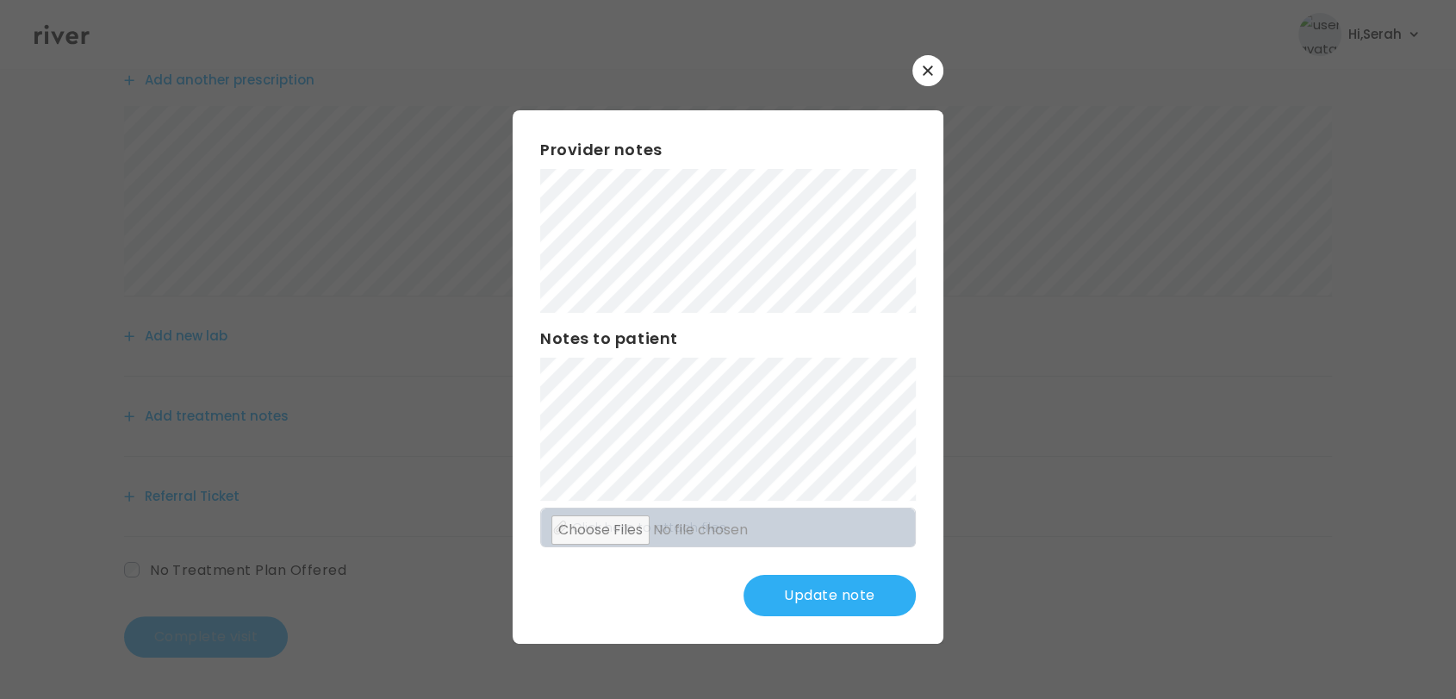
click at [852, 588] on button "Update note" at bounding box center [830, 595] width 172 height 41
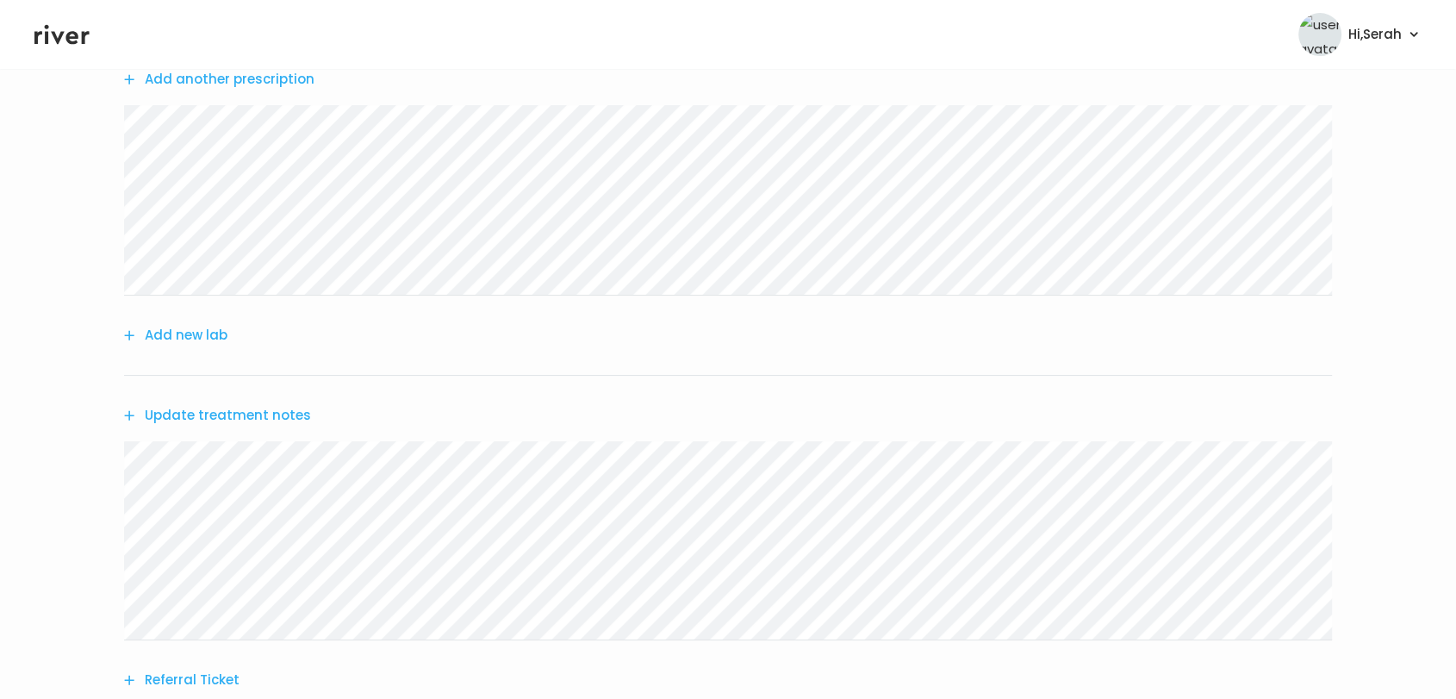
scroll to position [397, 0]
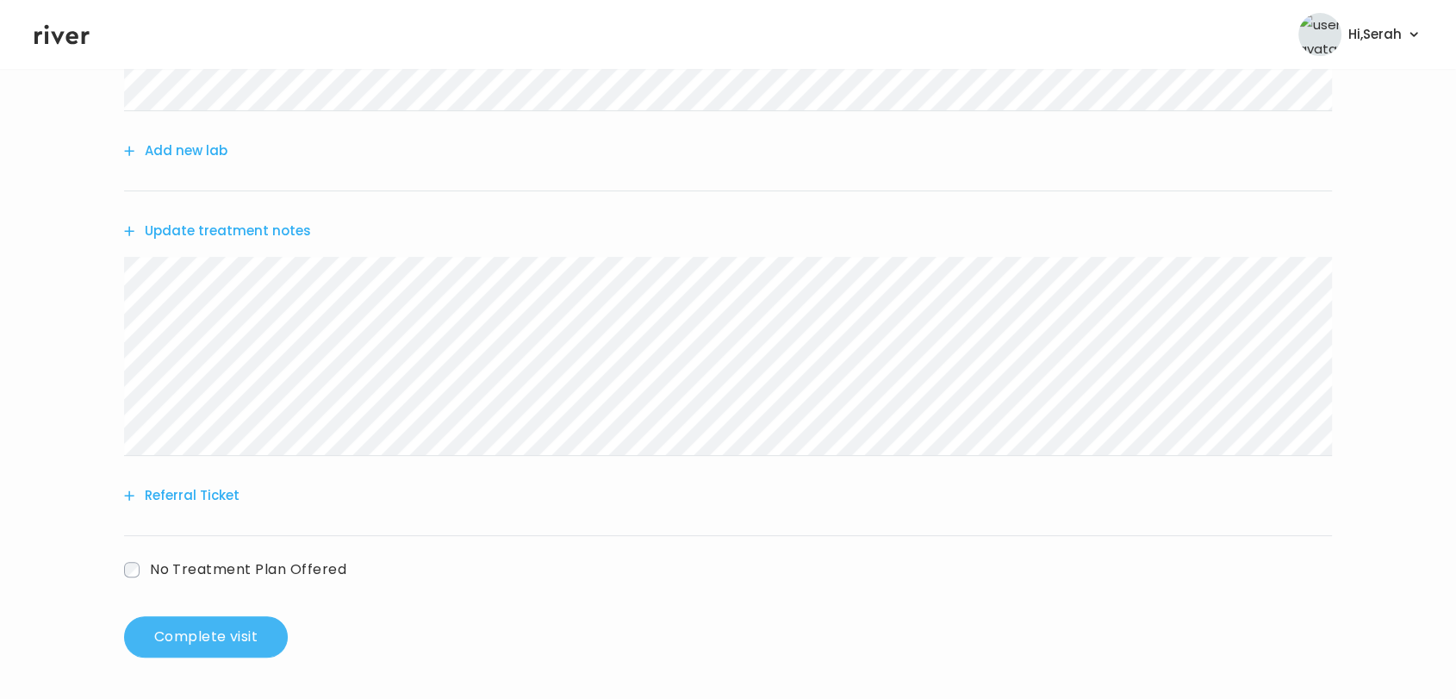
click at [217, 644] on button "Complete visit" at bounding box center [206, 636] width 164 height 41
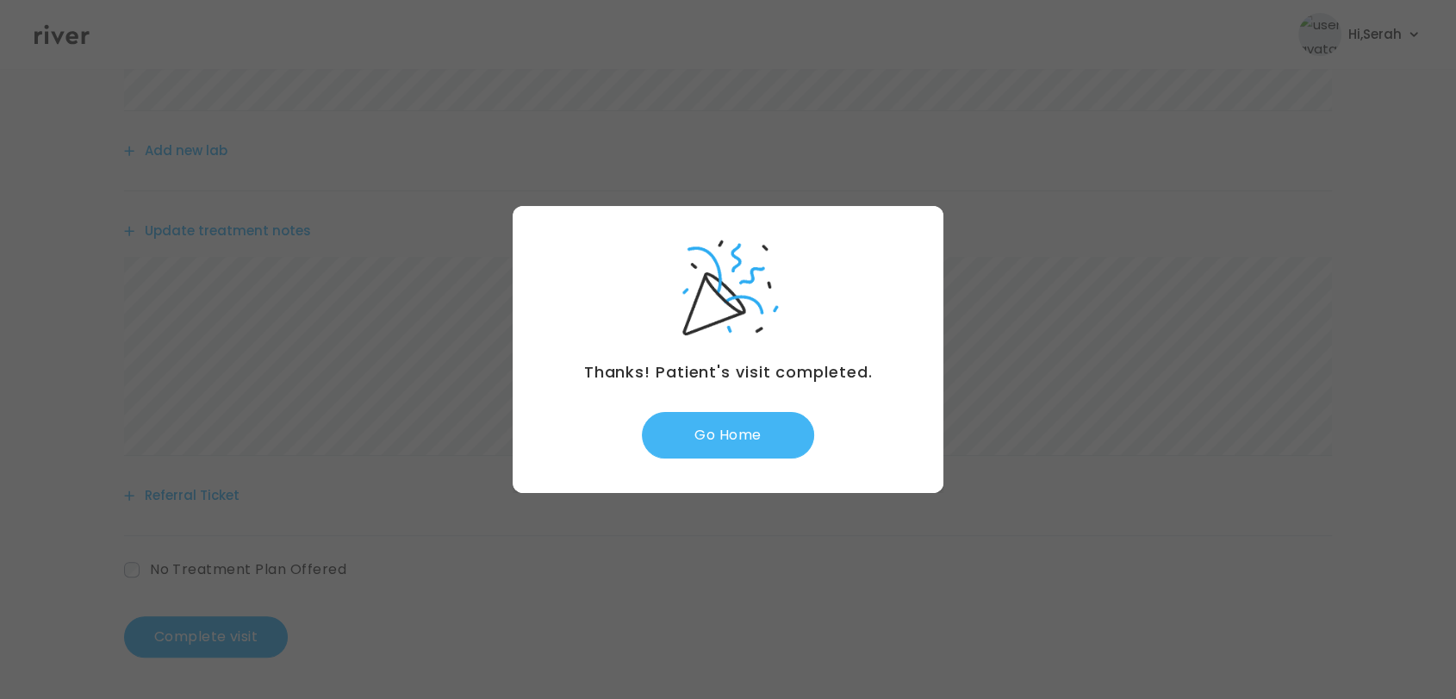
click at [744, 443] on button "Go Home" at bounding box center [728, 435] width 172 height 47
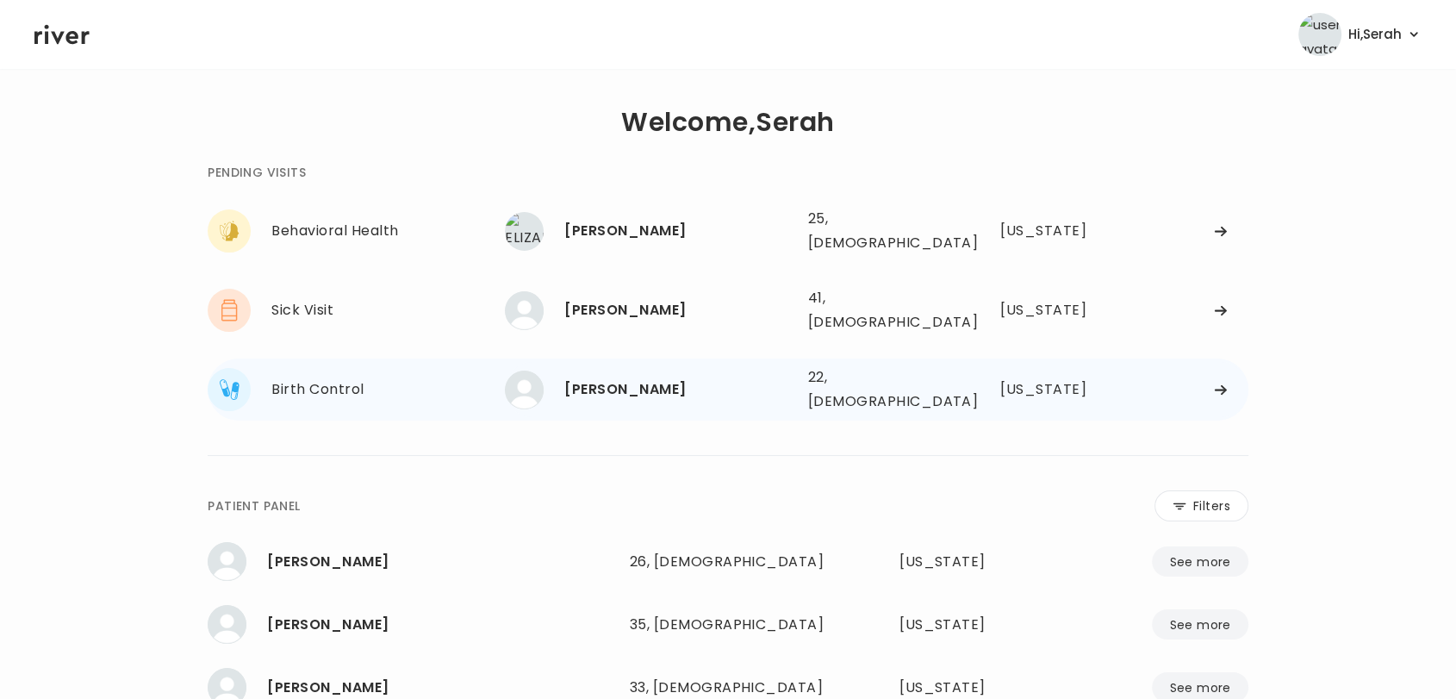
click at [617, 377] on div "[PERSON_NAME]" at bounding box center [678, 389] width 229 height 24
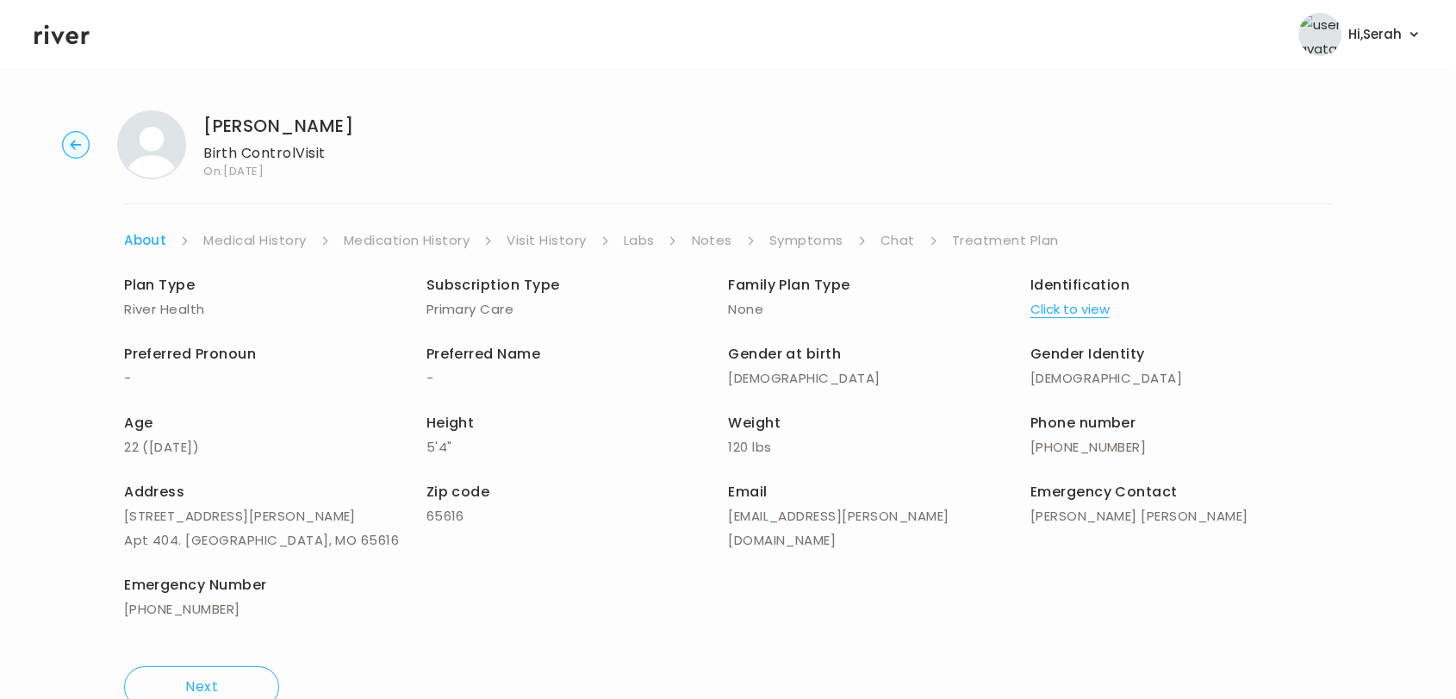
click at [807, 247] on link "Symptoms" at bounding box center [806, 240] width 74 height 24
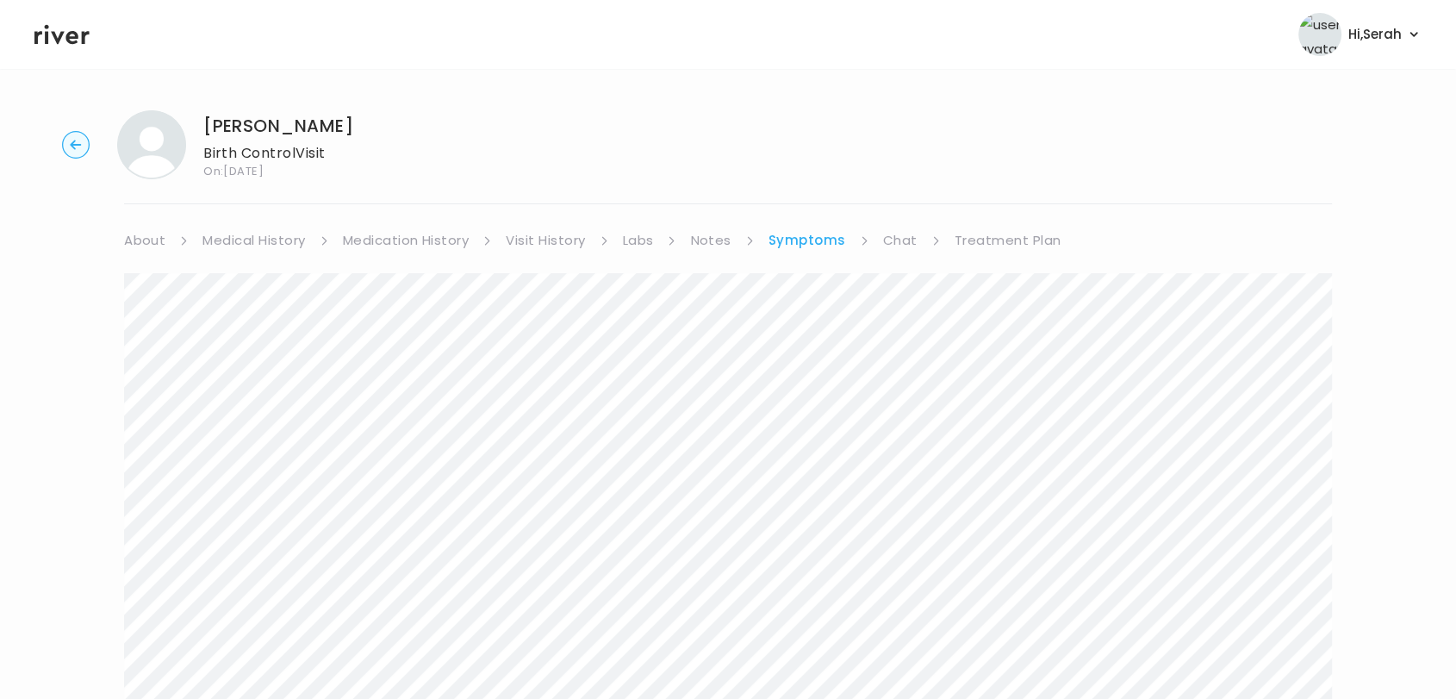
click at [267, 235] on link "Medical History" at bounding box center [253, 240] width 103 height 24
click at [789, 246] on link "Symptoms" at bounding box center [812, 240] width 74 height 24
click at [424, 246] on link "Medication History" at bounding box center [406, 240] width 127 height 24
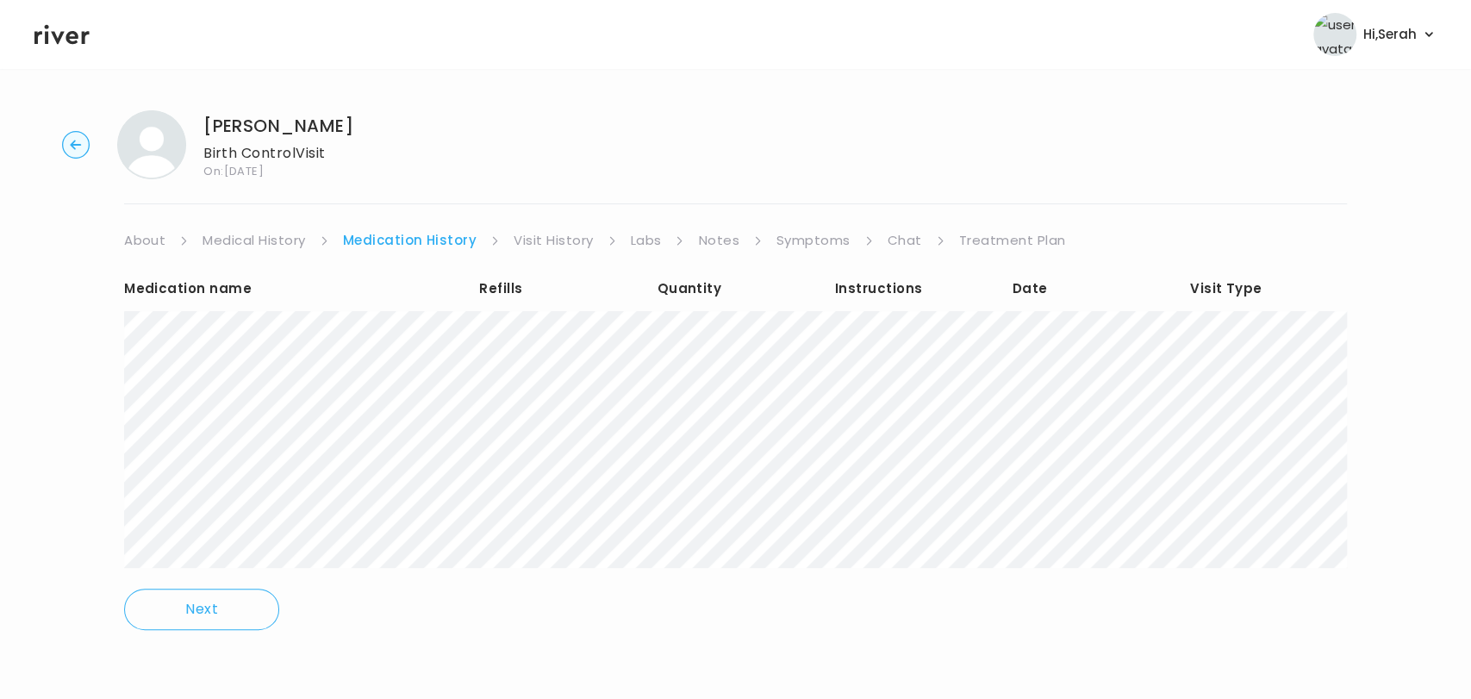
click at [994, 240] on link "Treatment Plan" at bounding box center [1012, 240] width 107 height 24
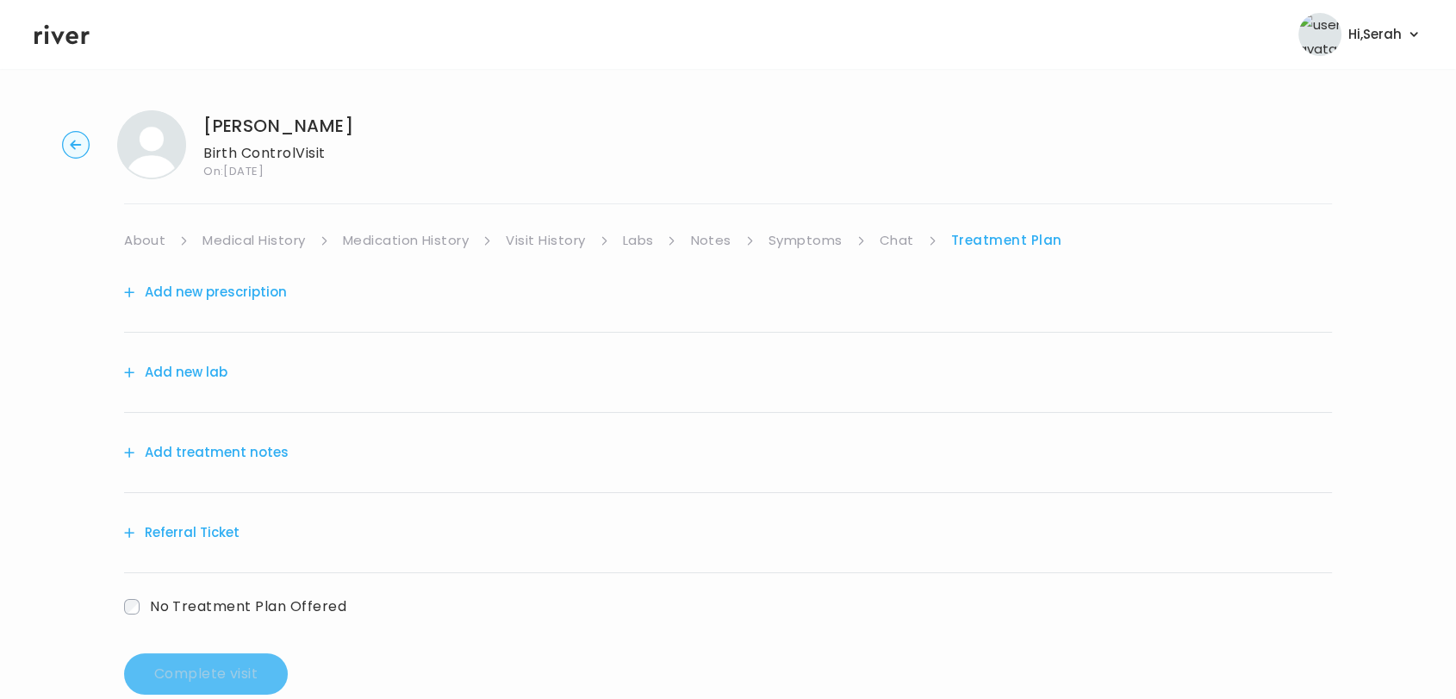
click at [256, 285] on button "Add new prescription" at bounding box center [205, 292] width 163 height 24
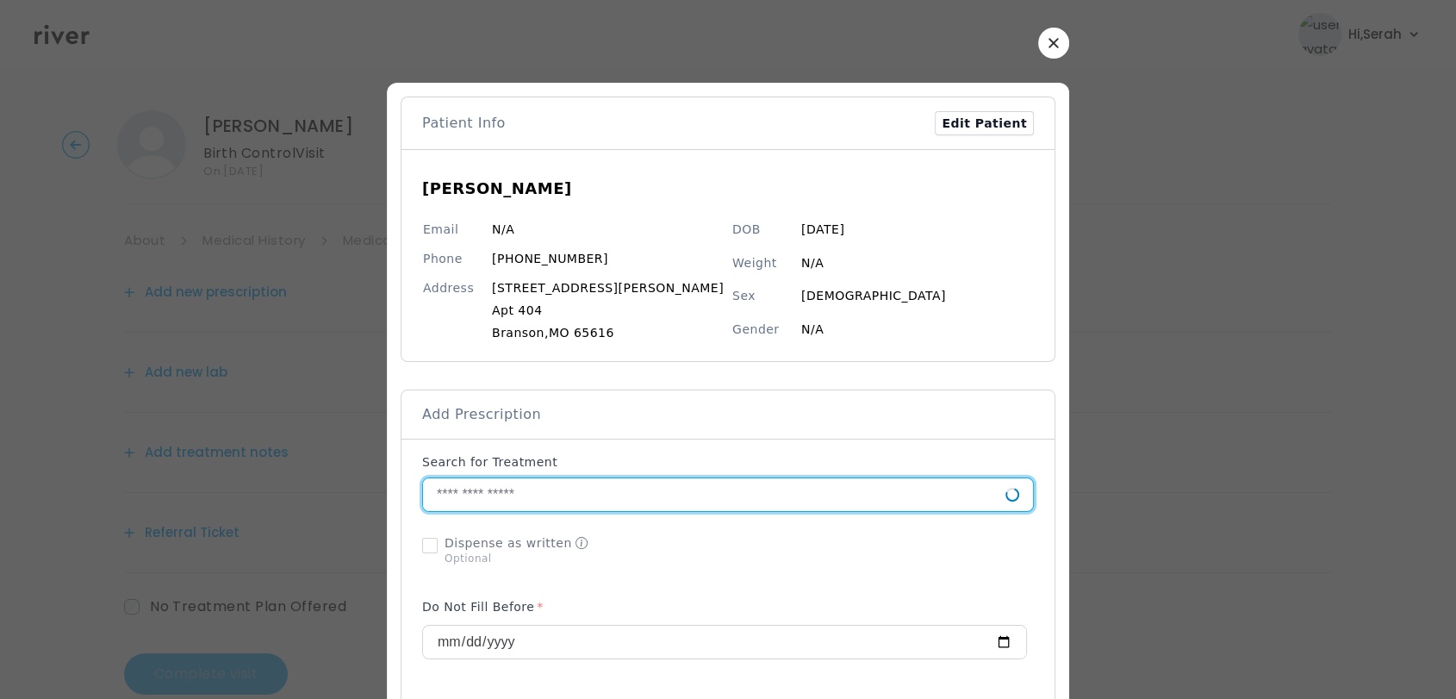
click at [524, 509] on input "text" at bounding box center [714, 494] width 582 height 33
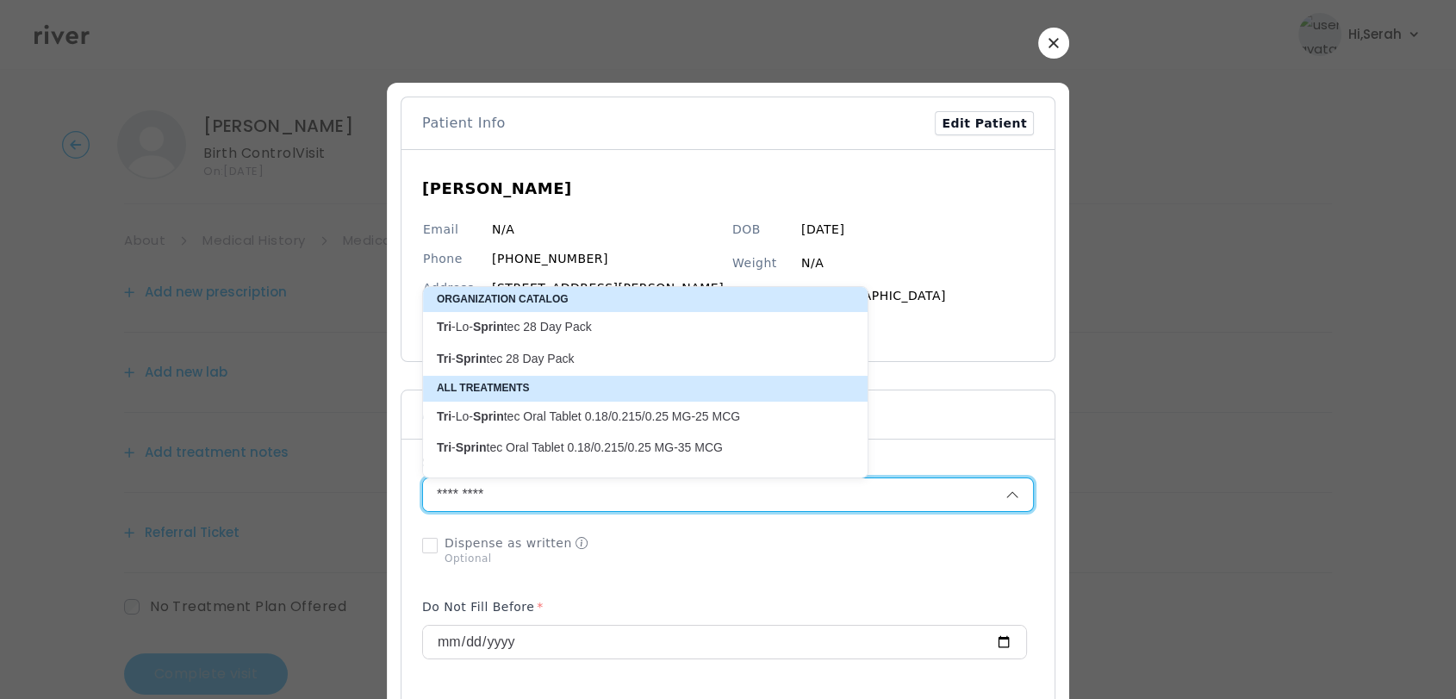
click at [564, 367] on p "Tri - Sprin tec 28 Day Pack" at bounding box center [635, 359] width 396 height 16
type input "**********"
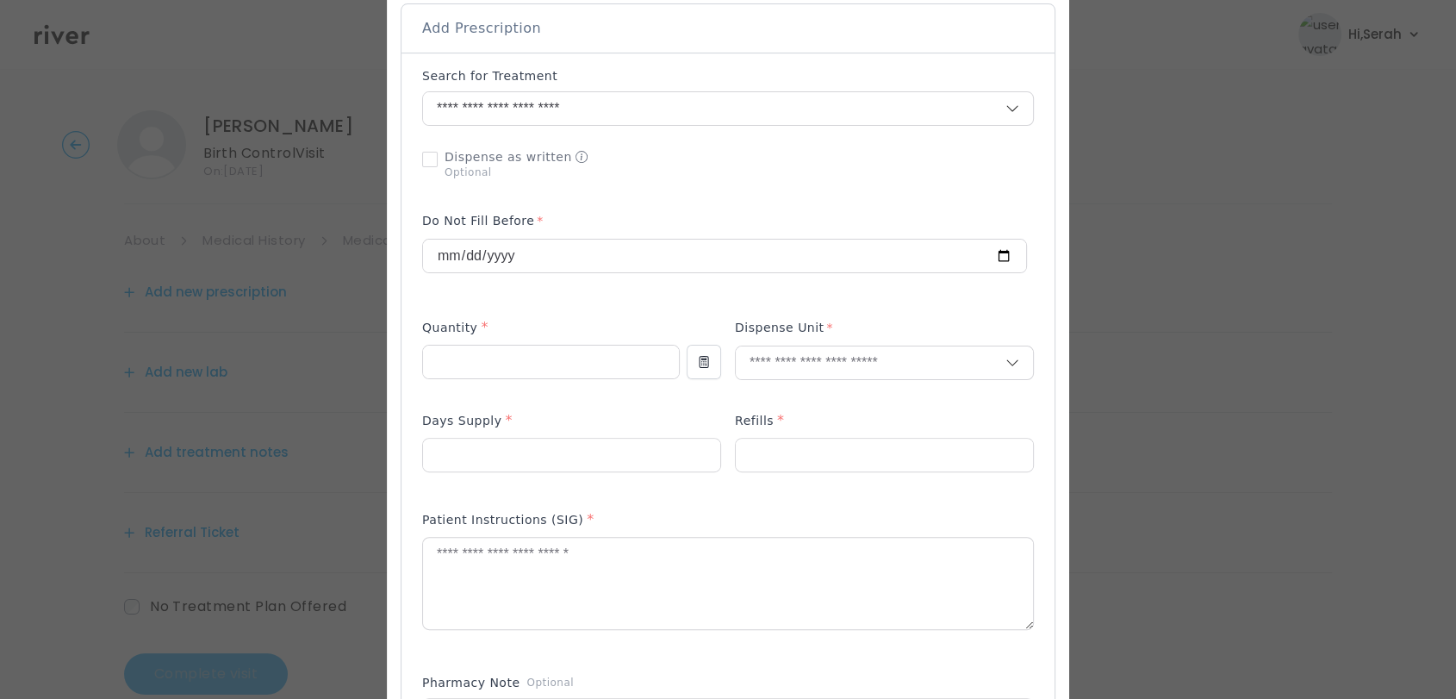
scroll to position [390, 0]
click at [545, 360] on input "number" at bounding box center [551, 357] width 256 height 33
type input "**"
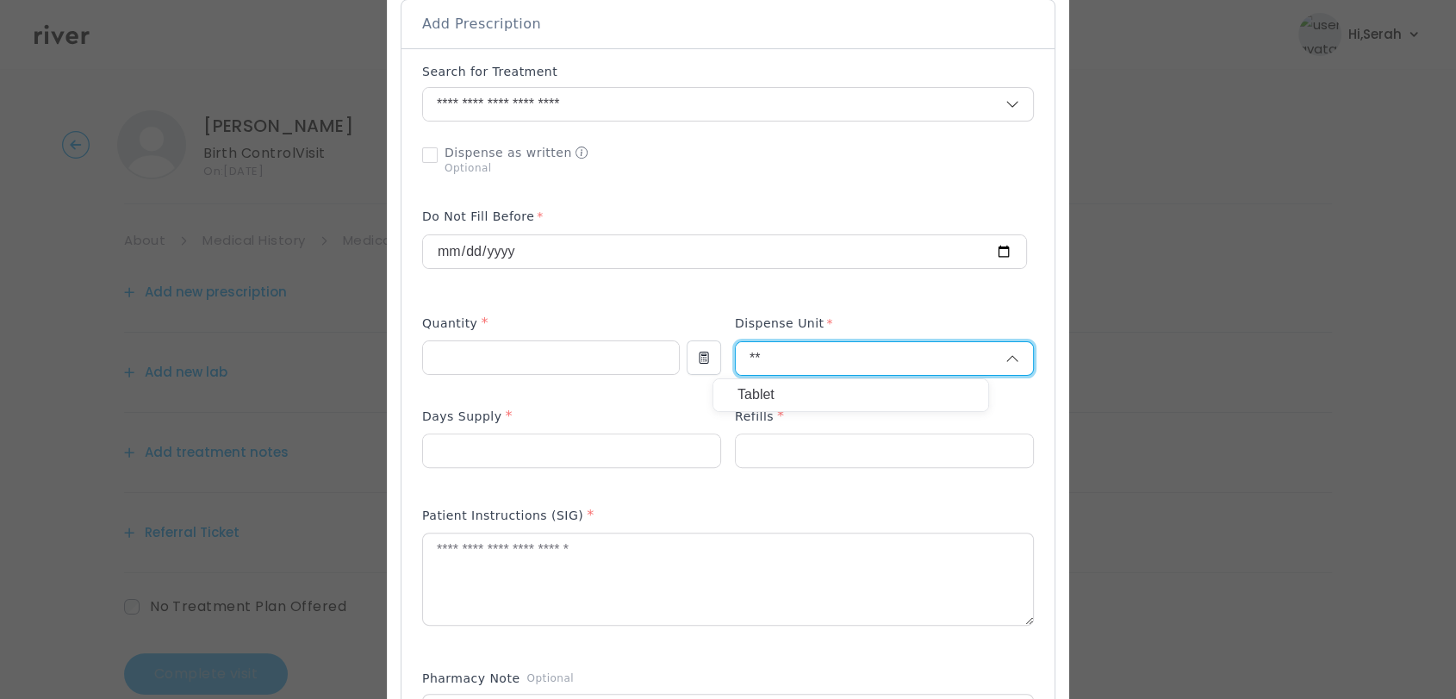
type input "**"
click at [823, 396] on p "Tablet" at bounding box center [851, 395] width 227 height 25
click at [638, 439] on input "number" at bounding box center [571, 450] width 297 height 33
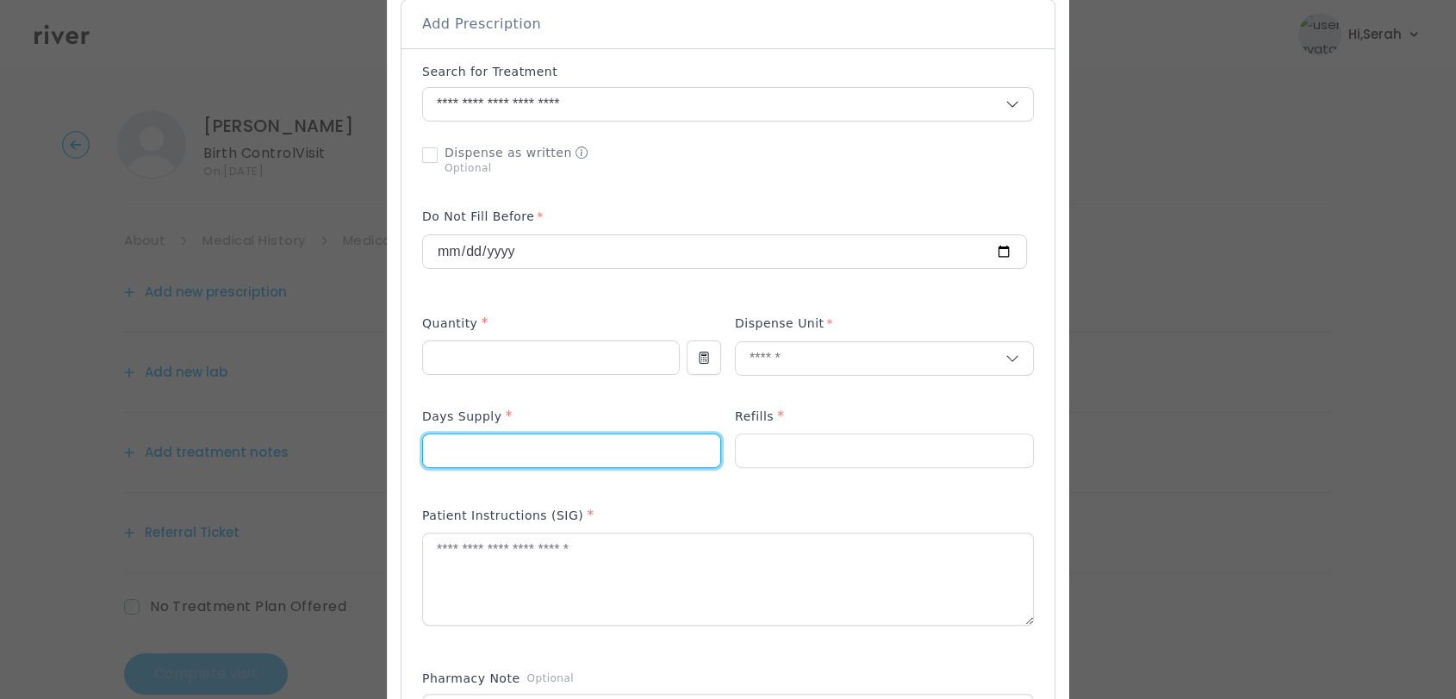
type input "**"
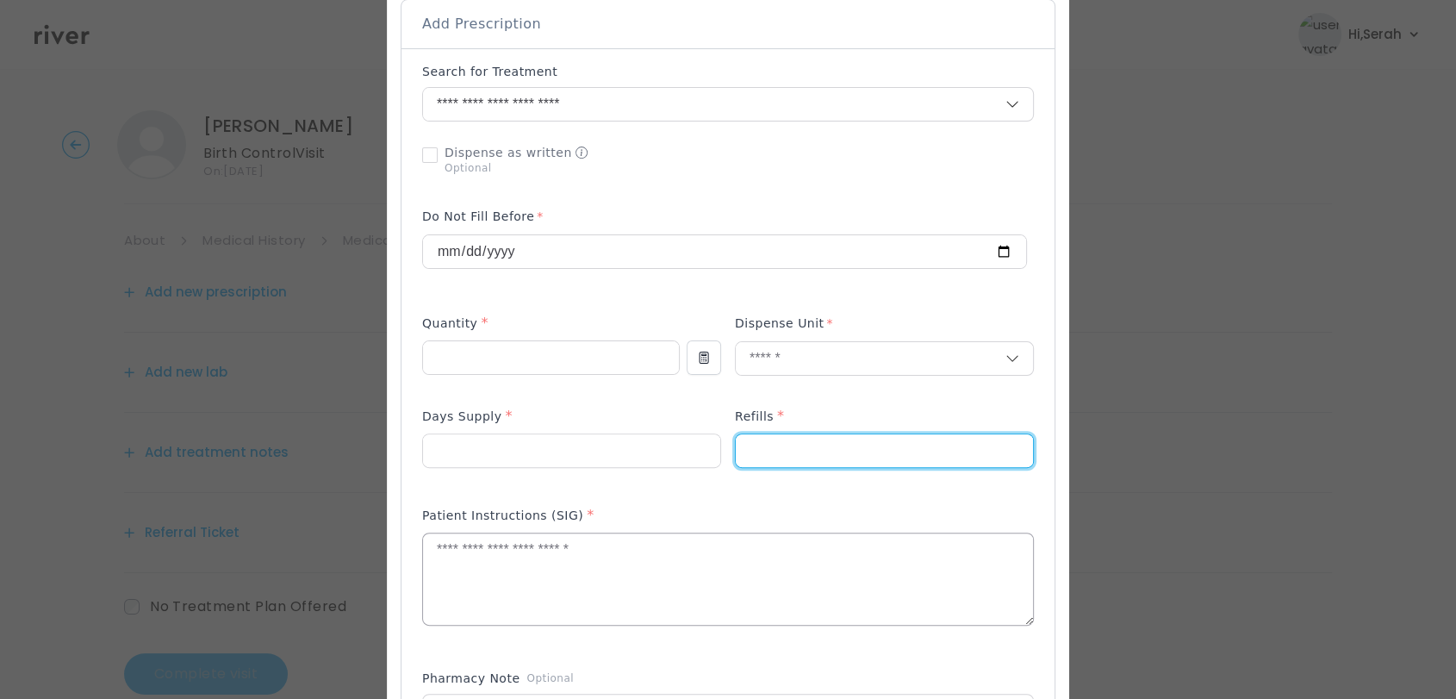
click at [678, 613] on textarea at bounding box center [728, 578] width 610 height 91
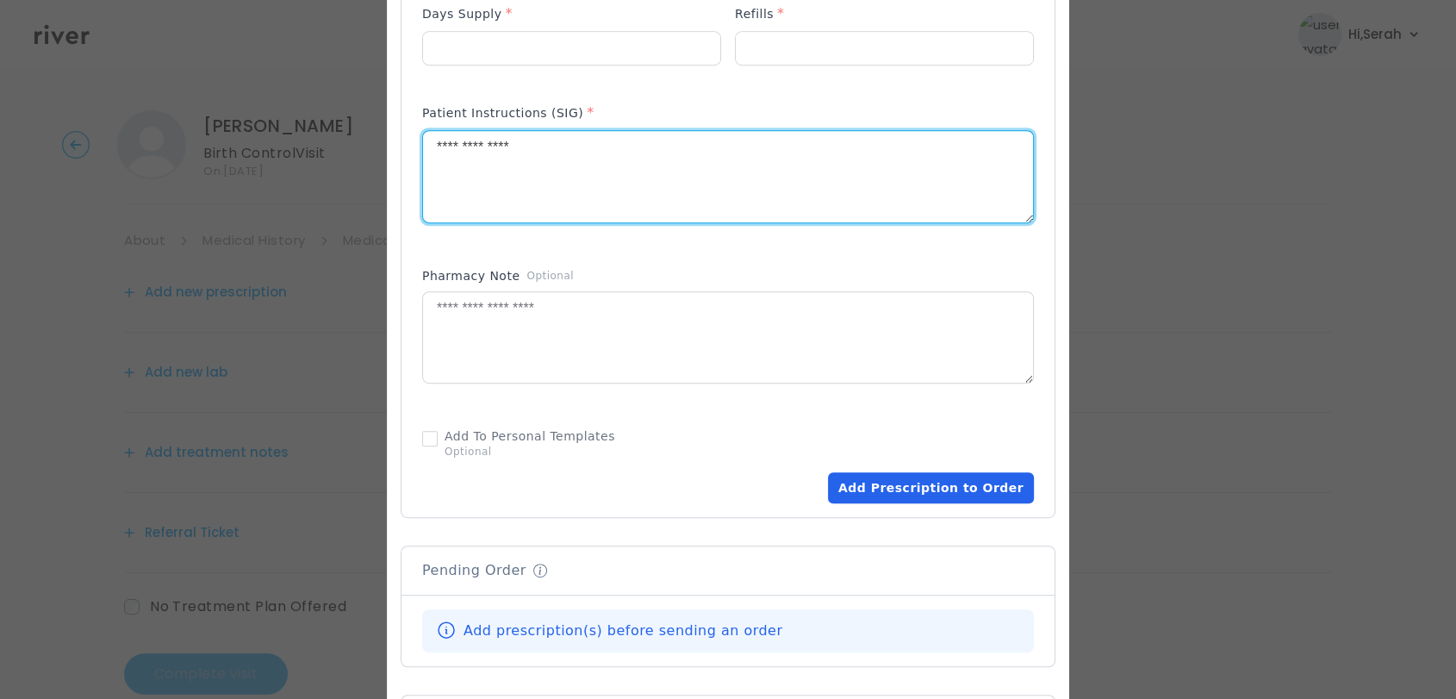
type textarea "**********"
click at [928, 476] on button "Add Prescription to Order" at bounding box center [931, 487] width 206 height 31
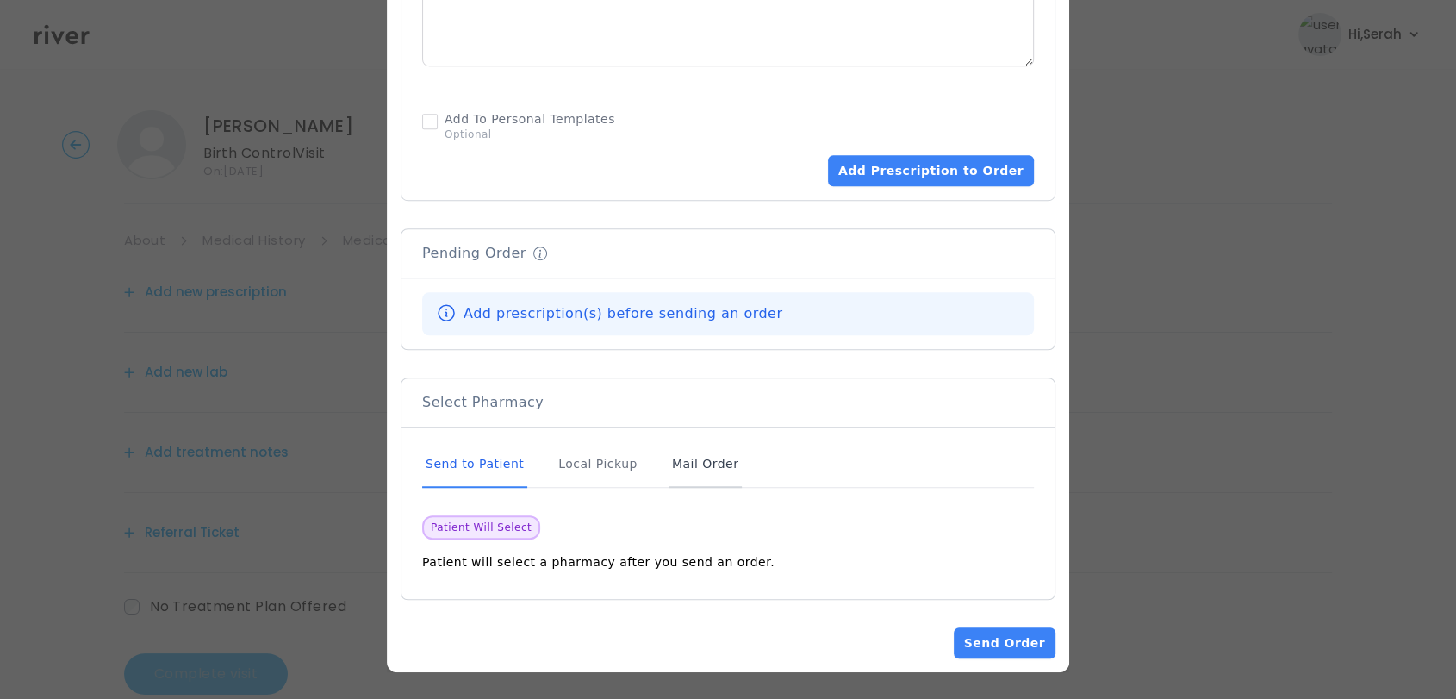
click at [714, 464] on div "Mail Order" at bounding box center [705, 464] width 73 height 47
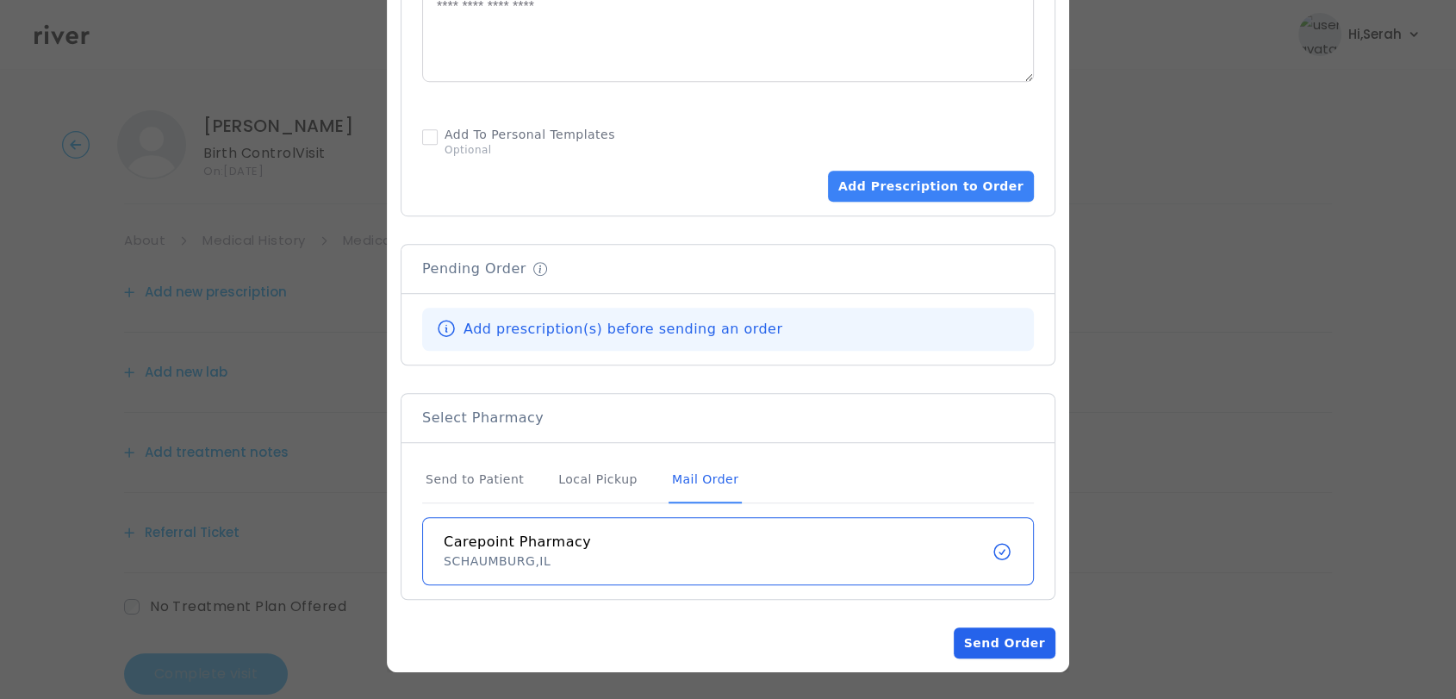
click at [972, 630] on button "Send Order" at bounding box center [1005, 642] width 102 height 31
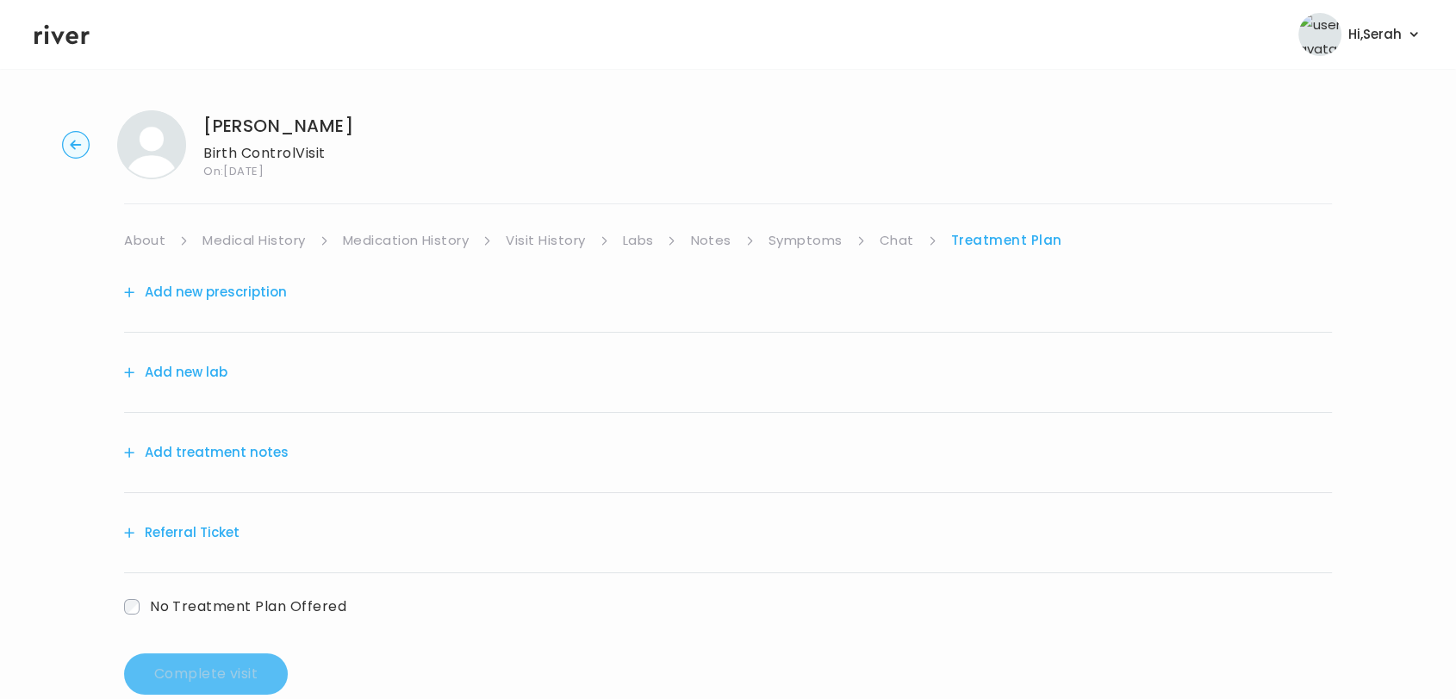
click at [210, 452] on button "Add treatment notes" at bounding box center [206, 452] width 165 height 24
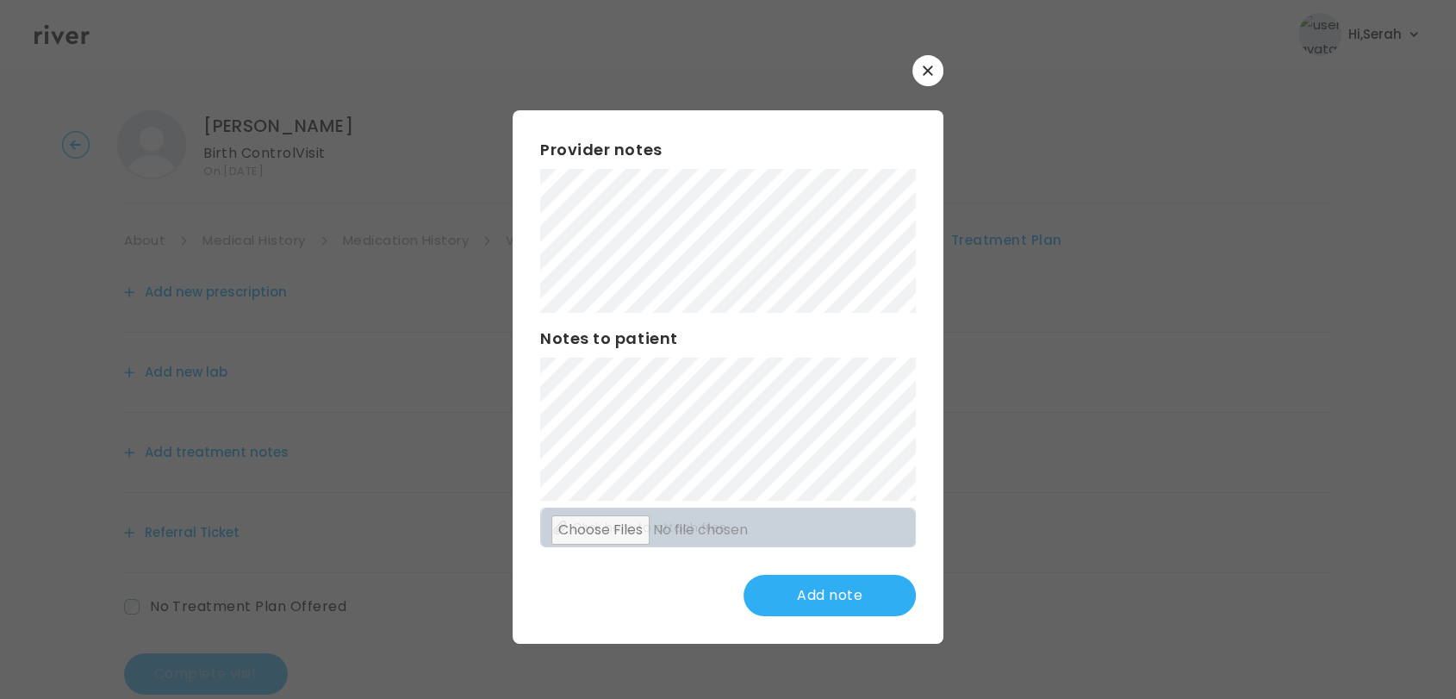
scroll to position [16, 0]
click at [124, 425] on button "Add treatment notes" at bounding box center [206, 437] width 165 height 24
click at [644, 637] on div "Provider notes Notes to patient Click here to attach files Add note" at bounding box center [728, 376] width 431 height 533
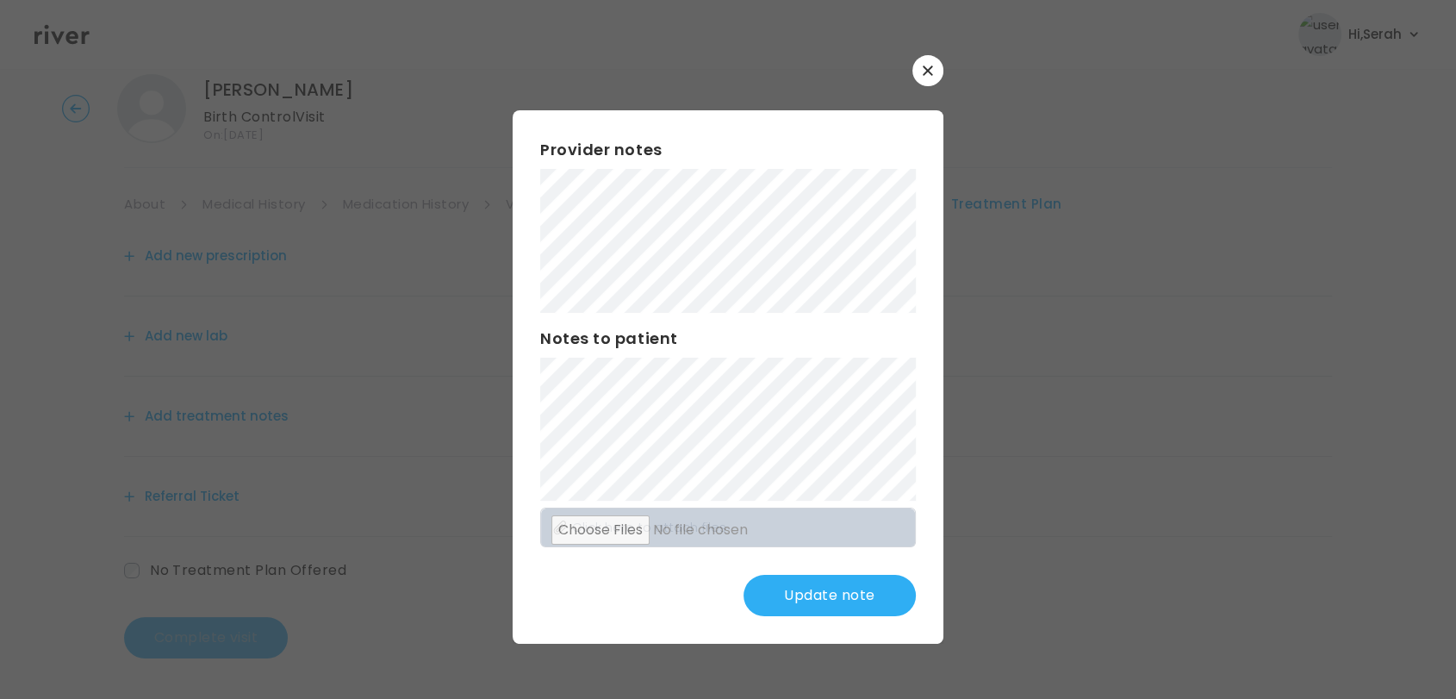
click at [798, 601] on button "Update note" at bounding box center [830, 595] width 172 height 41
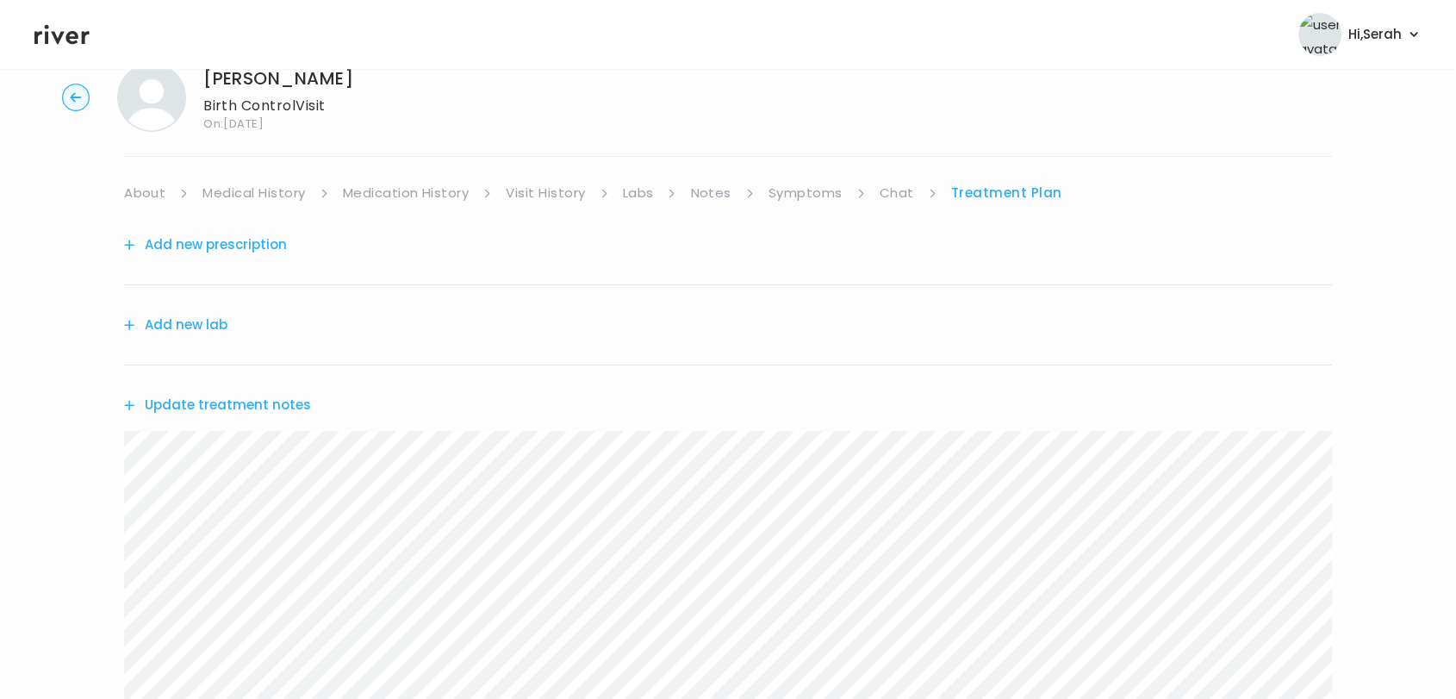
scroll to position [0, 0]
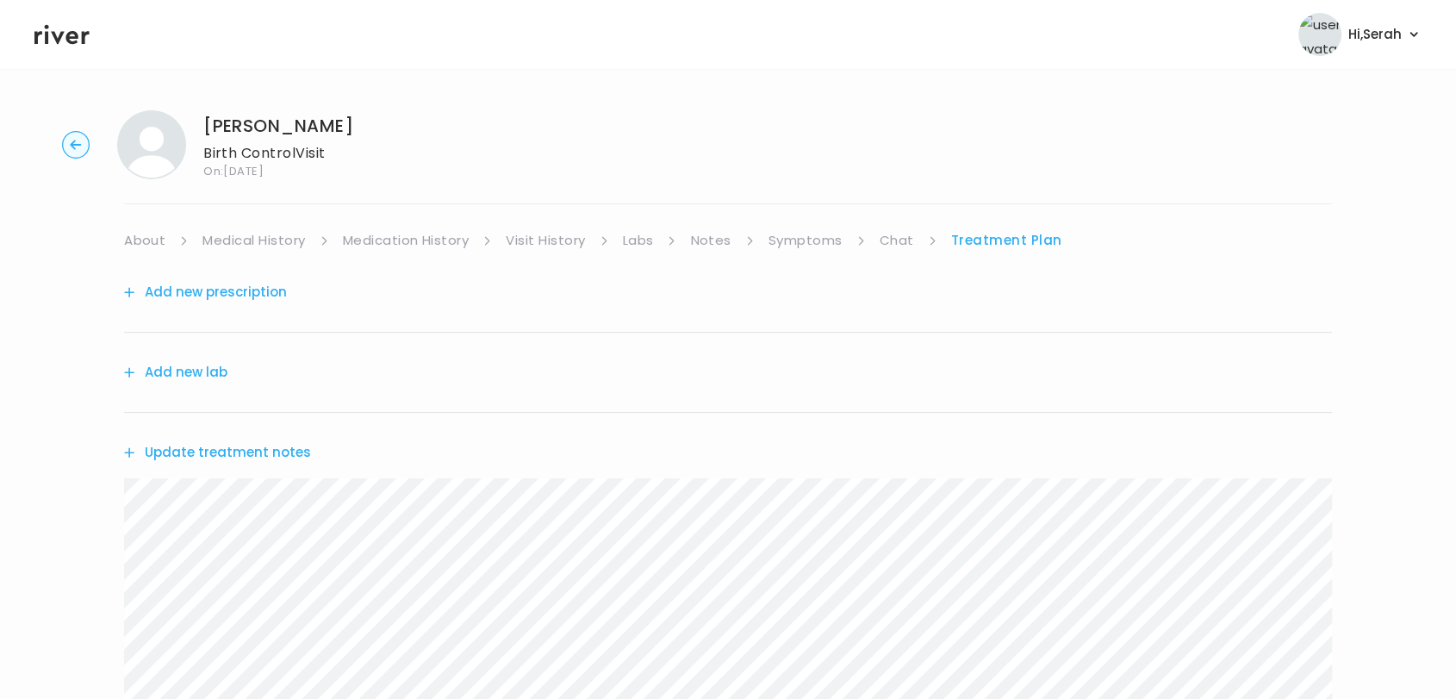
click at [220, 292] on button "Add new prescription" at bounding box center [205, 292] width 163 height 24
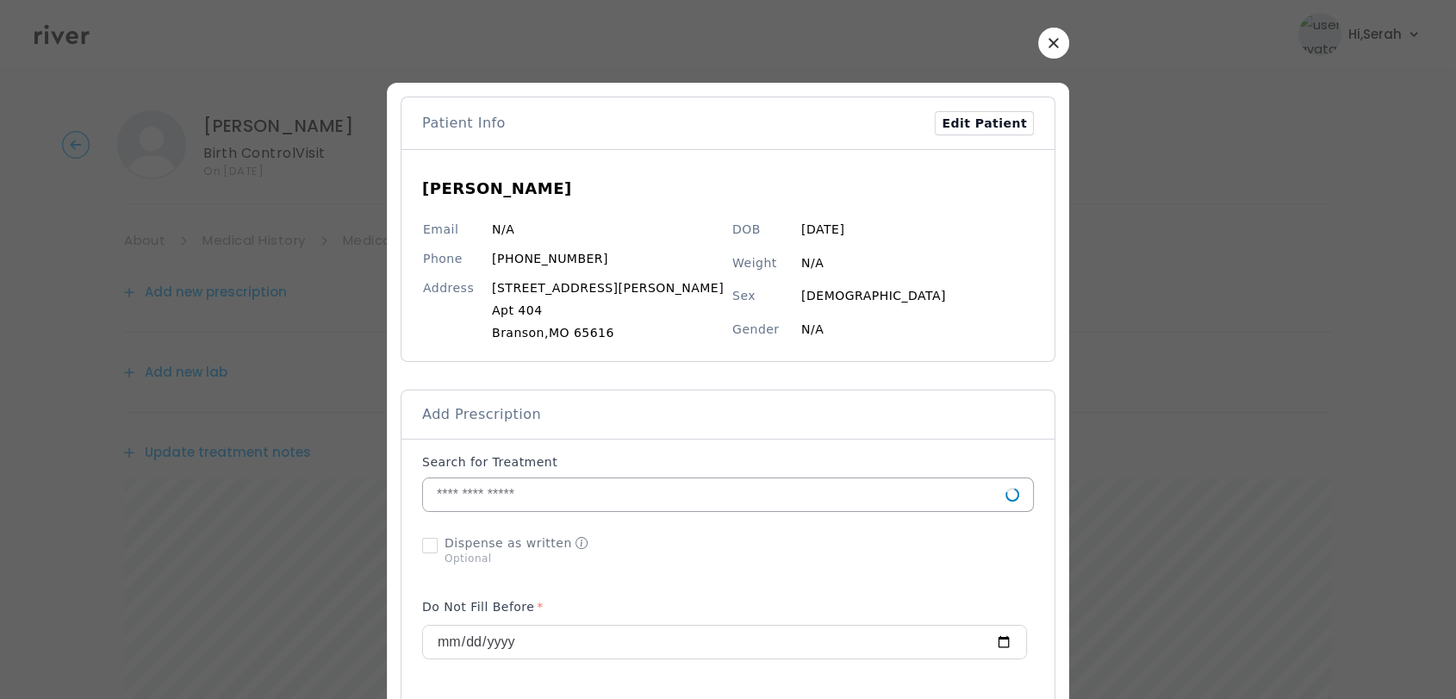
click at [582, 484] on input "text" at bounding box center [714, 494] width 582 height 33
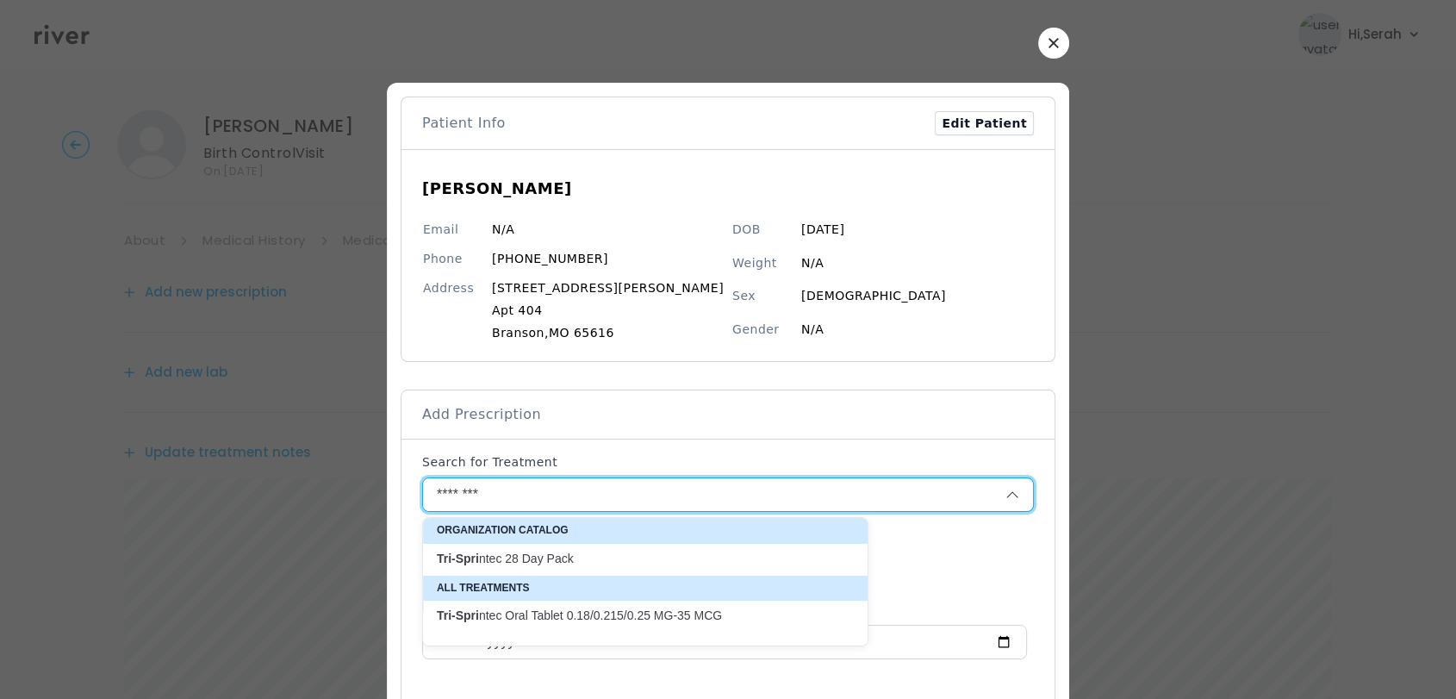
click at [531, 565] on p "Tri-Spri ntec 28 Day Pack" at bounding box center [635, 559] width 396 height 16
type input "**********"
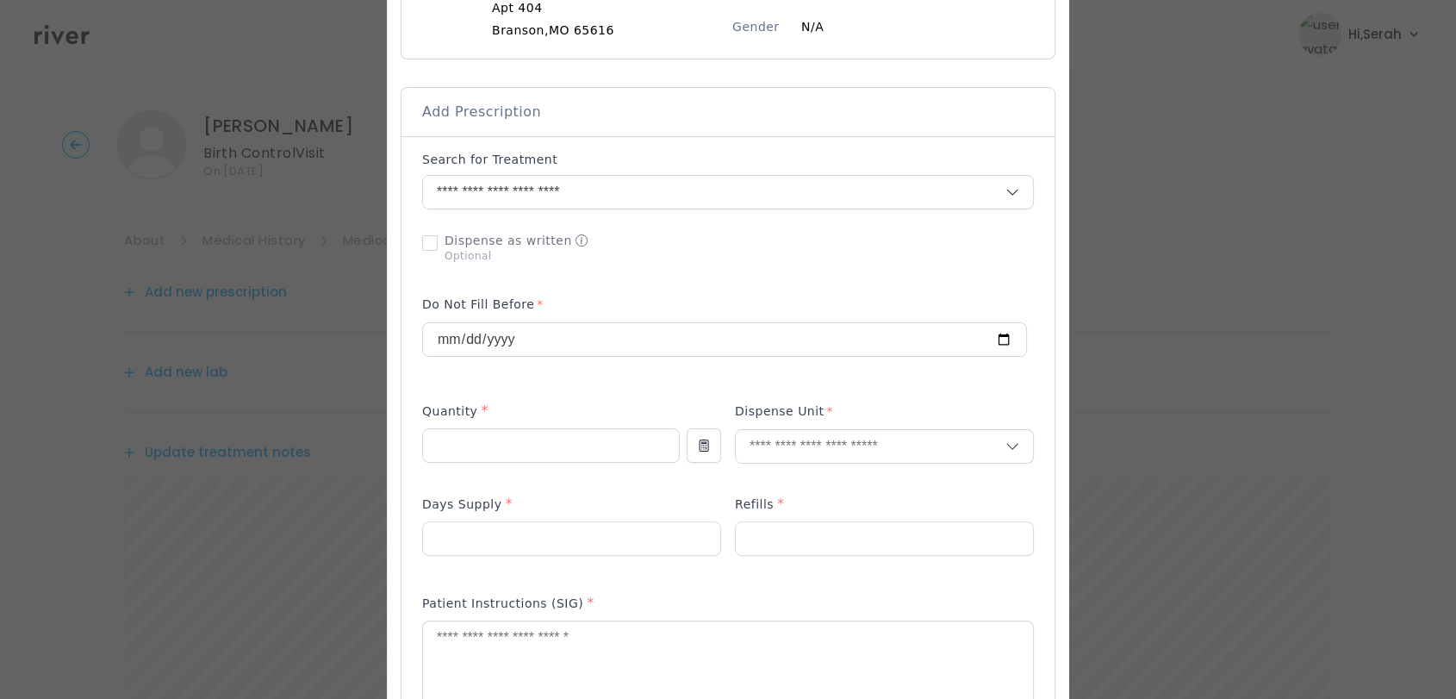
scroll to position [302, 0]
click at [528, 443] on input "number" at bounding box center [551, 445] width 256 height 33
type input "**"
click at [793, 470] on p "Tablet" at bounding box center [851, 482] width 227 height 25
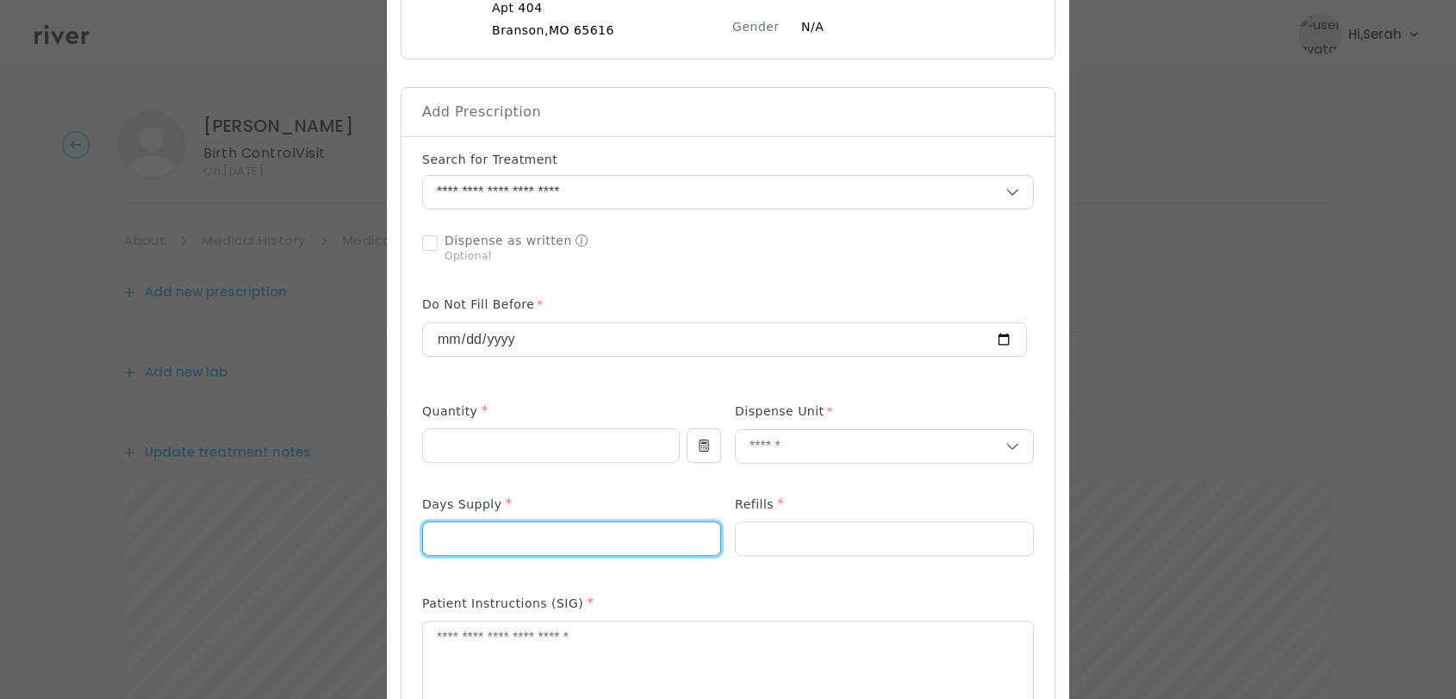
click at [586, 553] on input "number" at bounding box center [571, 538] width 297 height 33
type input "**"
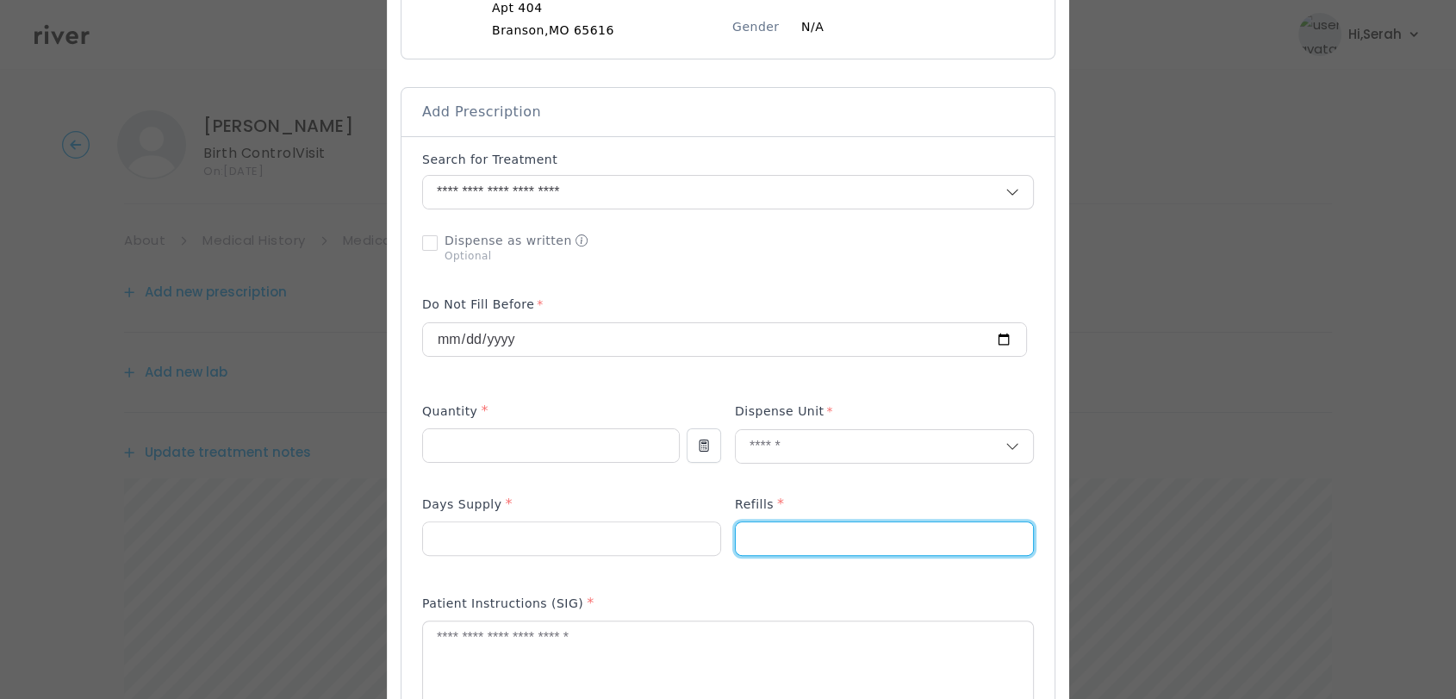
click at [794, 540] on input "number" at bounding box center [884, 538] width 297 height 33
type input "*"
click at [589, 644] on textarea at bounding box center [728, 666] width 610 height 91
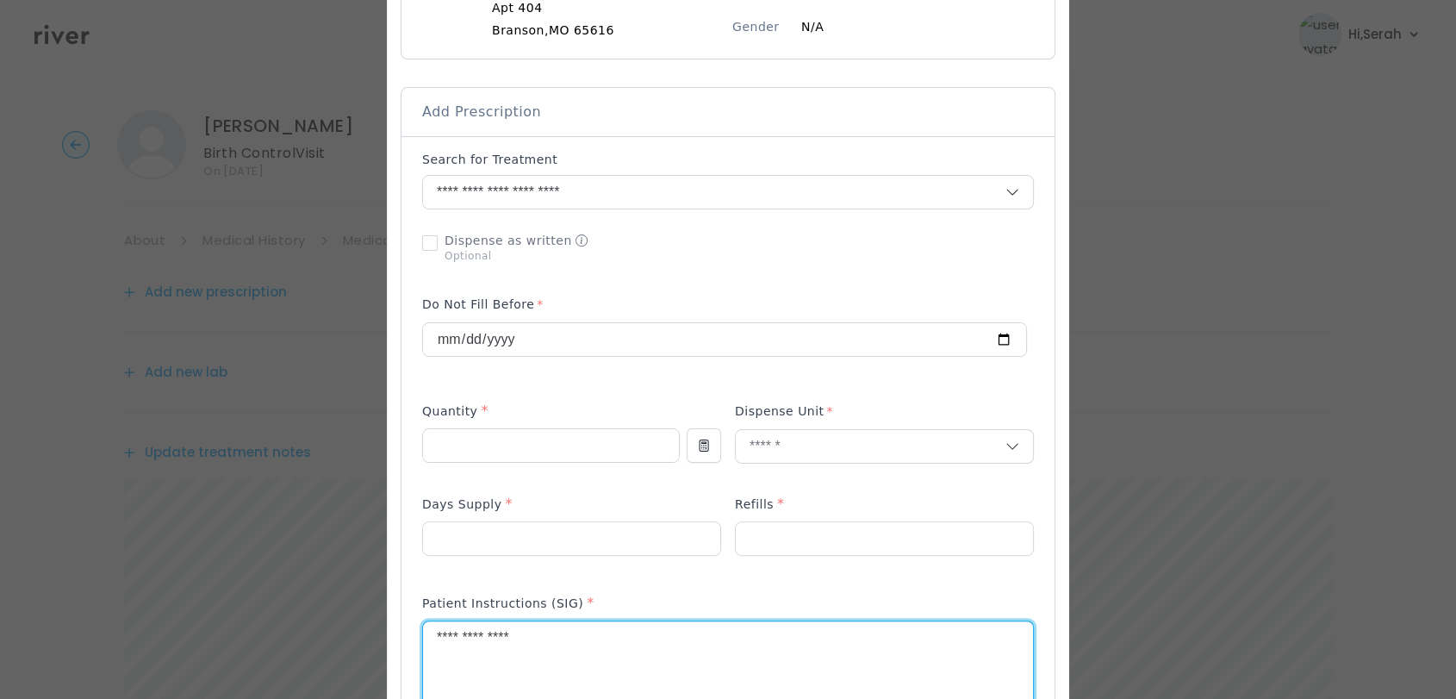
type textarea "**********"
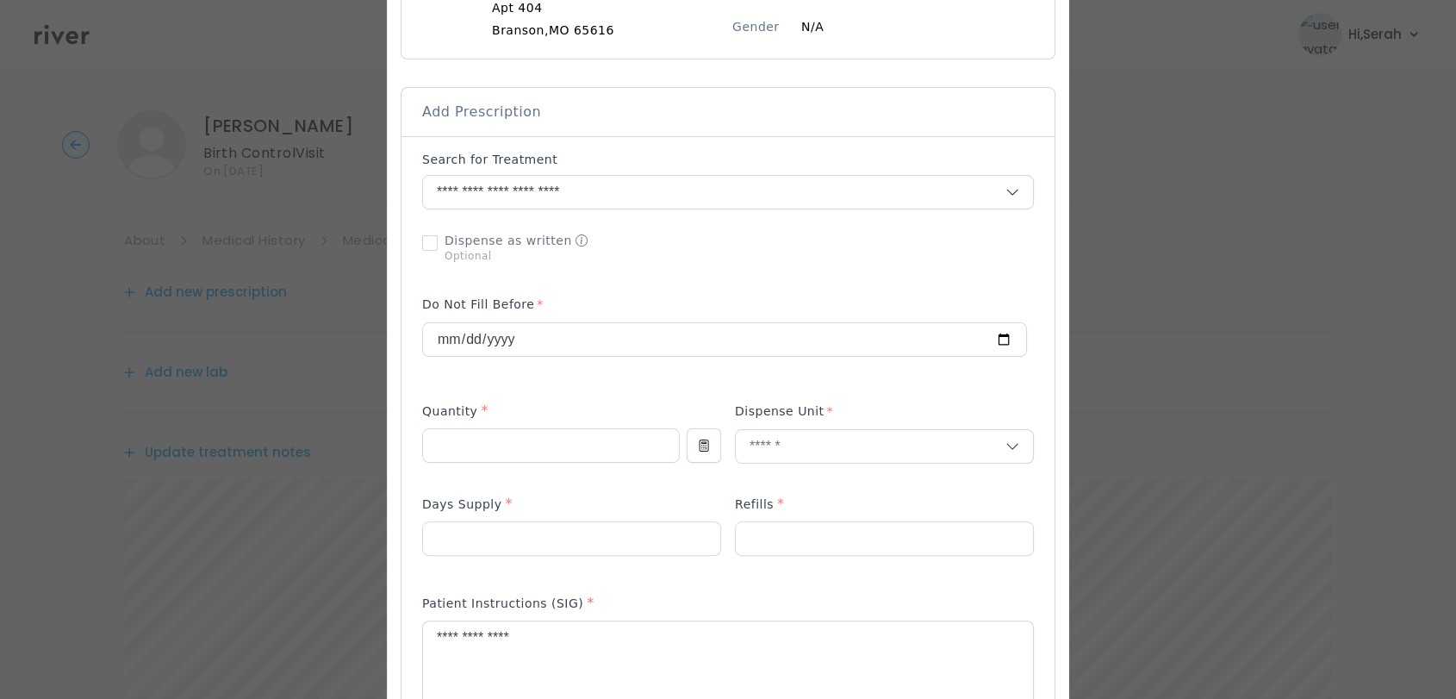
click at [656, 595] on div "Patient Instructions (SIG) *" at bounding box center [728, 607] width 612 height 28
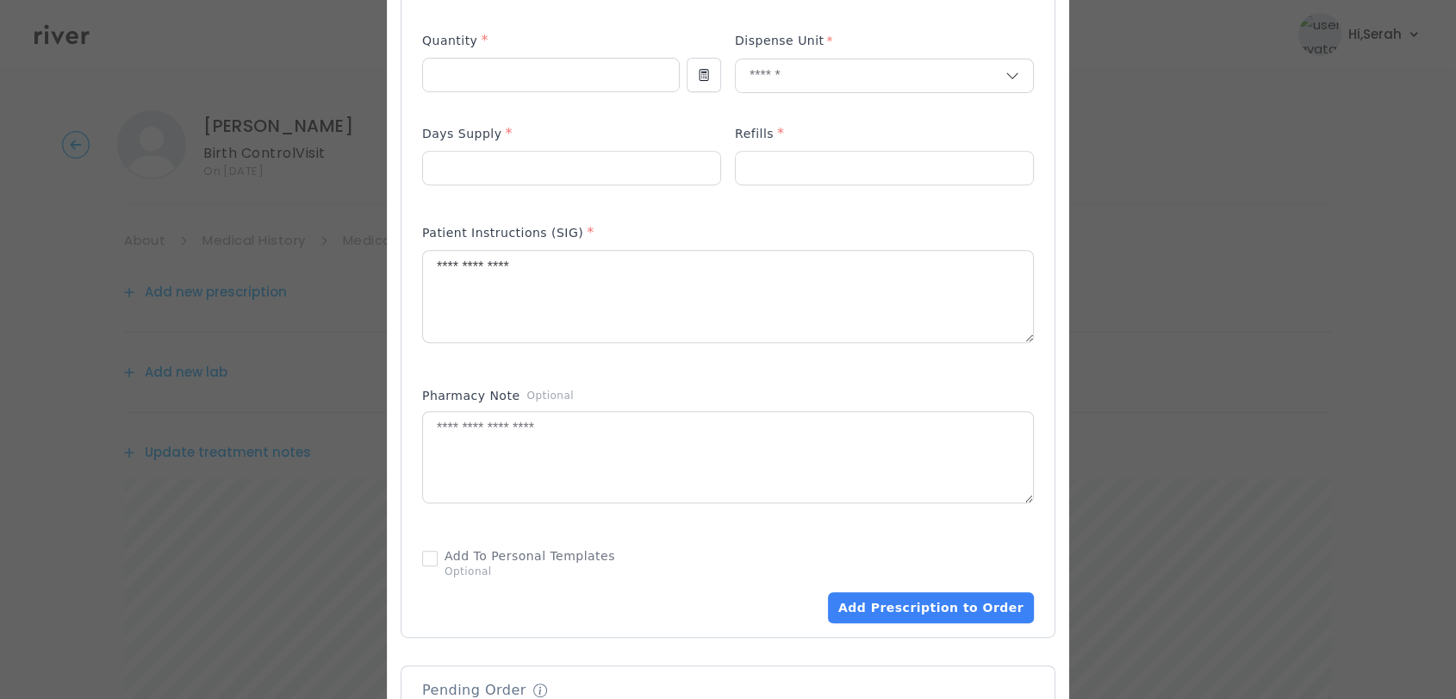
scroll to position [674, 0]
click at [907, 605] on button "Add Prescription to Order" at bounding box center [931, 606] width 206 height 31
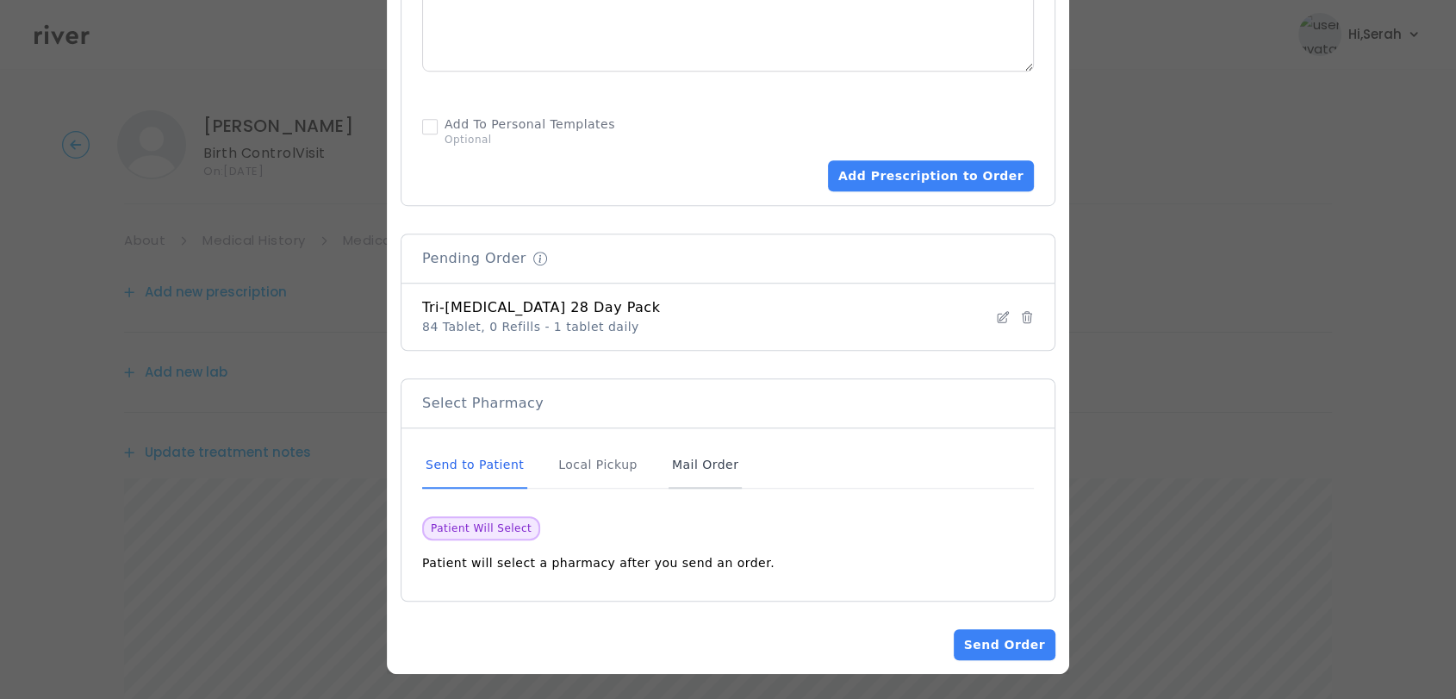
click at [704, 466] on div "Mail Order" at bounding box center [705, 465] width 73 height 47
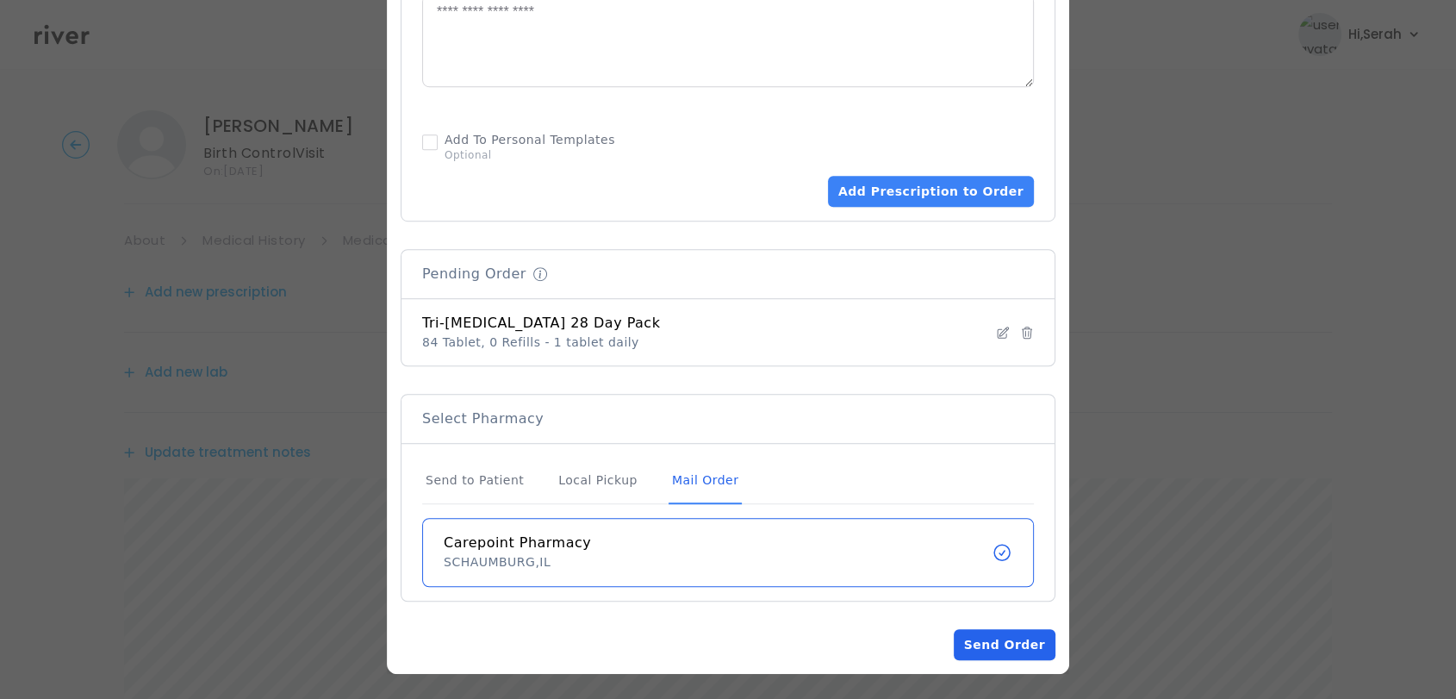
click at [956, 632] on button "Send Order" at bounding box center [1005, 644] width 102 height 31
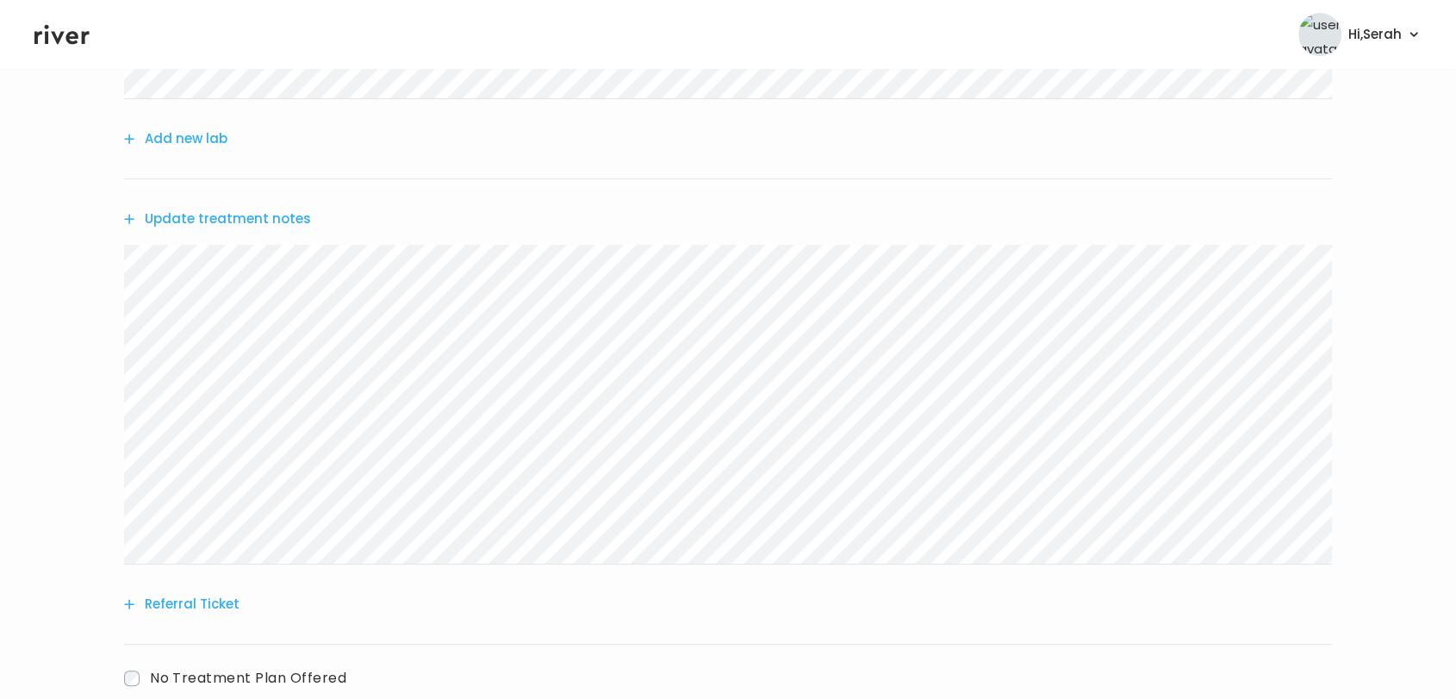
scroll to position [517, 0]
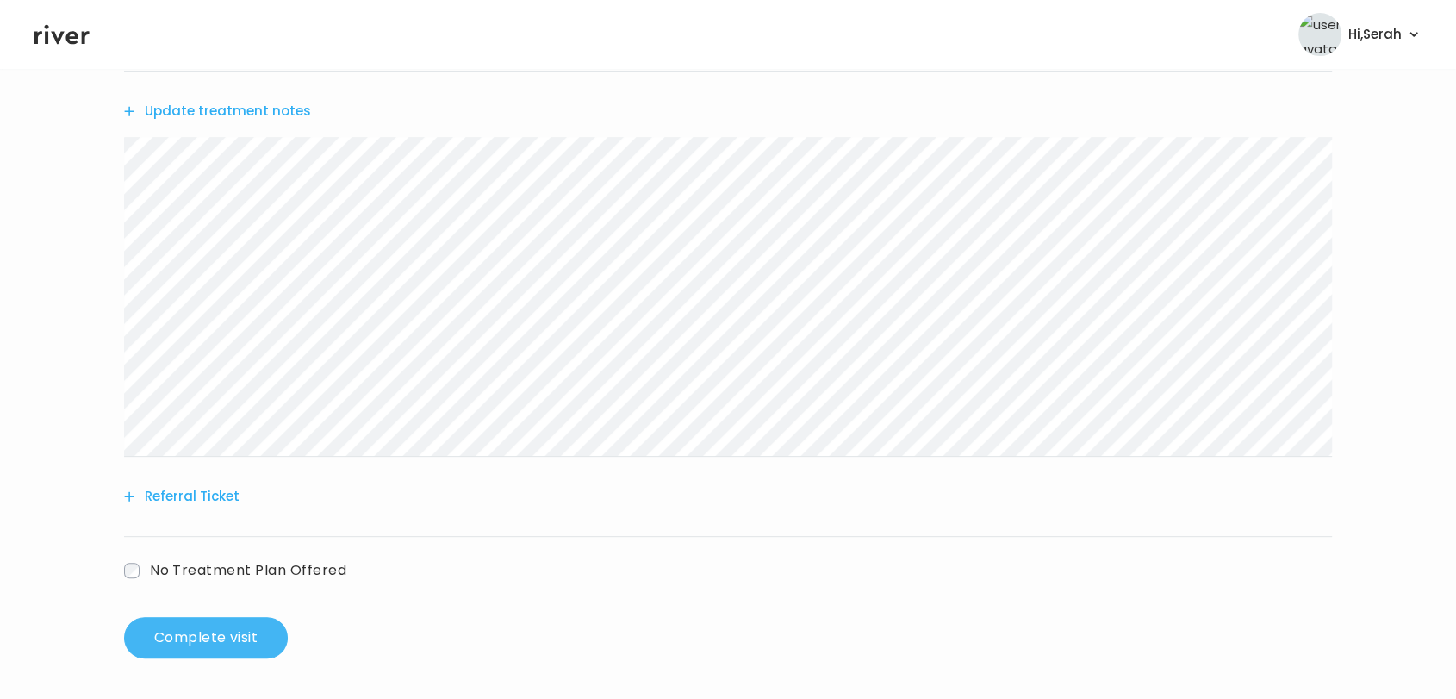
click at [229, 649] on button "Complete visit" at bounding box center [206, 637] width 164 height 41
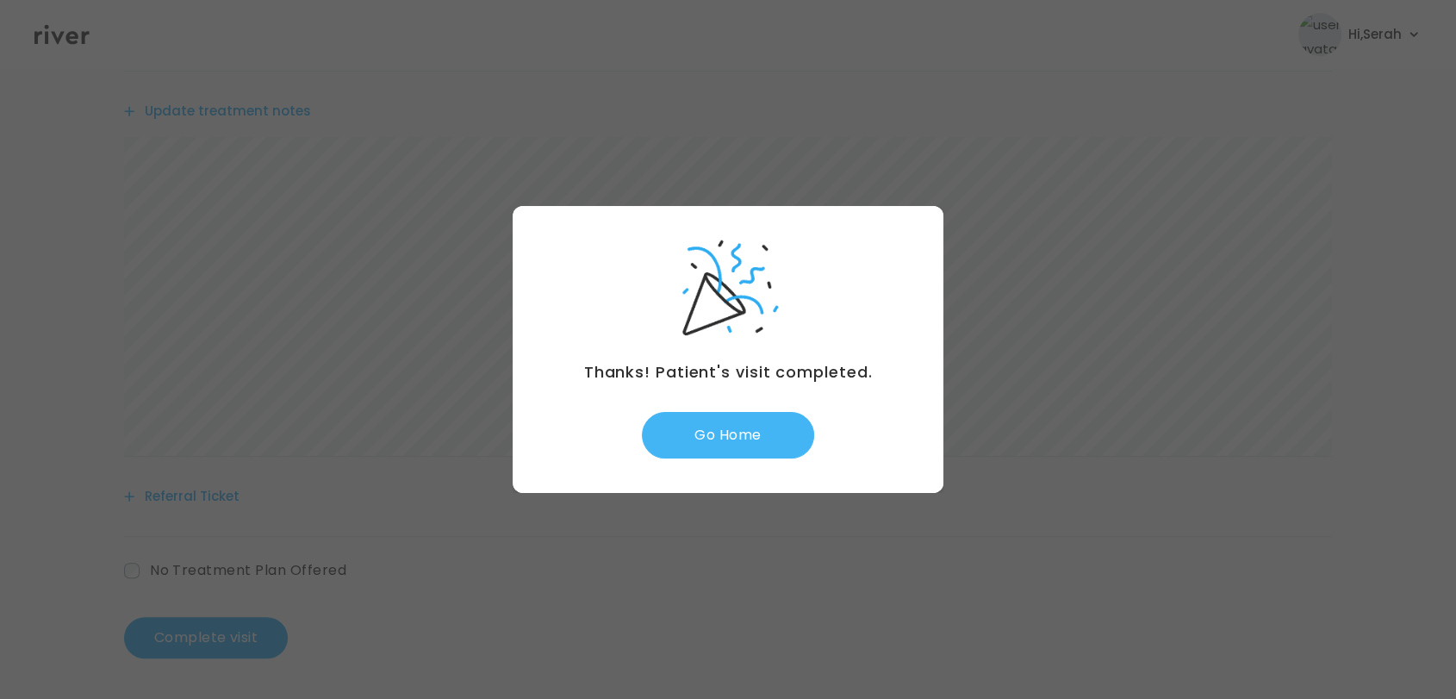
click at [713, 420] on button "Go Home" at bounding box center [728, 435] width 172 height 47
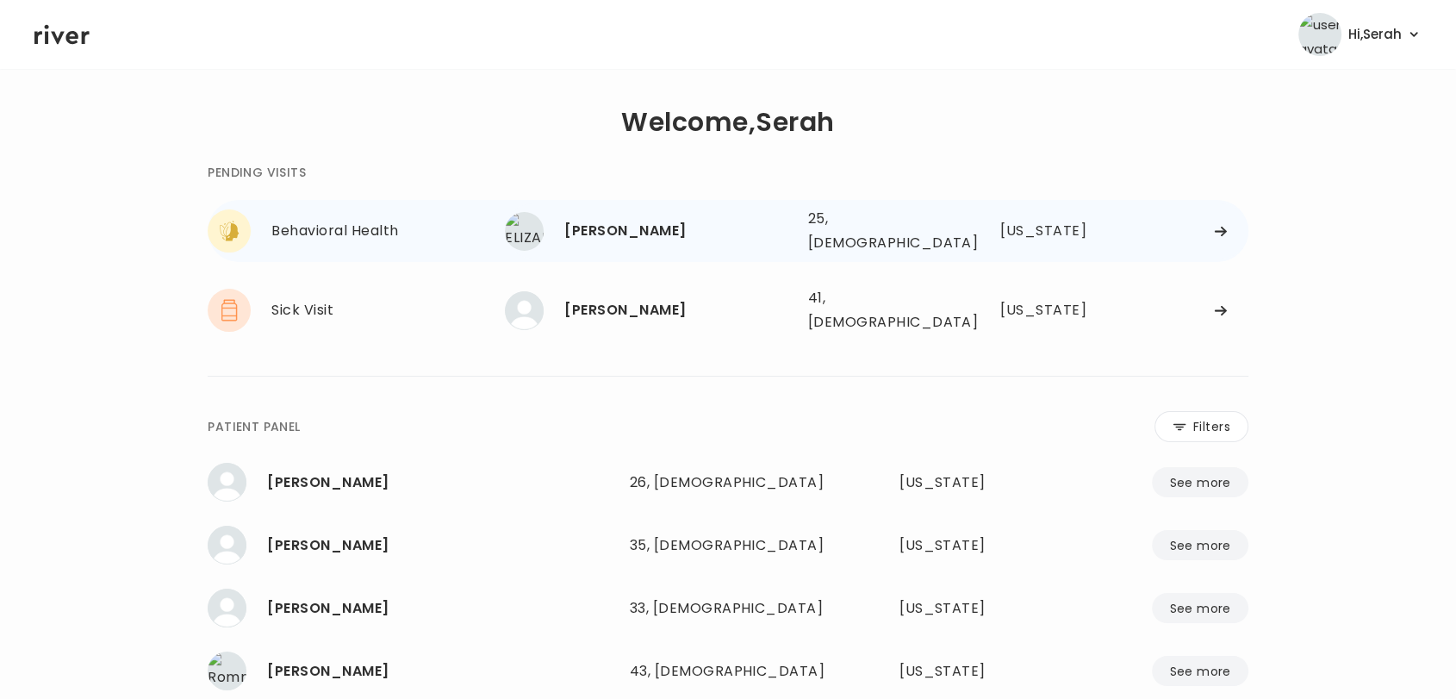
click at [669, 219] on div "[PERSON_NAME]" at bounding box center [678, 231] width 229 height 24
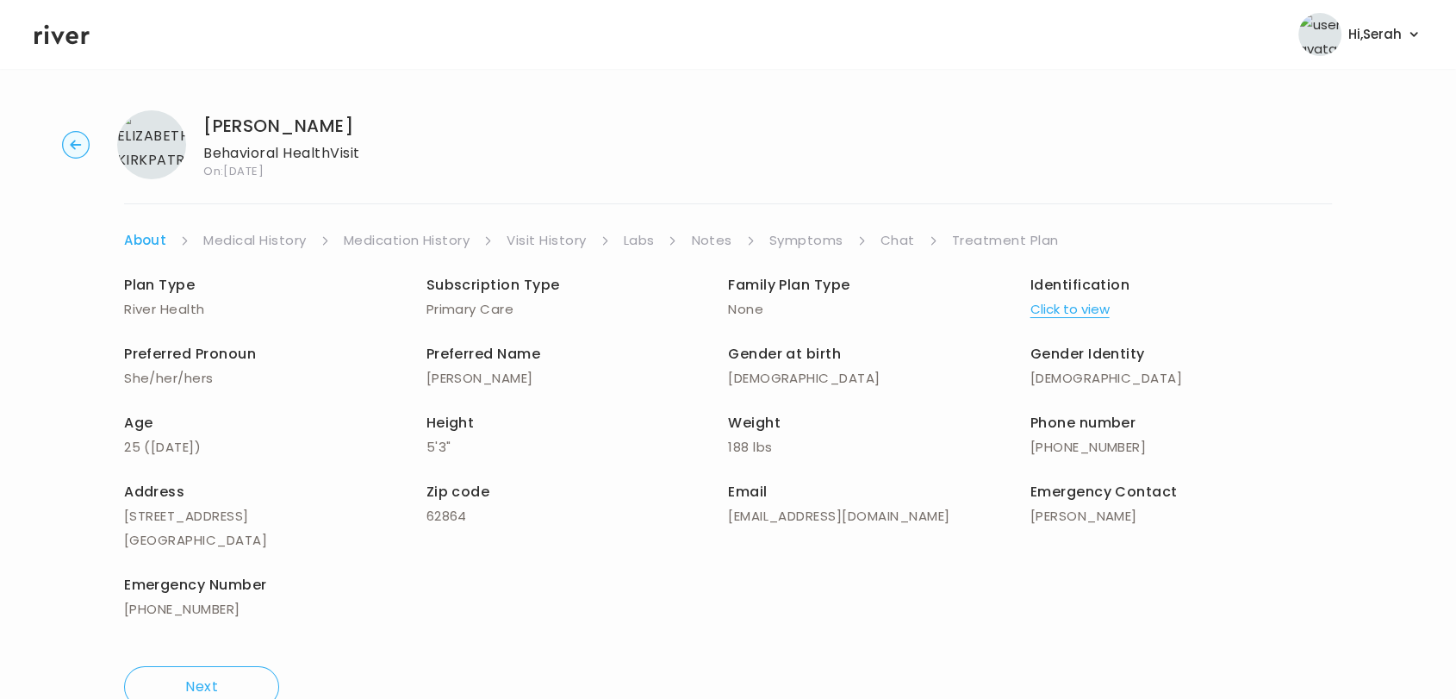
click at [798, 238] on link "Symptoms" at bounding box center [806, 240] width 74 height 24
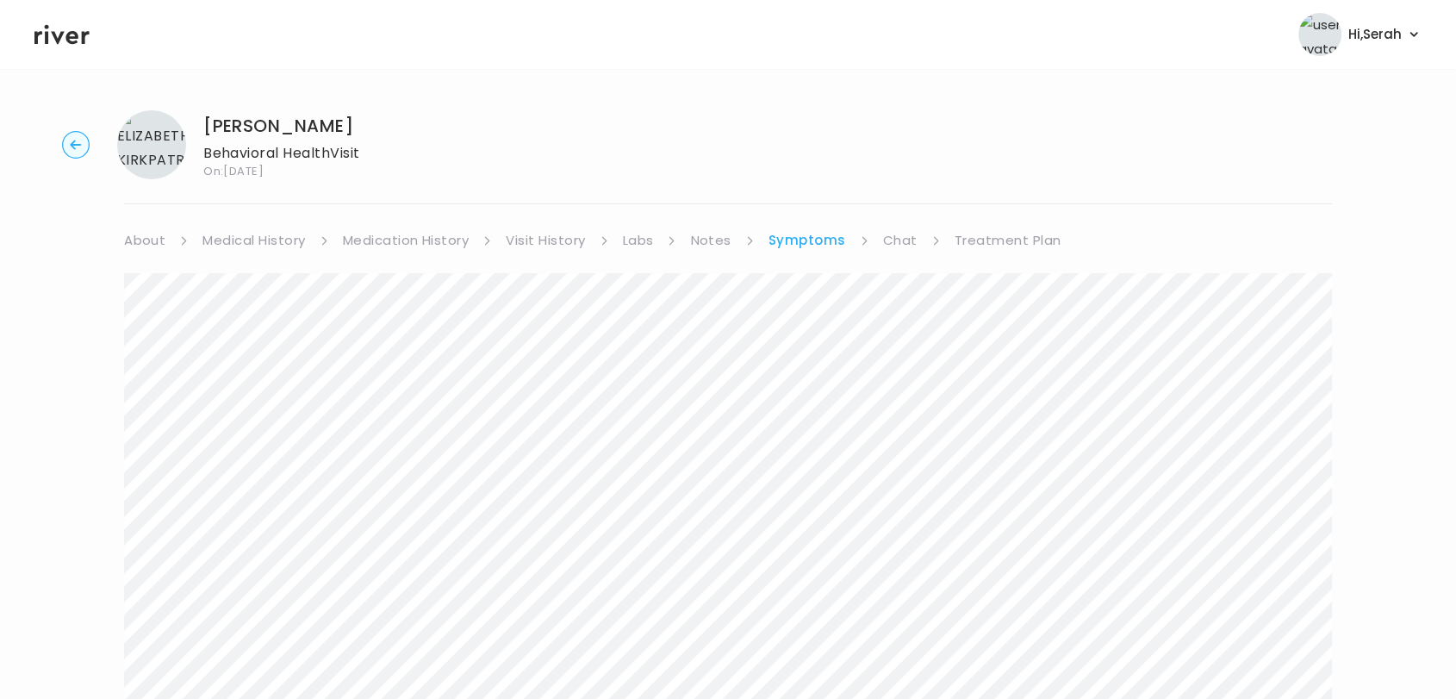
click at [159, 236] on link "About" at bounding box center [144, 240] width 41 height 24
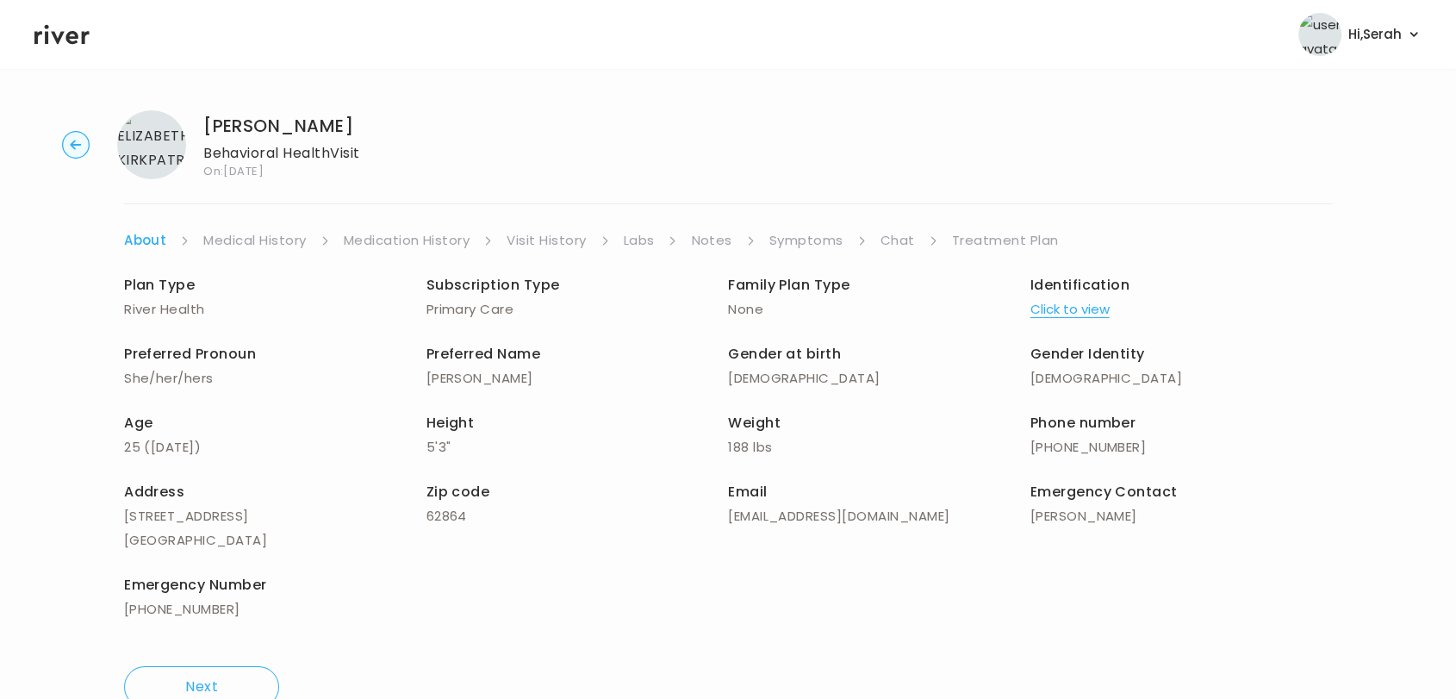
click at [238, 236] on link "Medical History" at bounding box center [254, 240] width 103 height 24
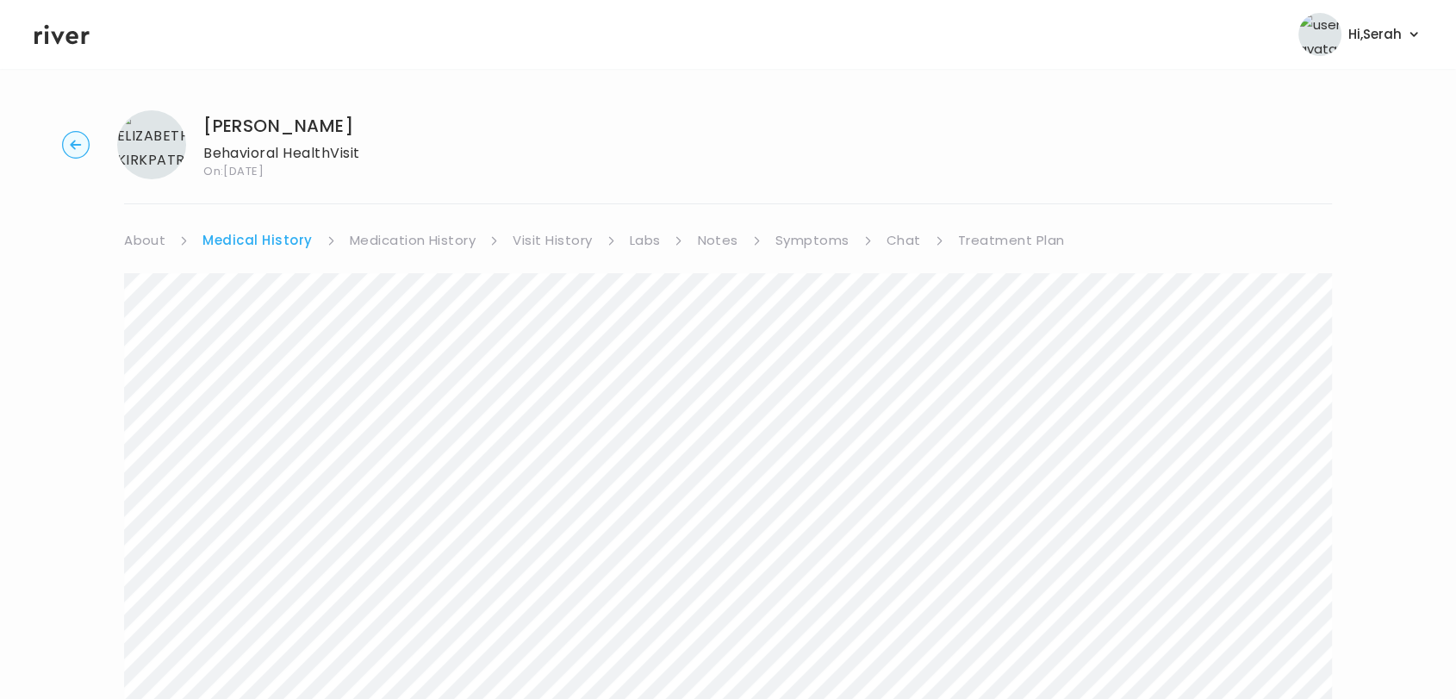
click at [423, 242] on link "Medication History" at bounding box center [413, 240] width 127 height 24
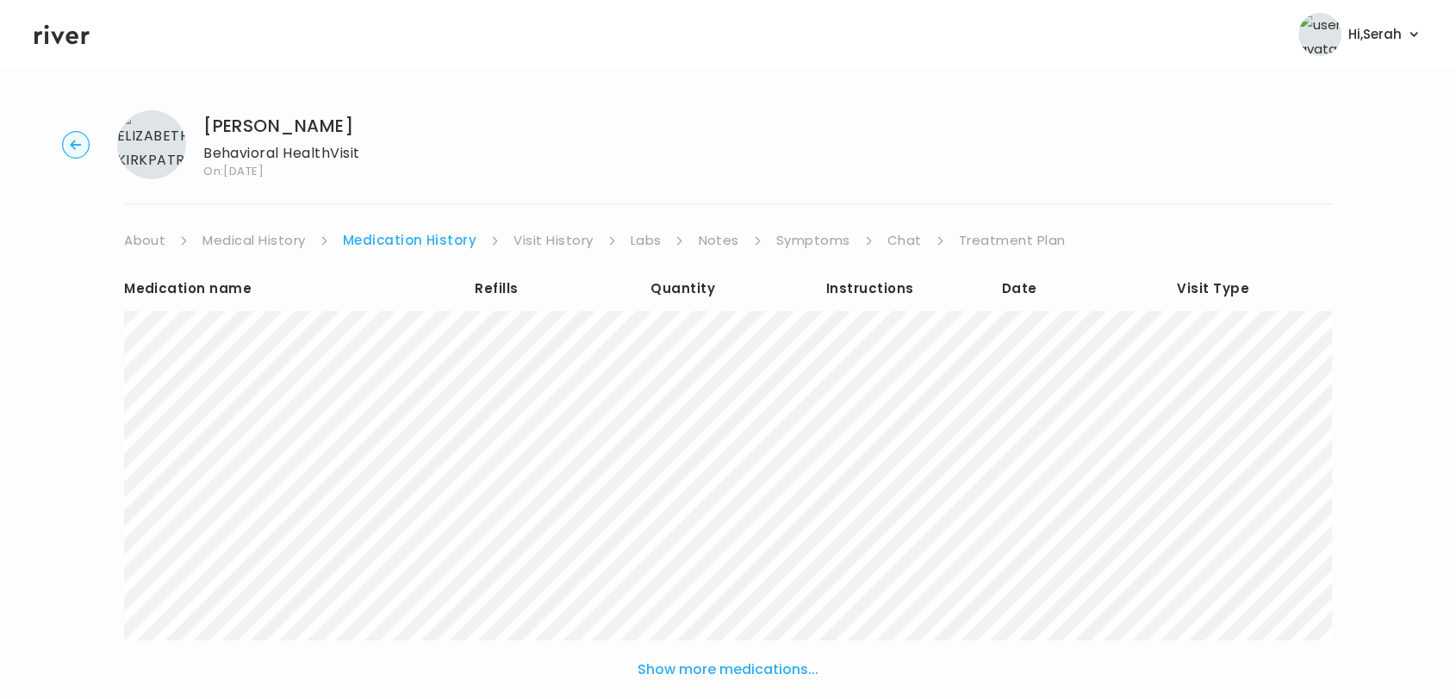
click at [553, 228] on link "Visit History" at bounding box center [553, 240] width 79 height 24
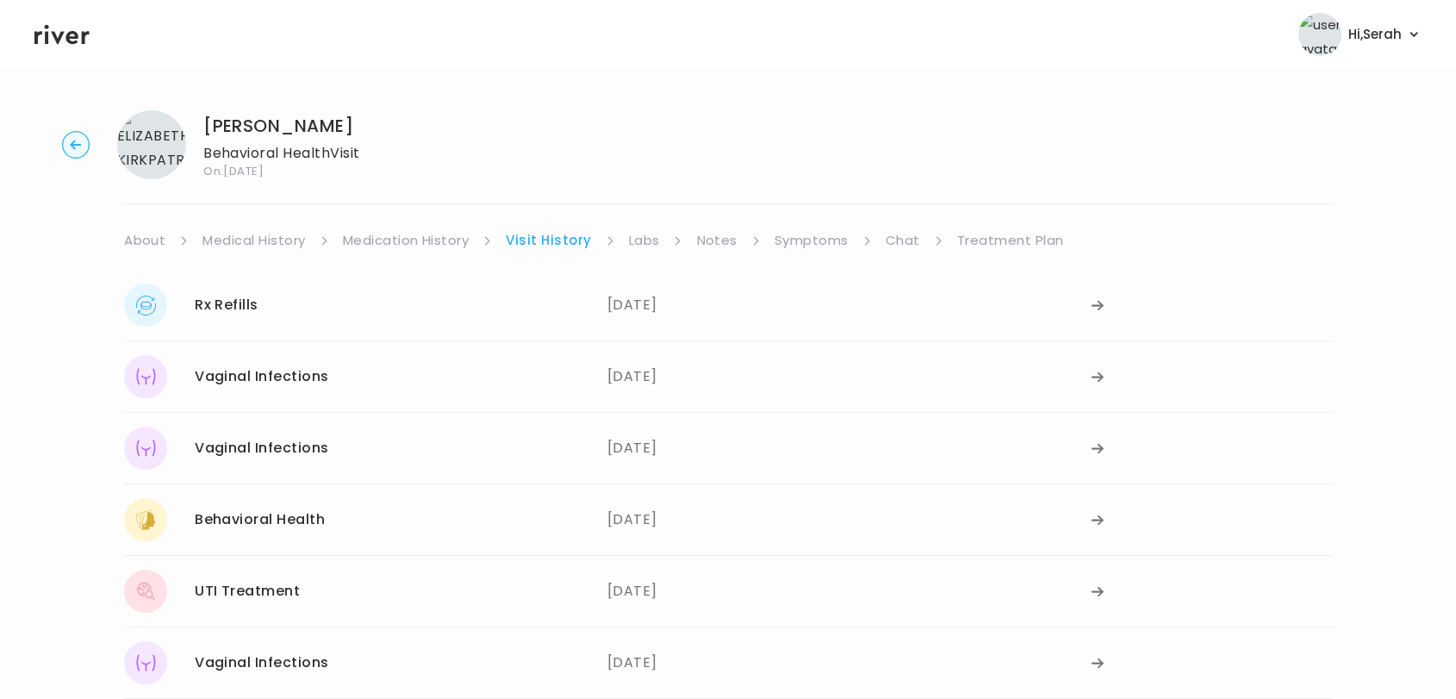
click at [283, 242] on link "Medical History" at bounding box center [253, 240] width 103 height 24
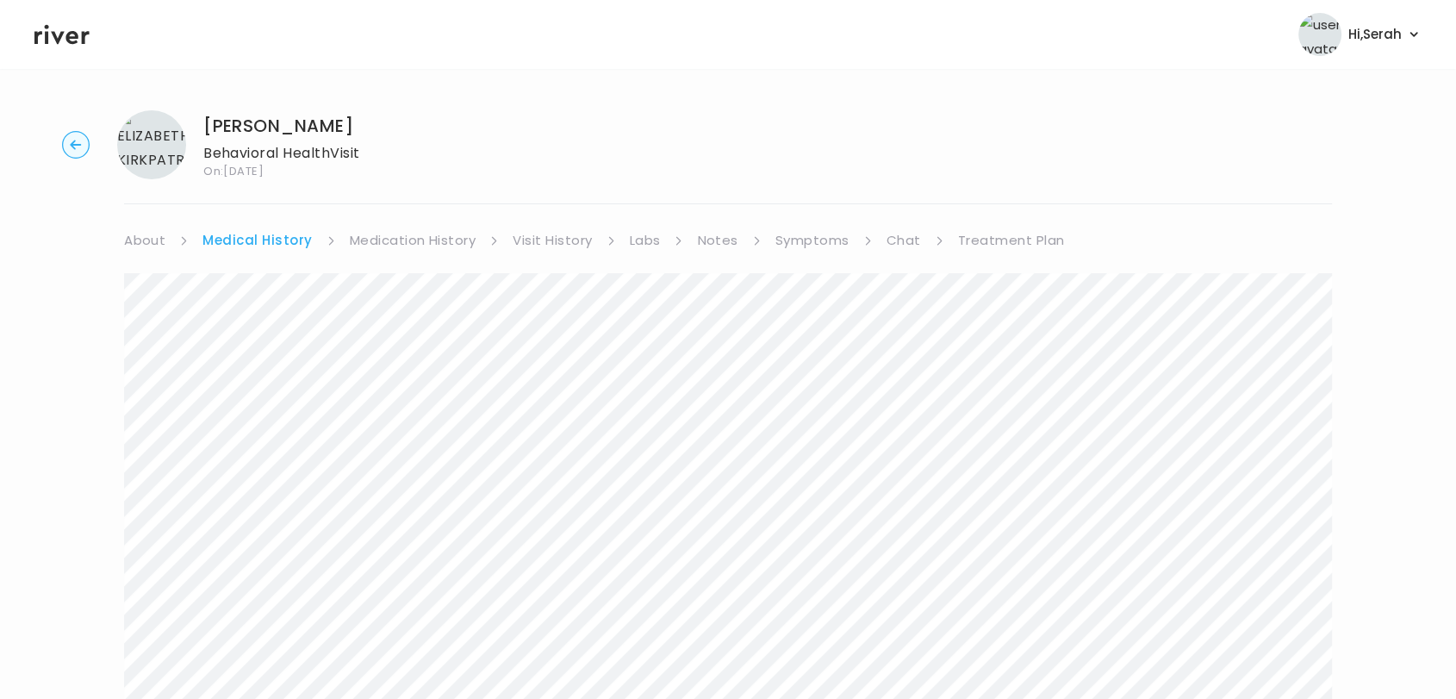
click at [896, 229] on link "Chat" at bounding box center [904, 240] width 34 height 24
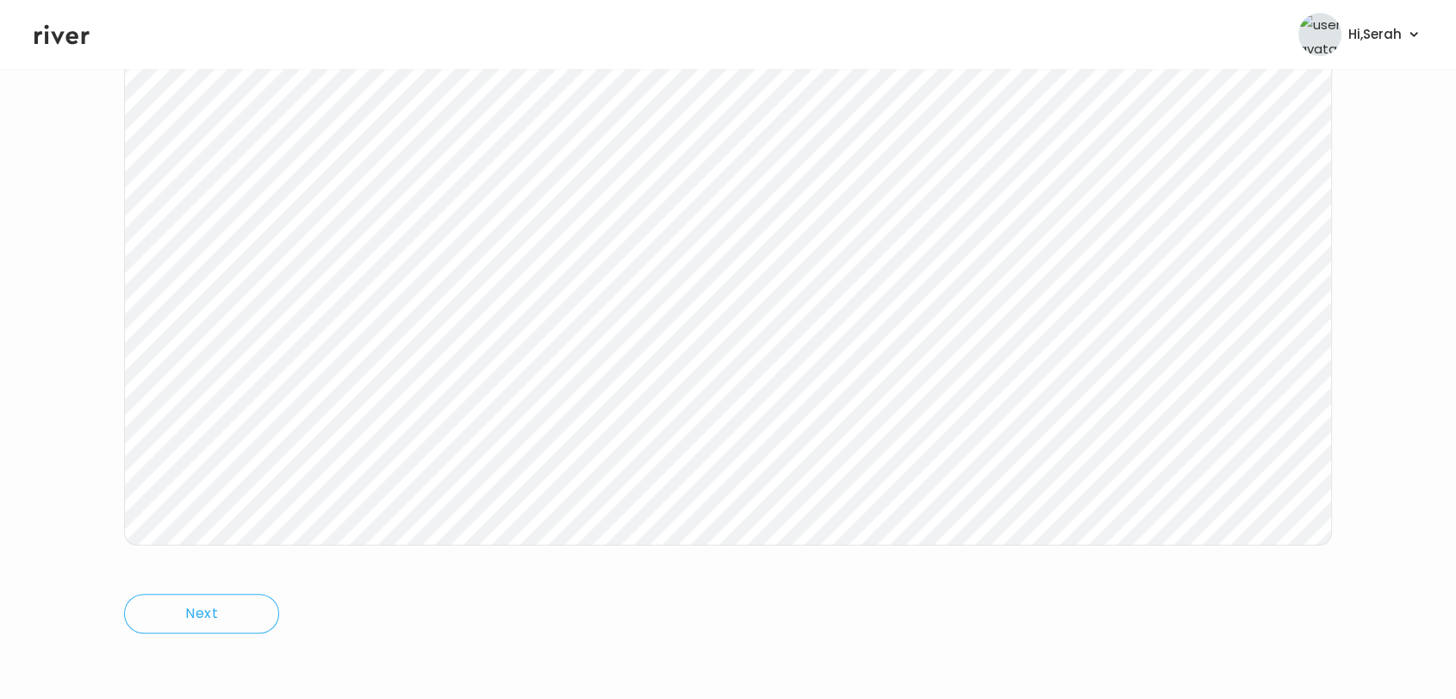
click at [74, 35] on icon at bounding box center [61, 35] width 55 height 26
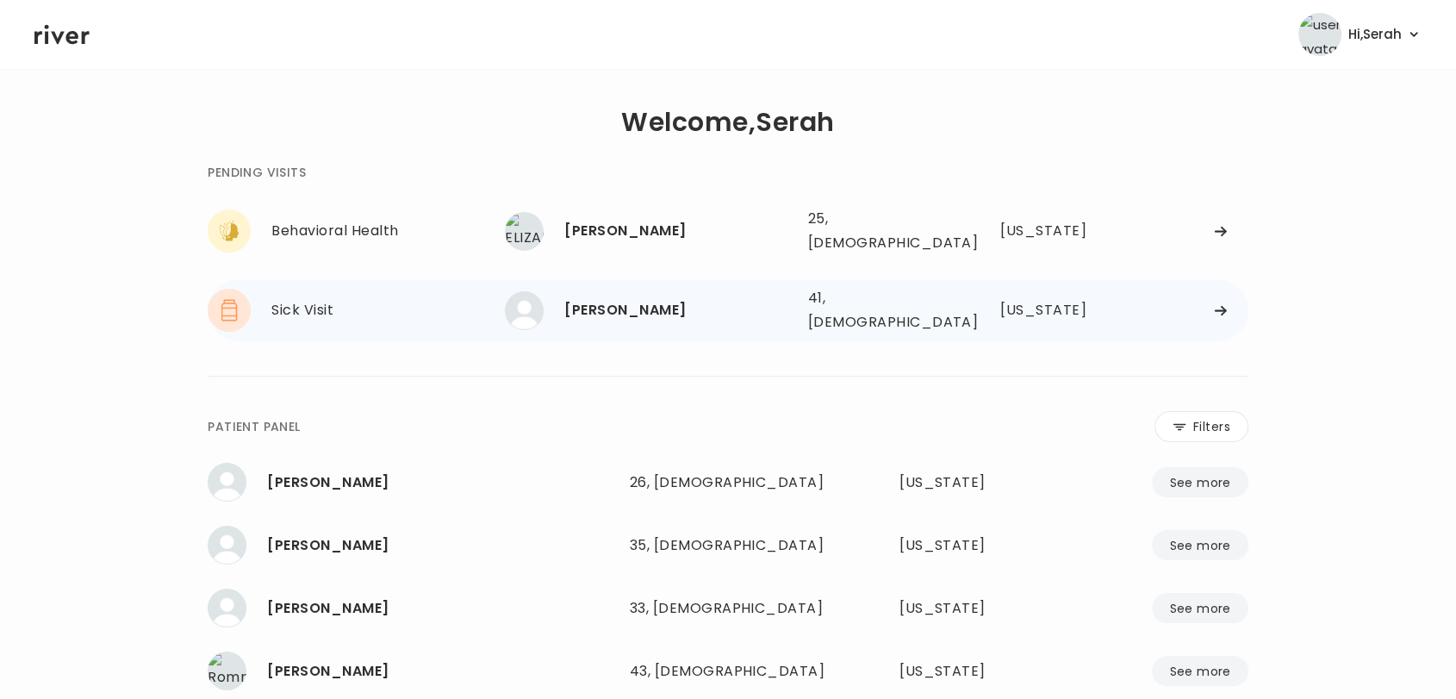
click at [628, 298] on div "[PERSON_NAME]" at bounding box center [678, 310] width 229 height 24
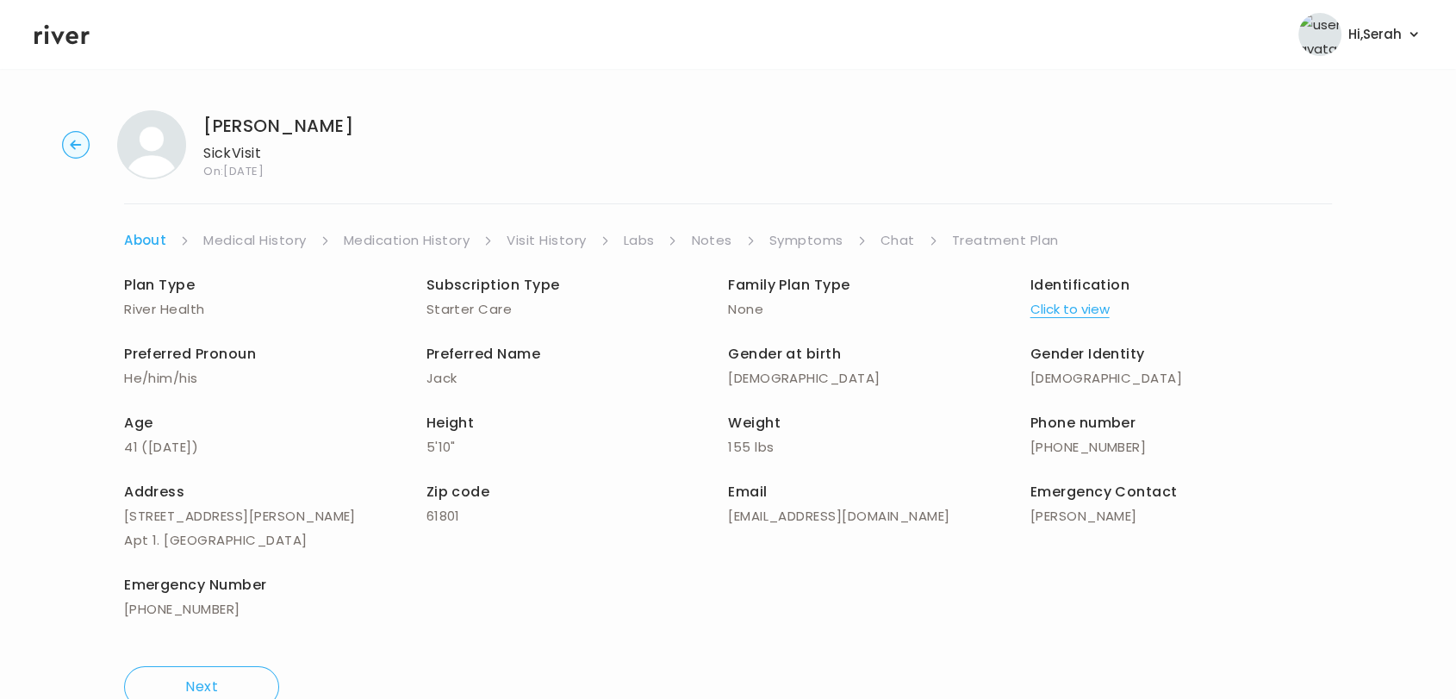
click at [818, 238] on link "Symptoms" at bounding box center [806, 240] width 74 height 24
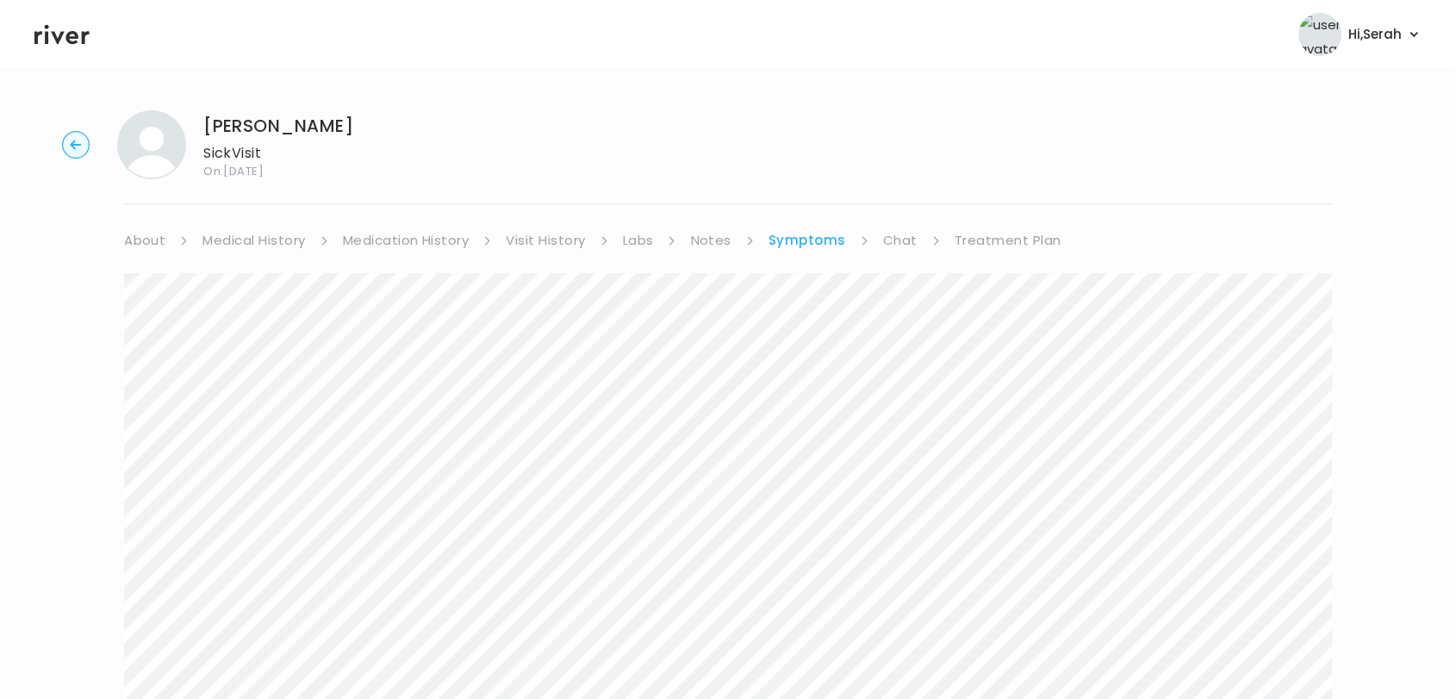
click at [263, 238] on link "Medical History" at bounding box center [253, 240] width 103 height 24
click at [377, 230] on link "Medication History" at bounding box center [413, 240] width 127 height 24
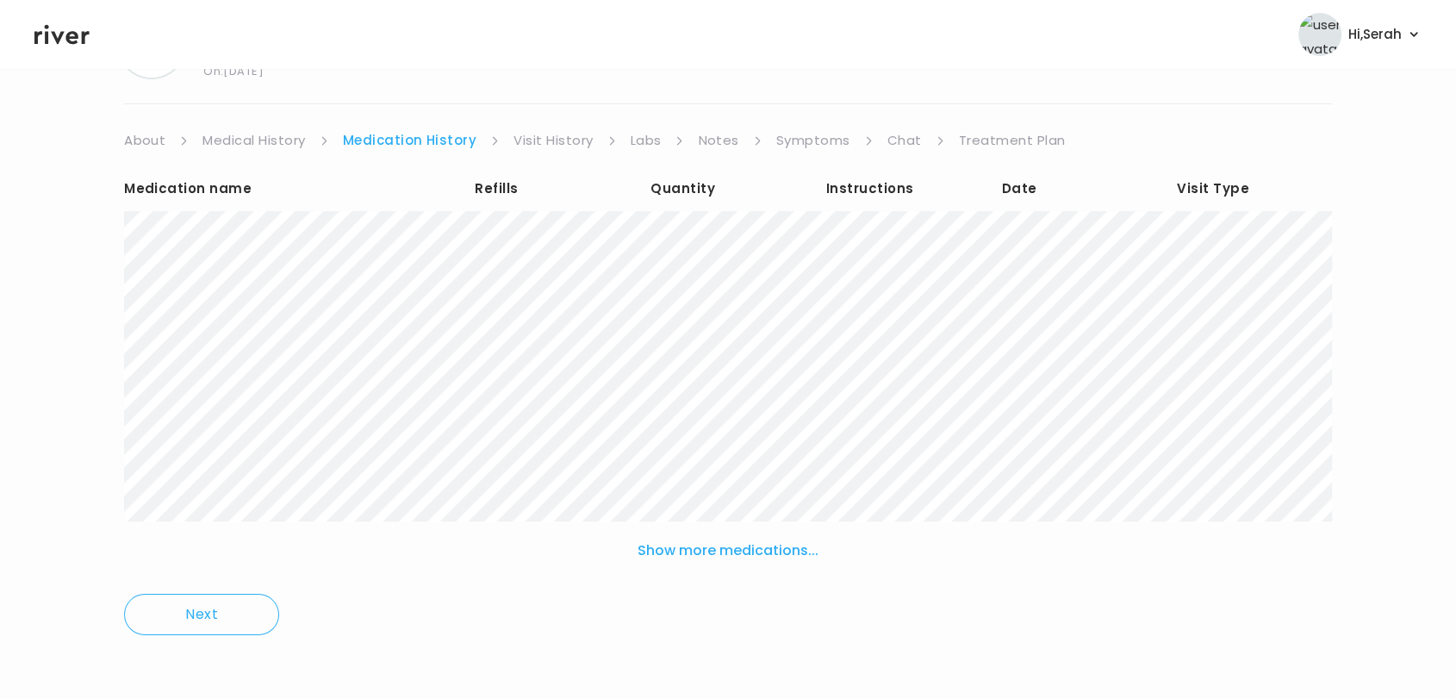
scroll to position [102, 0]
click at [692, 542] on button "Show more medications..." at bounding box center [728, 549] width 195 height 38
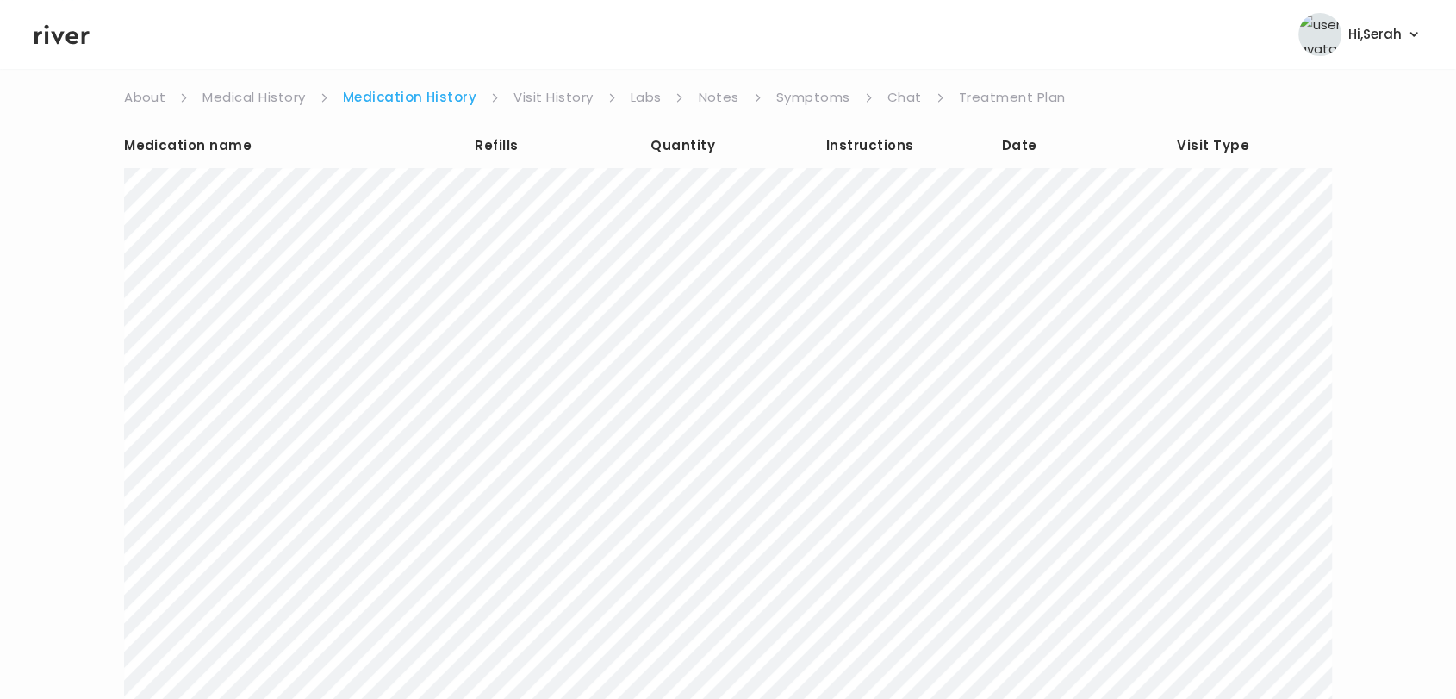
scroll to position [0, 0]
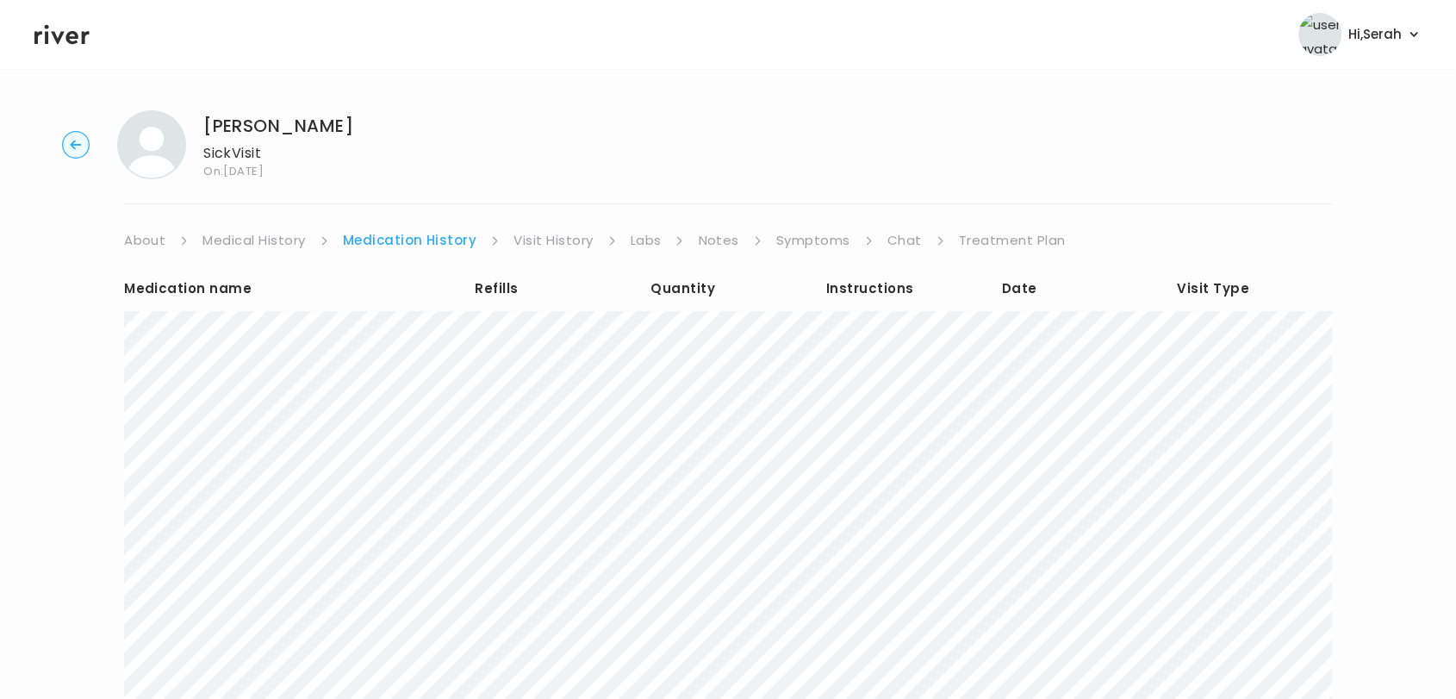
click at [888, 239] on link "Chat" at bounding box center [905, 240] width 34 height 24
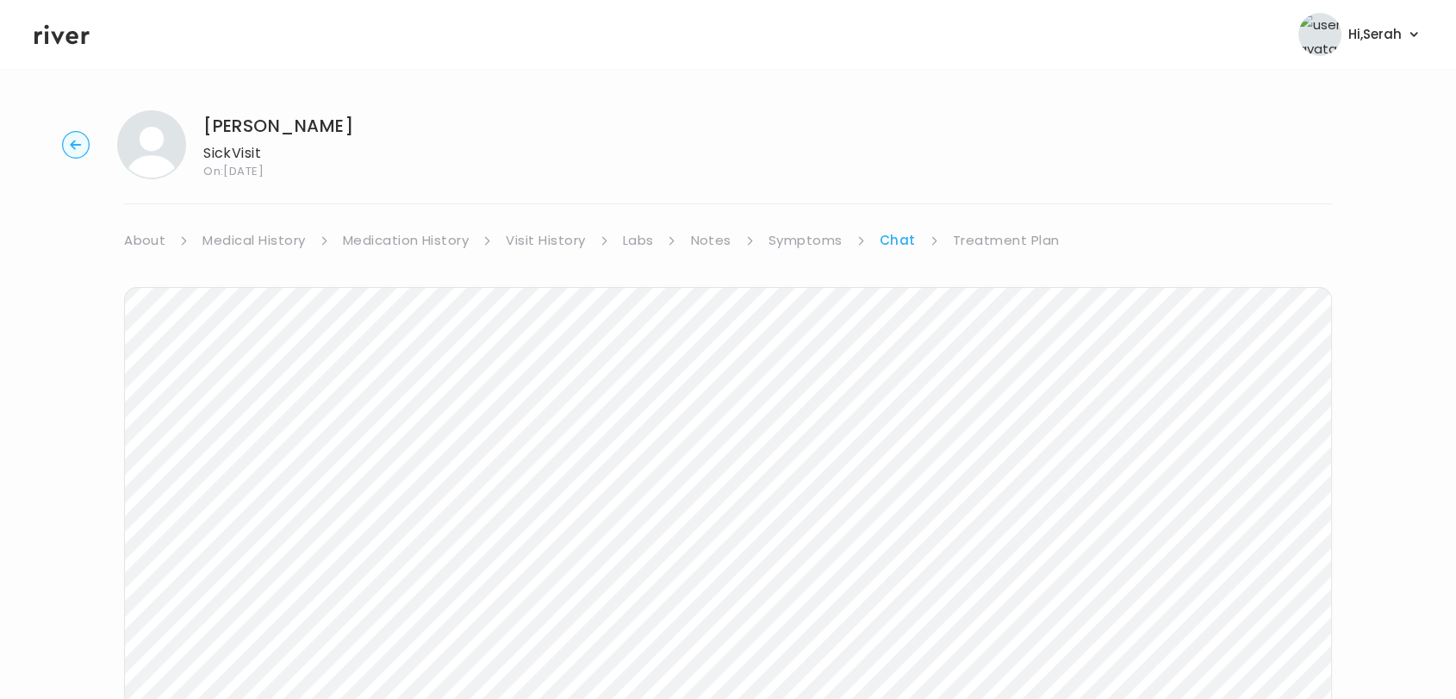
click at [819, 236] on link "Symptoms" at bounding box center [806, 240] width 74 height 24
click at [905, 235] on link "Chat" at bounding box center [900, 240] width 34 height 24
click at [965, 249] on link "Treatment Plan" at bounding box center [1006, 240] width 107 height 24
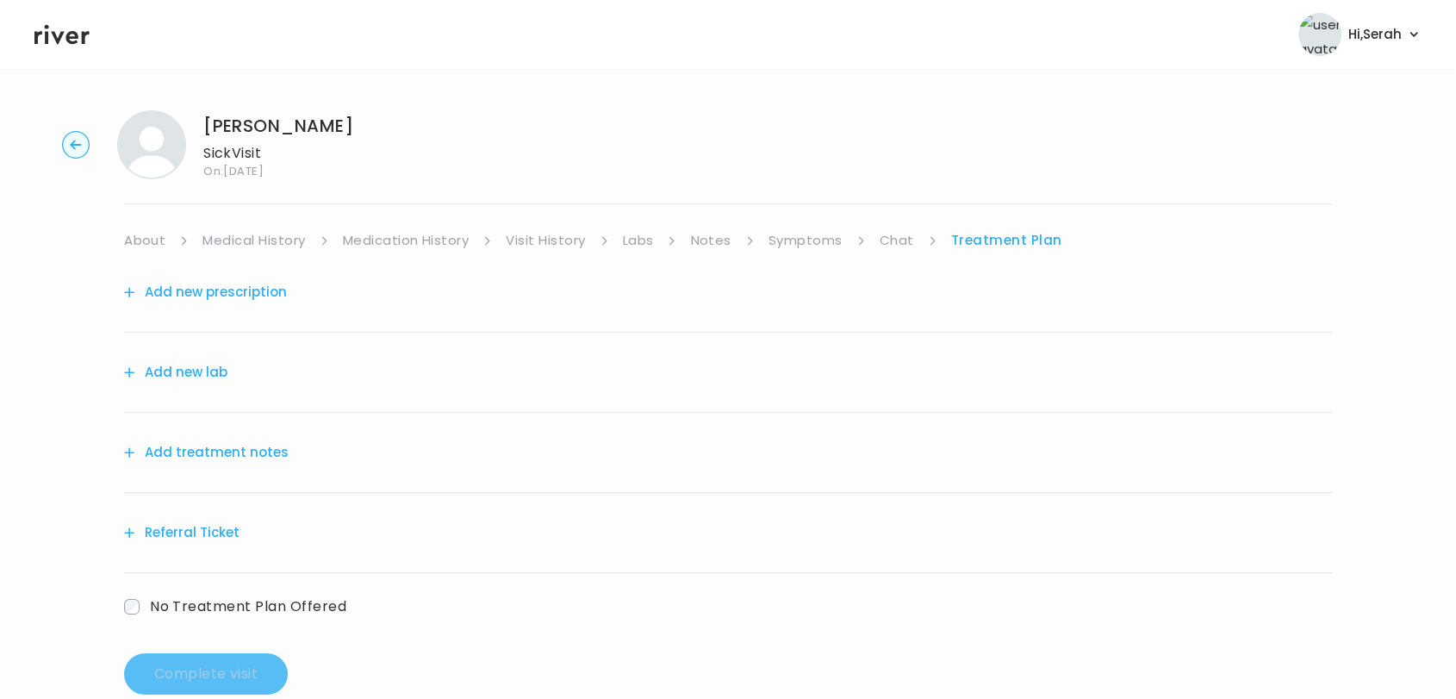
click at [213, 447] on button "Add treatment notes" at bounding box center [206, 452] width 165 height 24
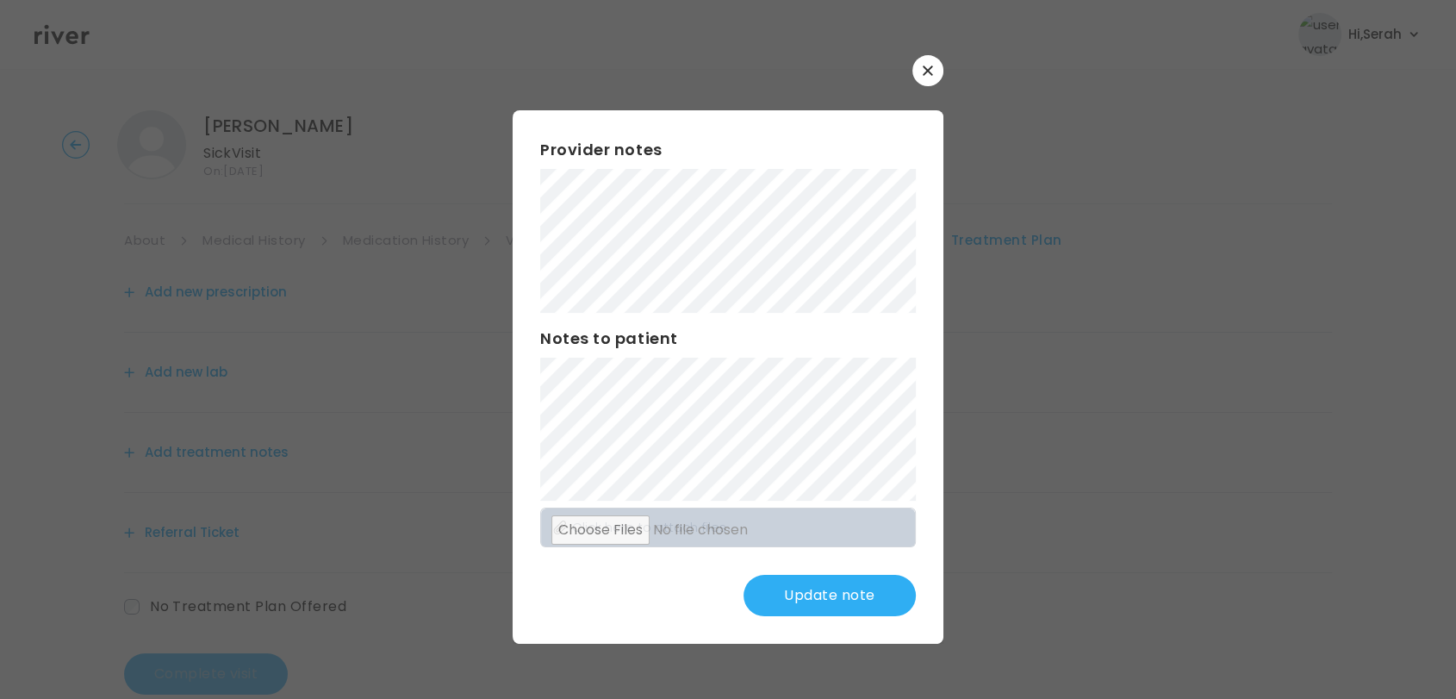
click at [821, 586] on button "Update note" at bounding box center [830, 595] width 172 height 41
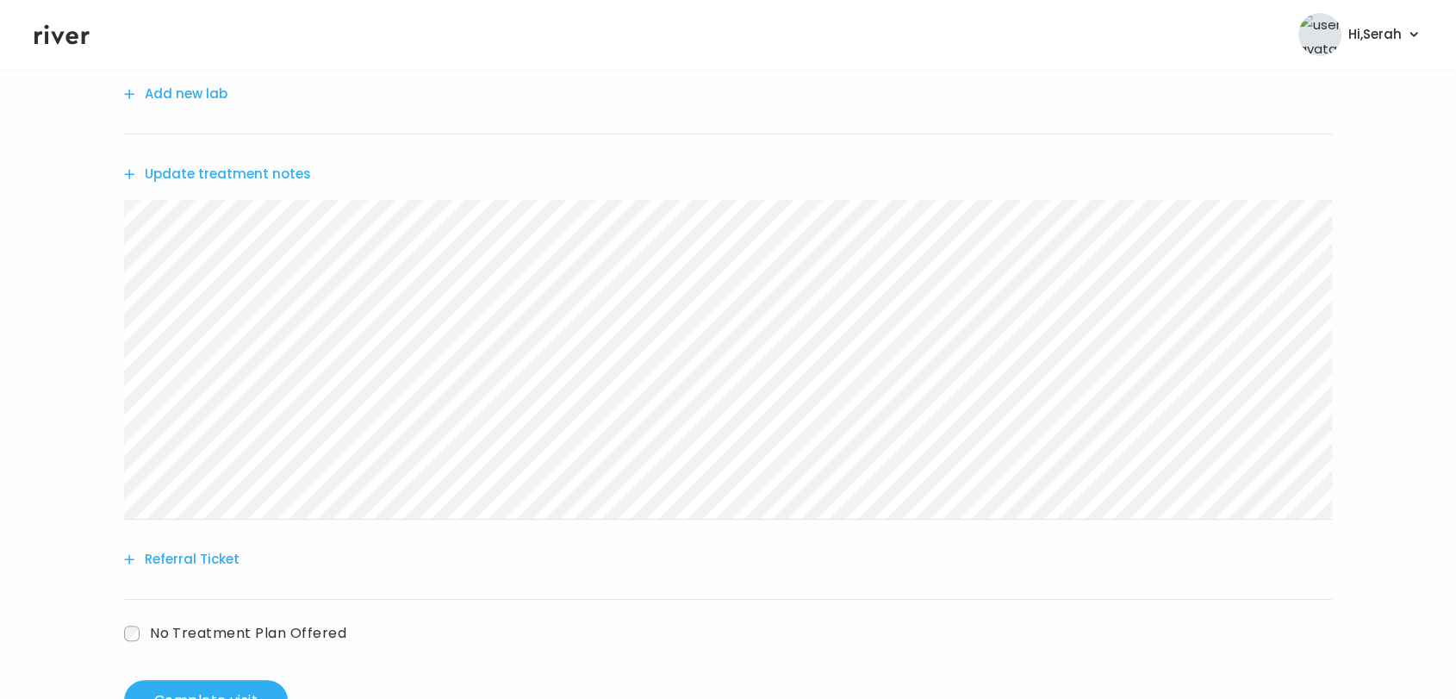
scroll to position [301, 0]
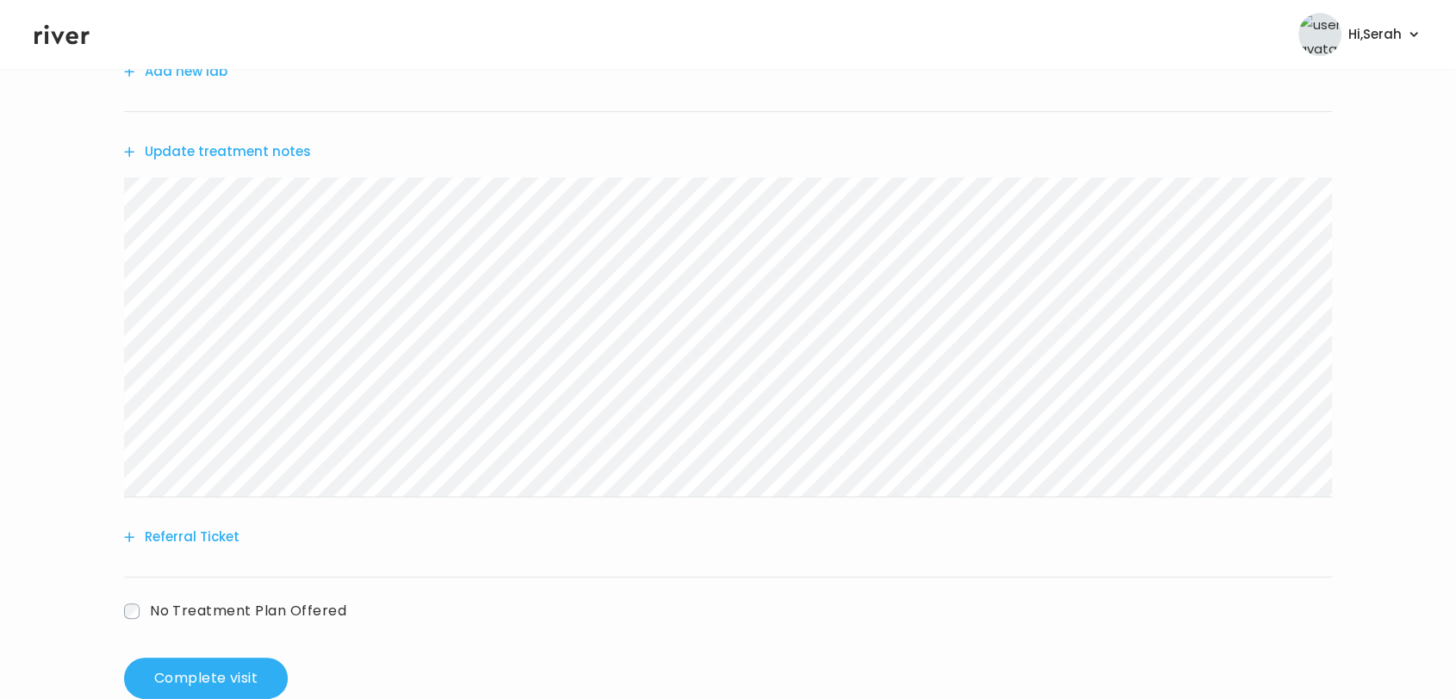
click at [271, 151] on button "Update treatment notes" at bounding box center [217, 152] width 187 height 24
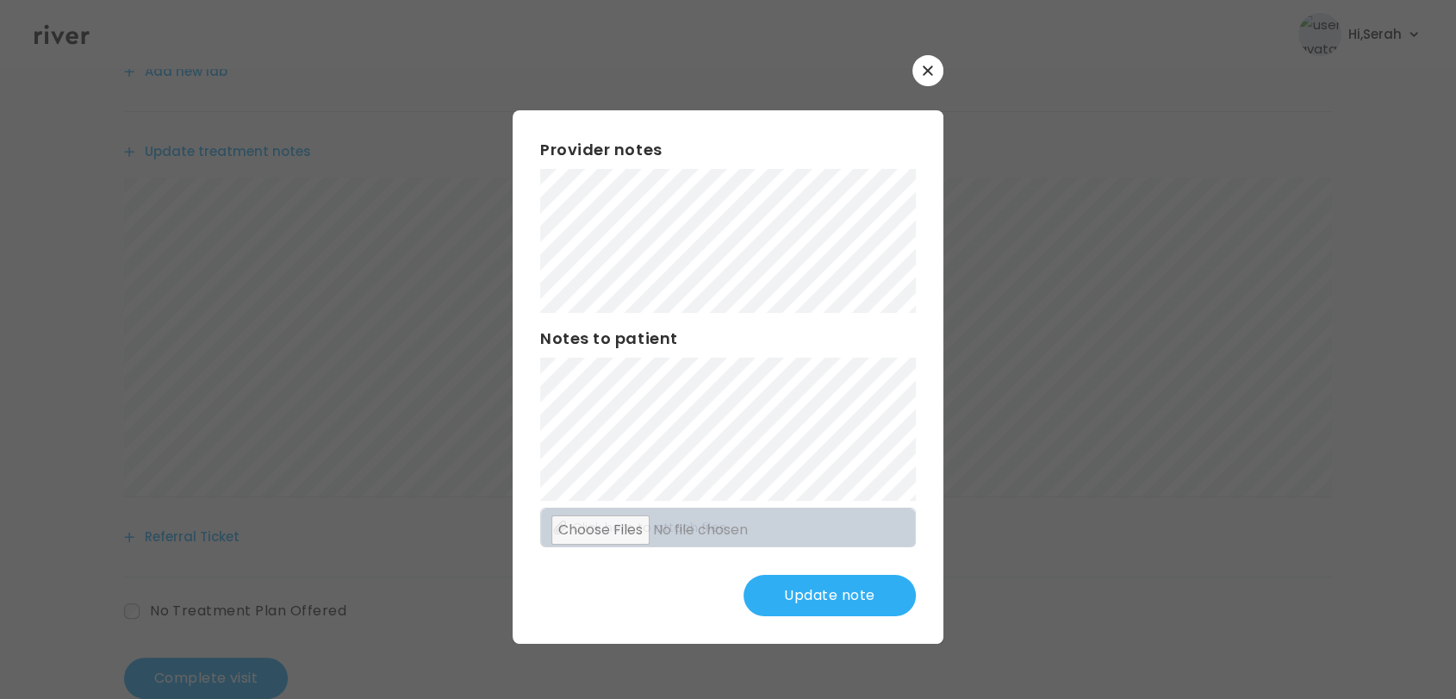
scroll to position [342, 0]
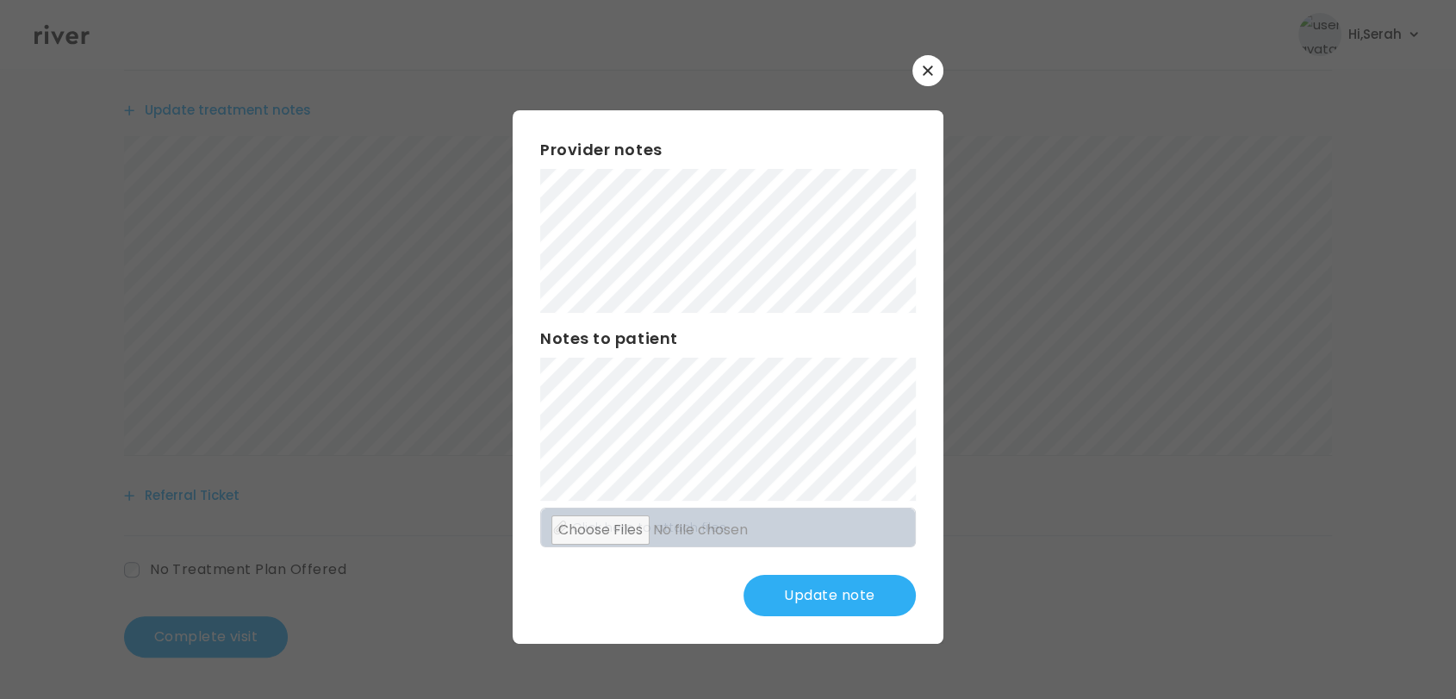
click at [813, 592] on button "Update note" at bounding box center [830, 595] width 172 height 41
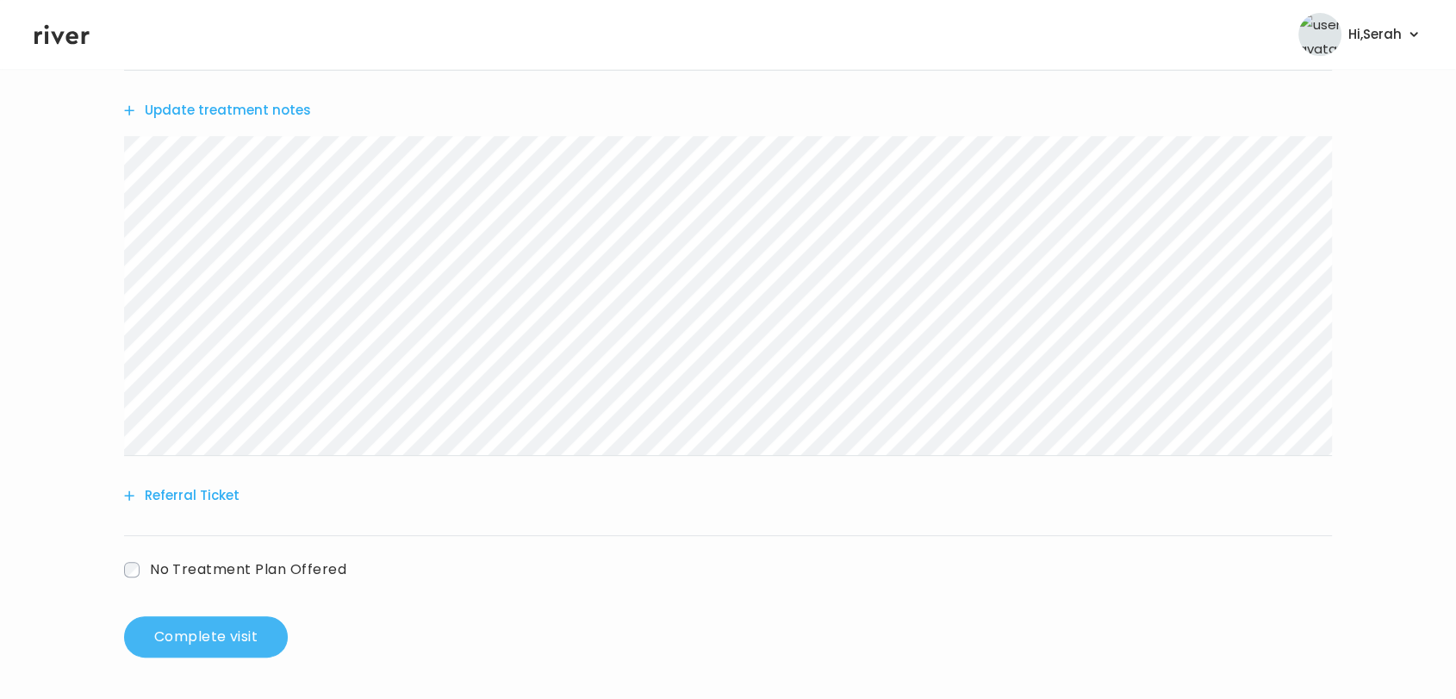
click at [195, 636] on button "Complete visit" at bounding box center [206, 636] width 164 height 41
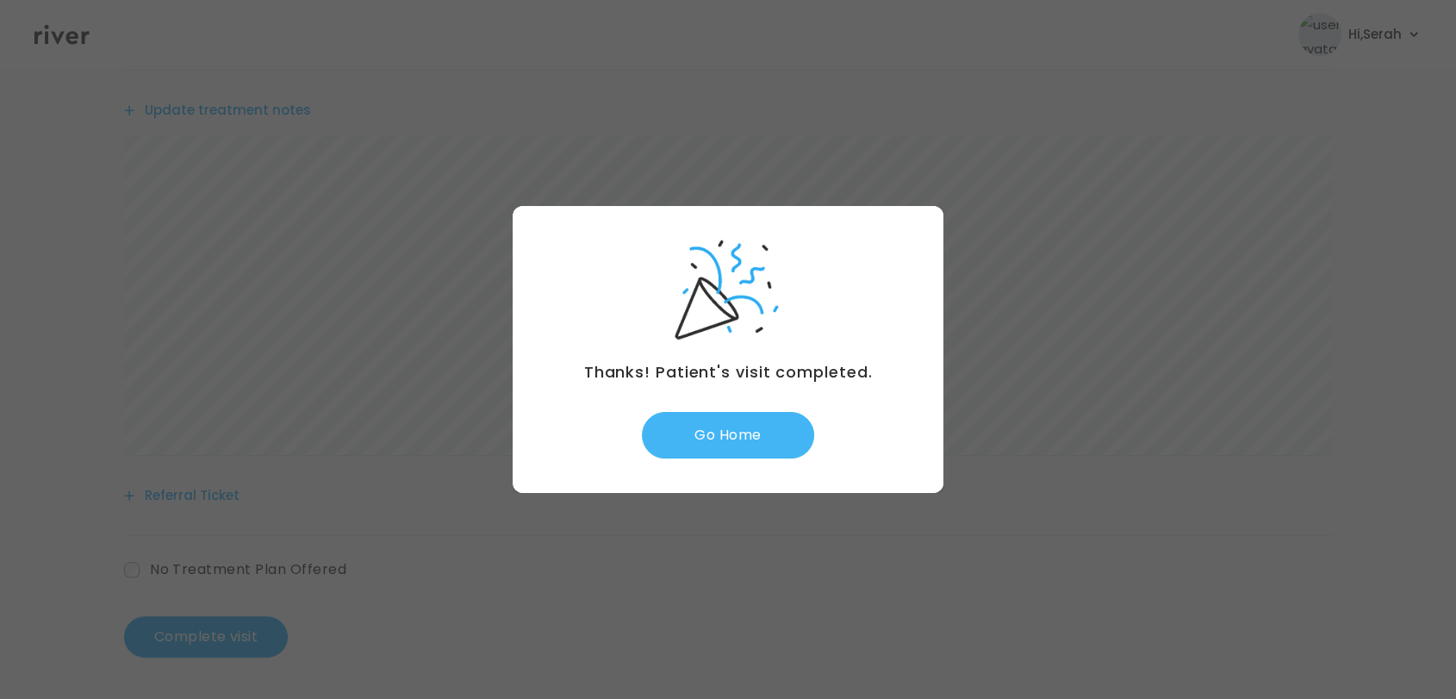
click at [724, 439] on button "Go Home" at bounding box center [728, 435] width 172 height 47
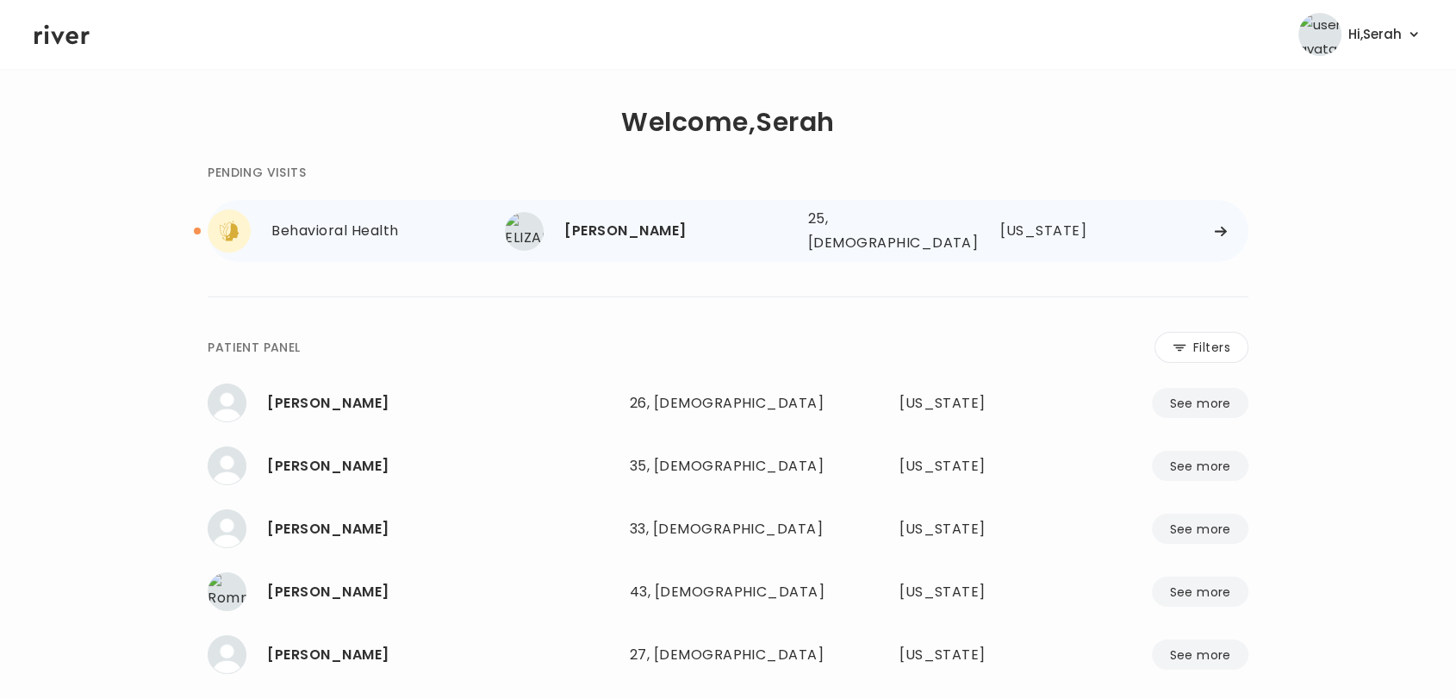
click at [665, 226] on div "[PERSON_NAME]" at bounding box center [678, 231] width 229 height 24
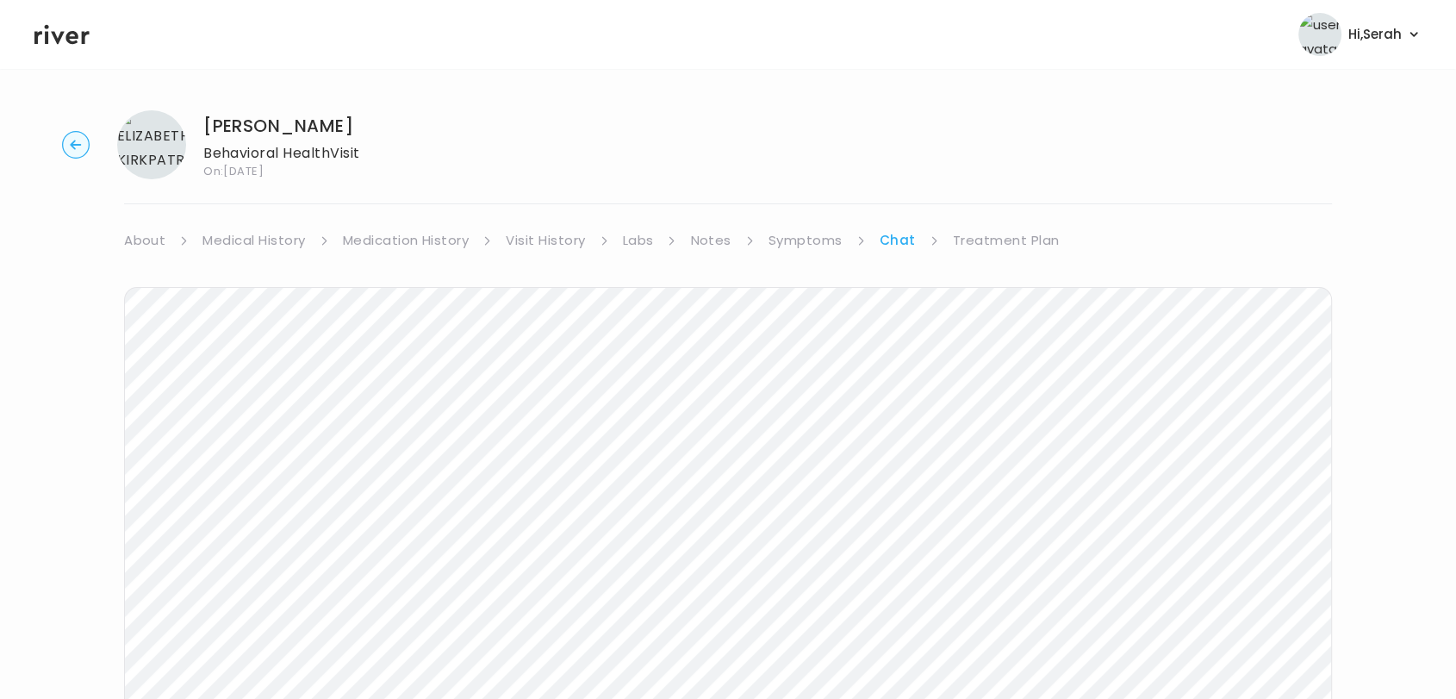
click at [272, 224] on div "ELIZABETH KIRKPATRICK Behavioral Health Visit On: 11 Aug 2025 About Medical His…" at bounding box center [728, 513] width 1456 height 833
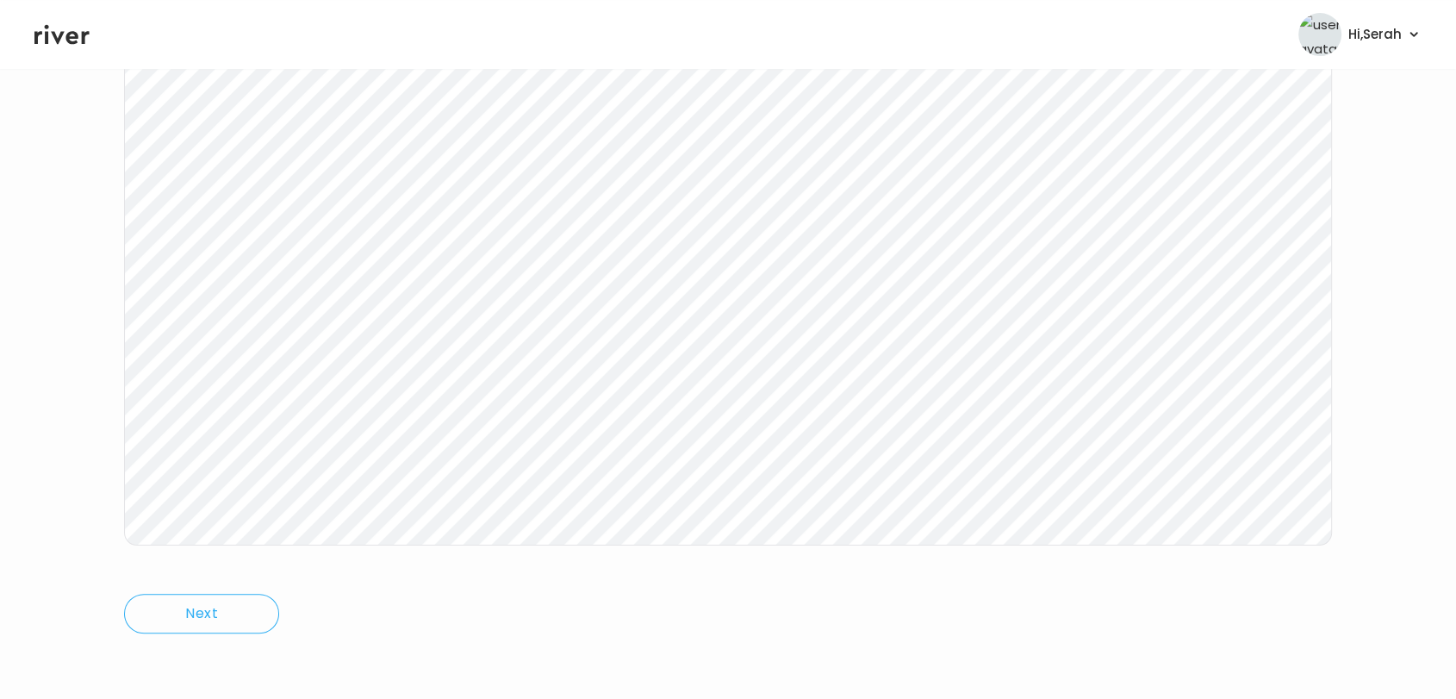
click at [55, 29] on icon at bounding box center [61, 35] width 55 height 26
